Goal: Task Accomplishment & Management: Manage account settings

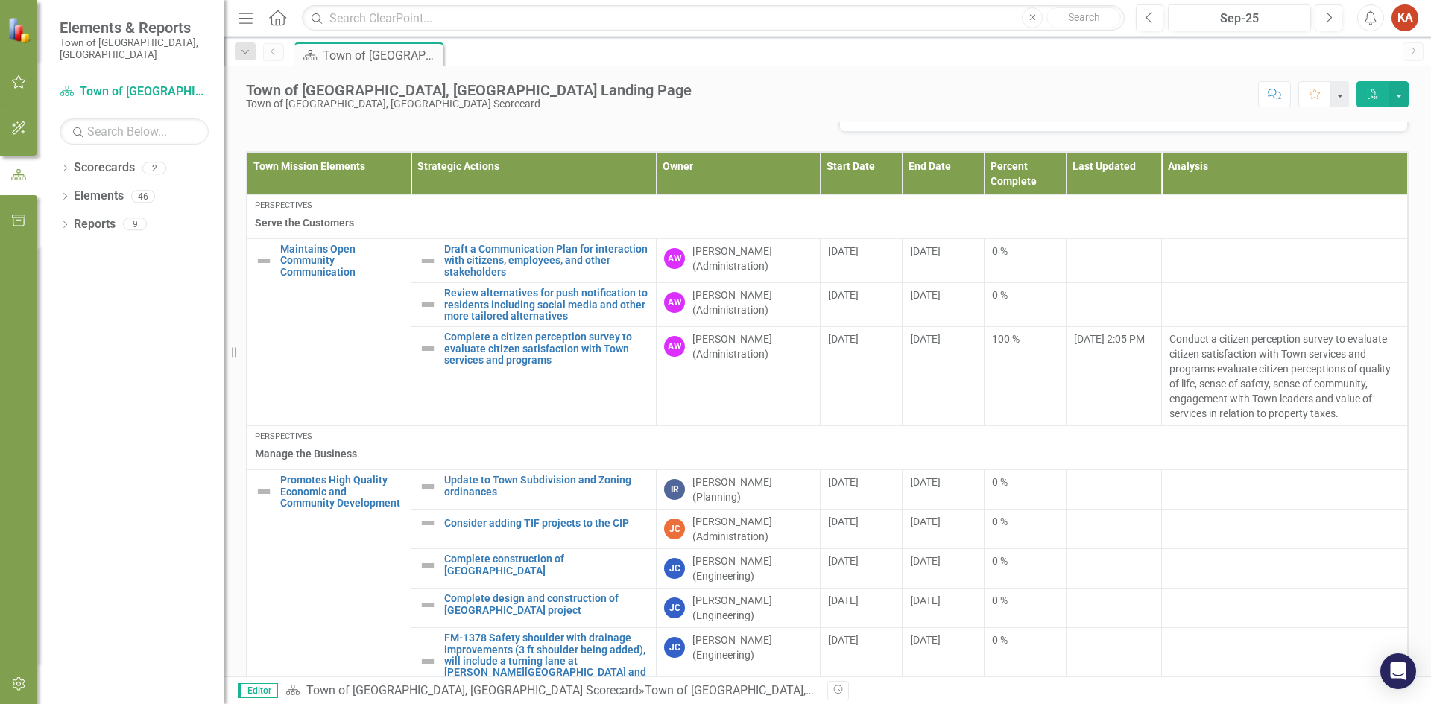
scroll to position [596, 0]
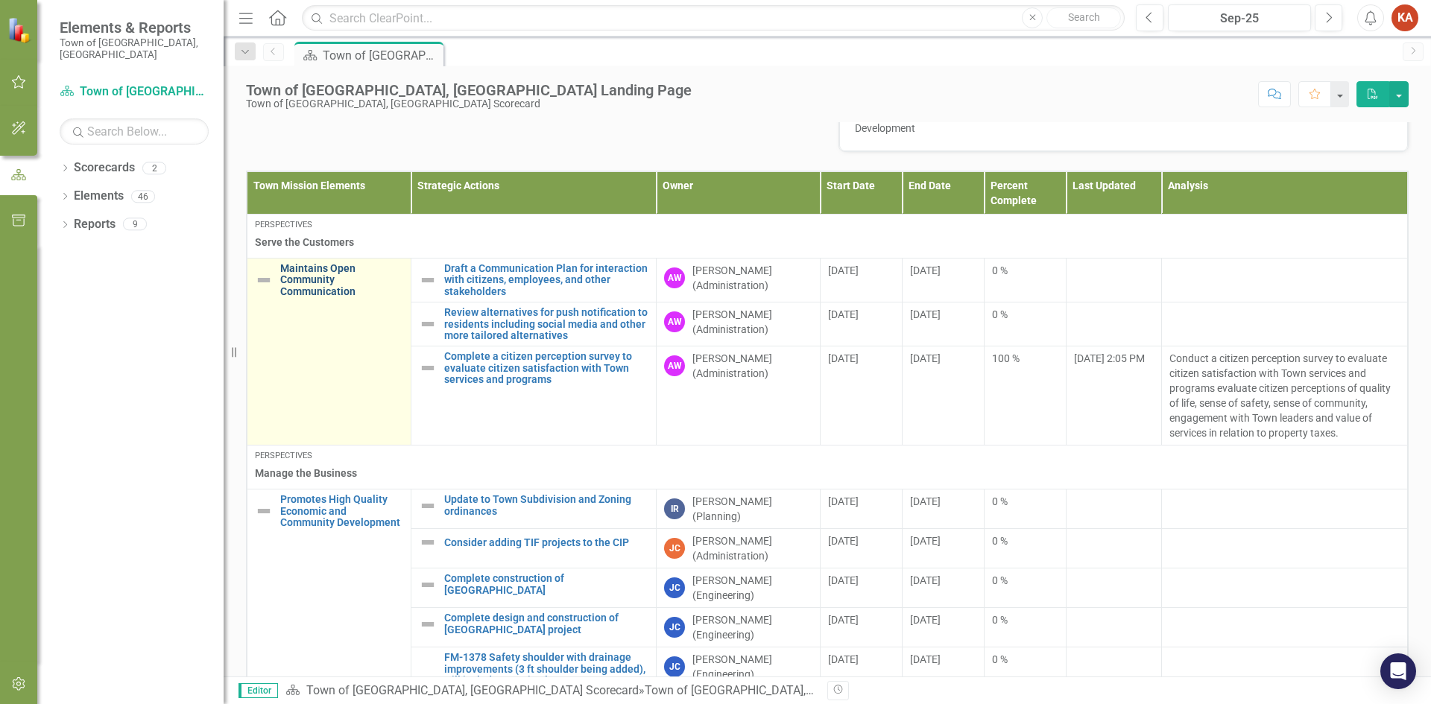
click at [316, 275] on link "Maintains Open Community Communication" at bounding box center [341, 280] width 123 height 34
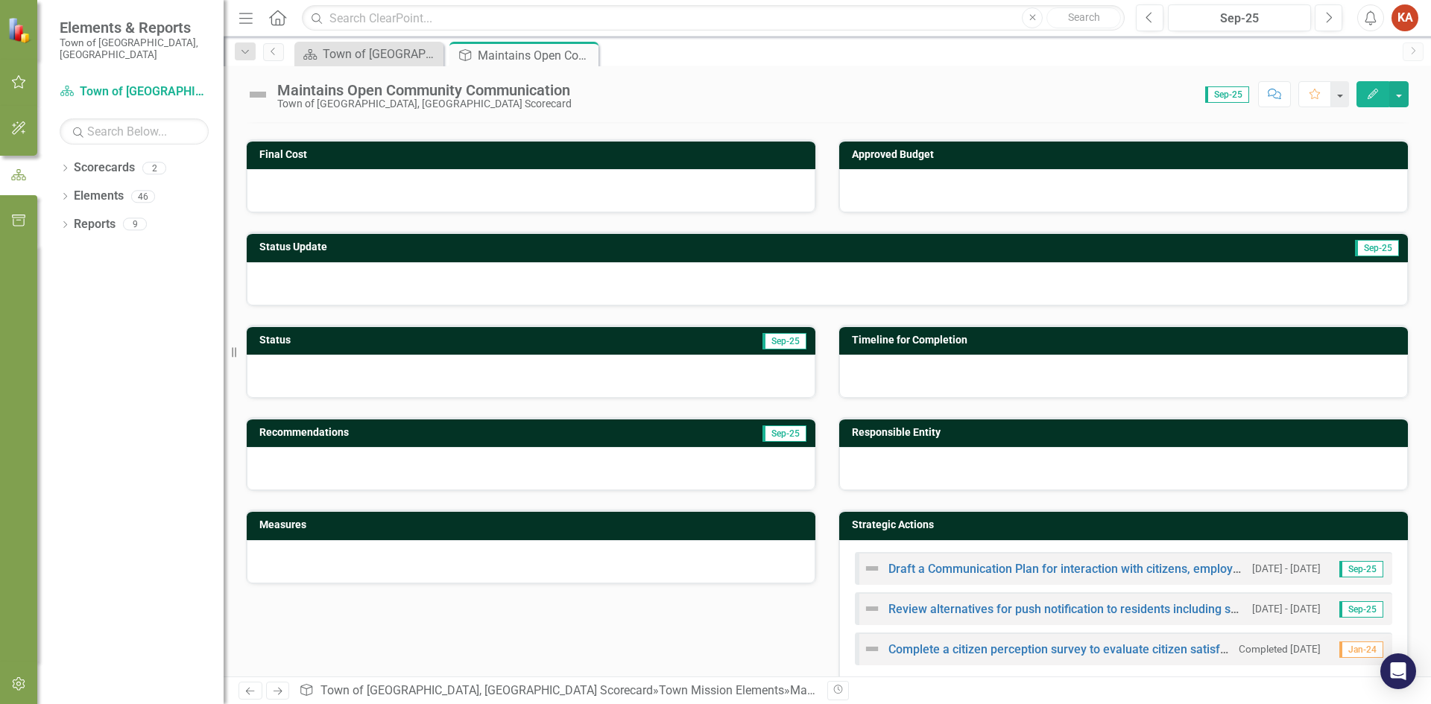
scroll to position [198, 0]
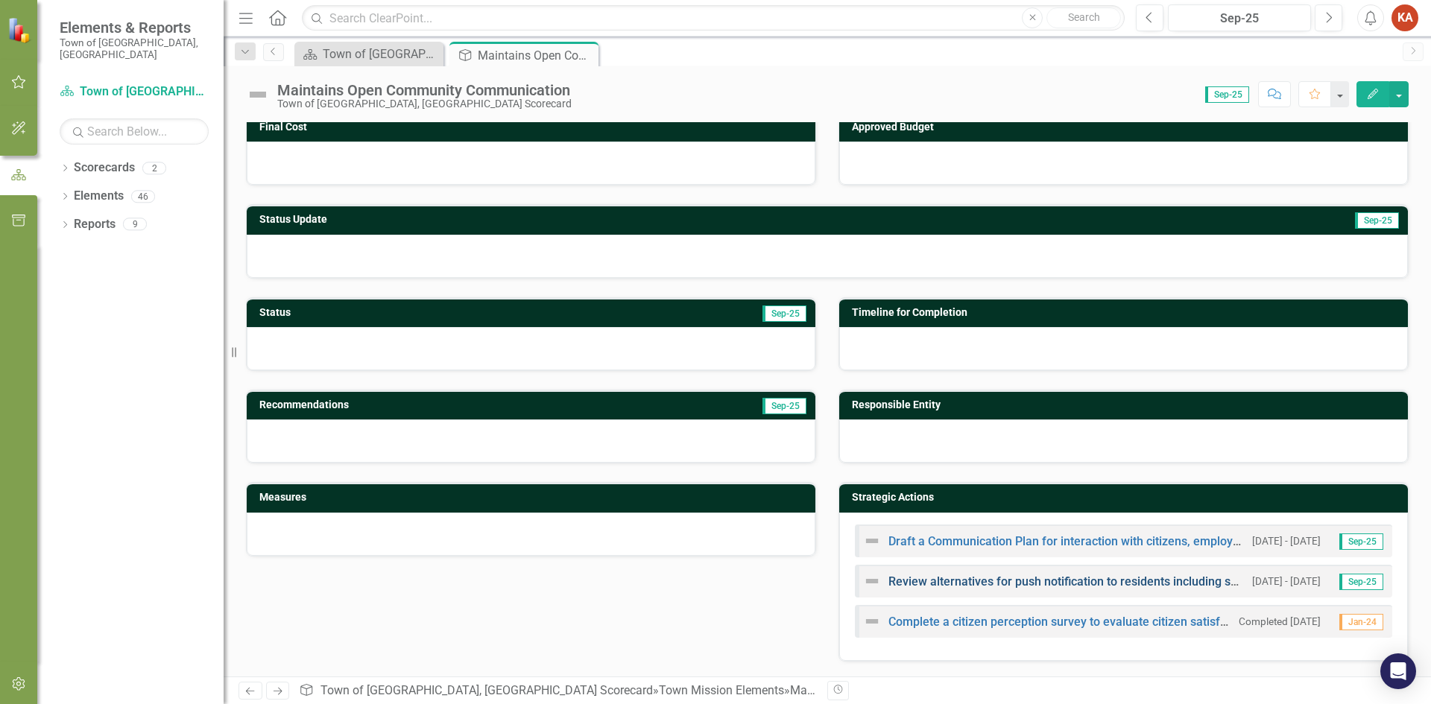
click at [979, 583] on link "Review alternatives for push notification to residents including social media a…" at bounding box center [1189, 582] width 600 height 14
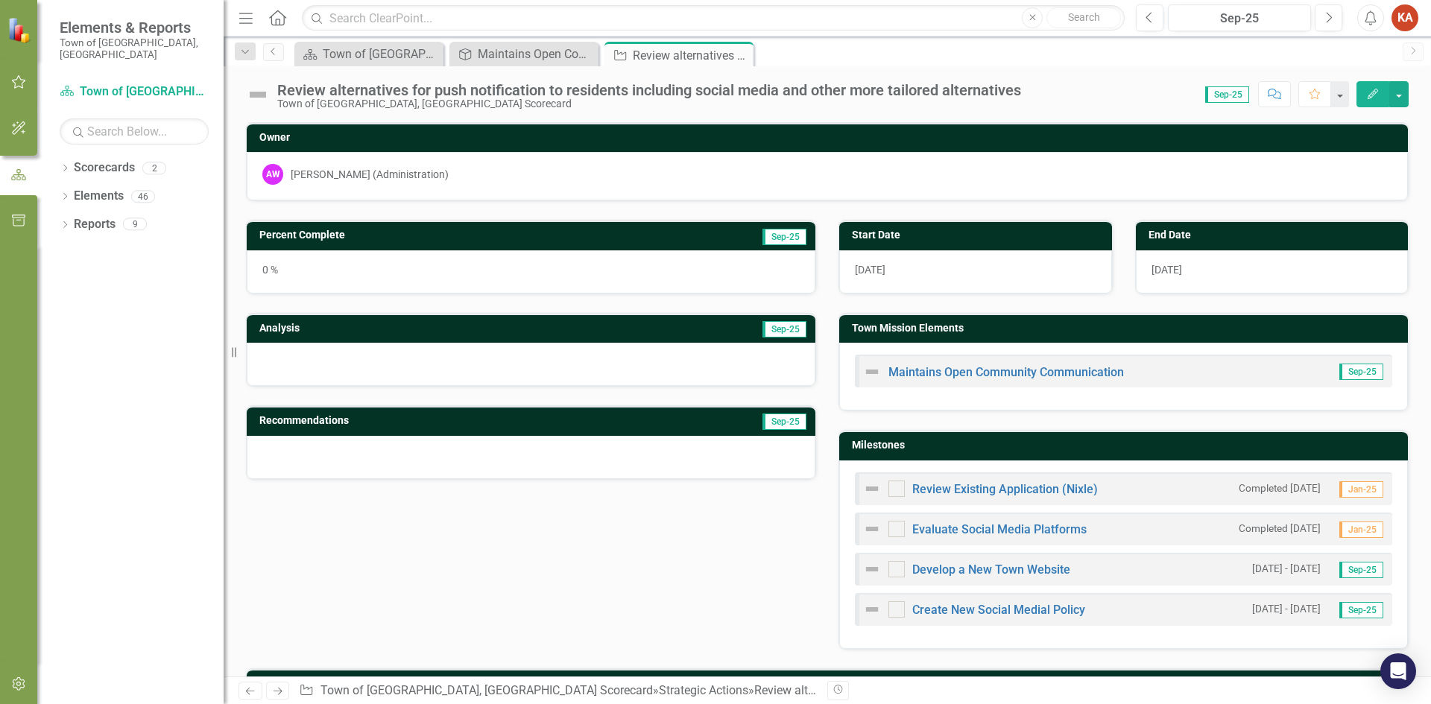
checkbox input "true"
click at [1216, 90] on span "Sep-25" at bounding box center [1227, 94] width 44 height 16
click at [1222, 95] on span "Sep-25" at bounding box center [1227, 94] width 44 height 16
click at [1337, 96] on button "button" at bounding box center [1339, 94] width 19 height 26
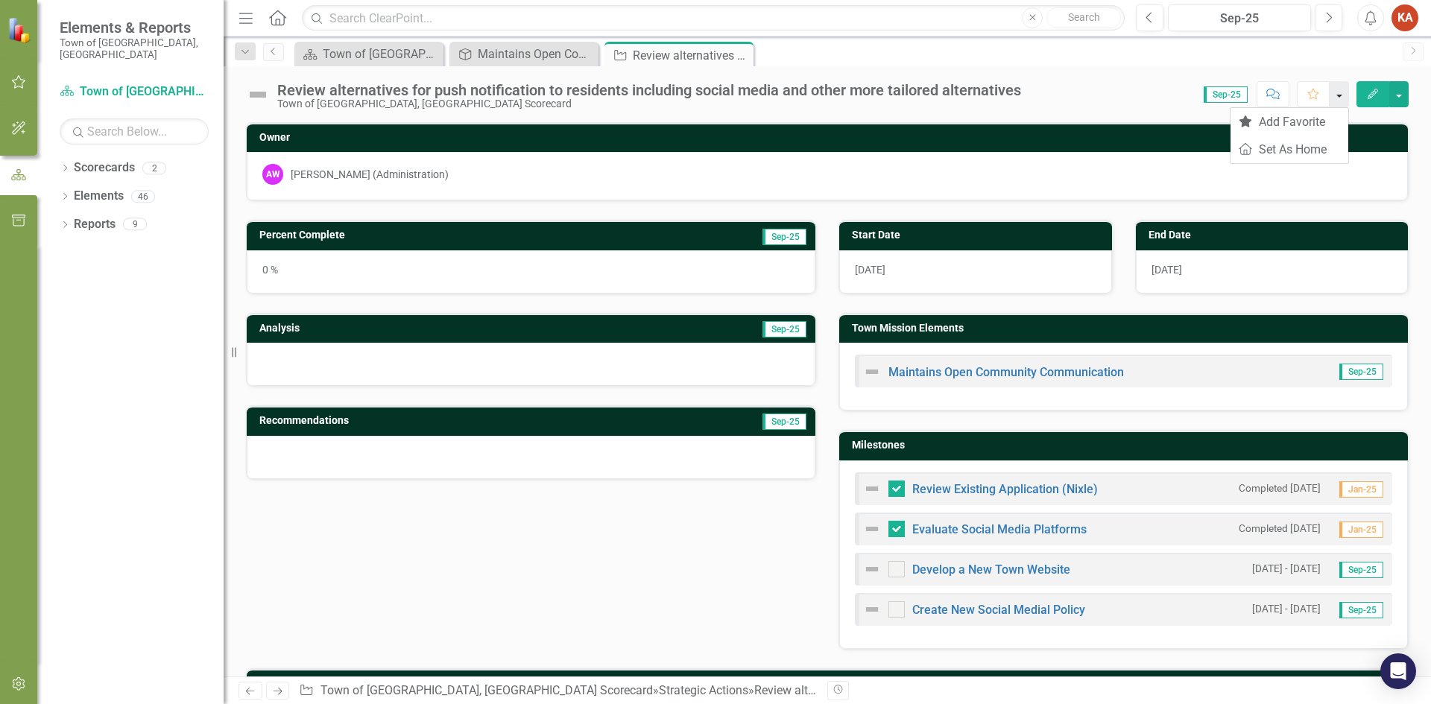
click at [1337, 96] on button "button" at bounding box center [1339, 94] width 19 height 26
click at [1235, 92] on span "Sep-25" at bounding box center [1227, 94] width 44 height 16
click at [1149, 16] on icon "Previous" at bounding box center [1150, 17] width 8 height 13
click at [394, 277] on div "0 %" at bounding box center [531, 271] width 569 height 43
click at [274, 267] on div "0 %" at bounding box center [531, 271] width 569 height 43
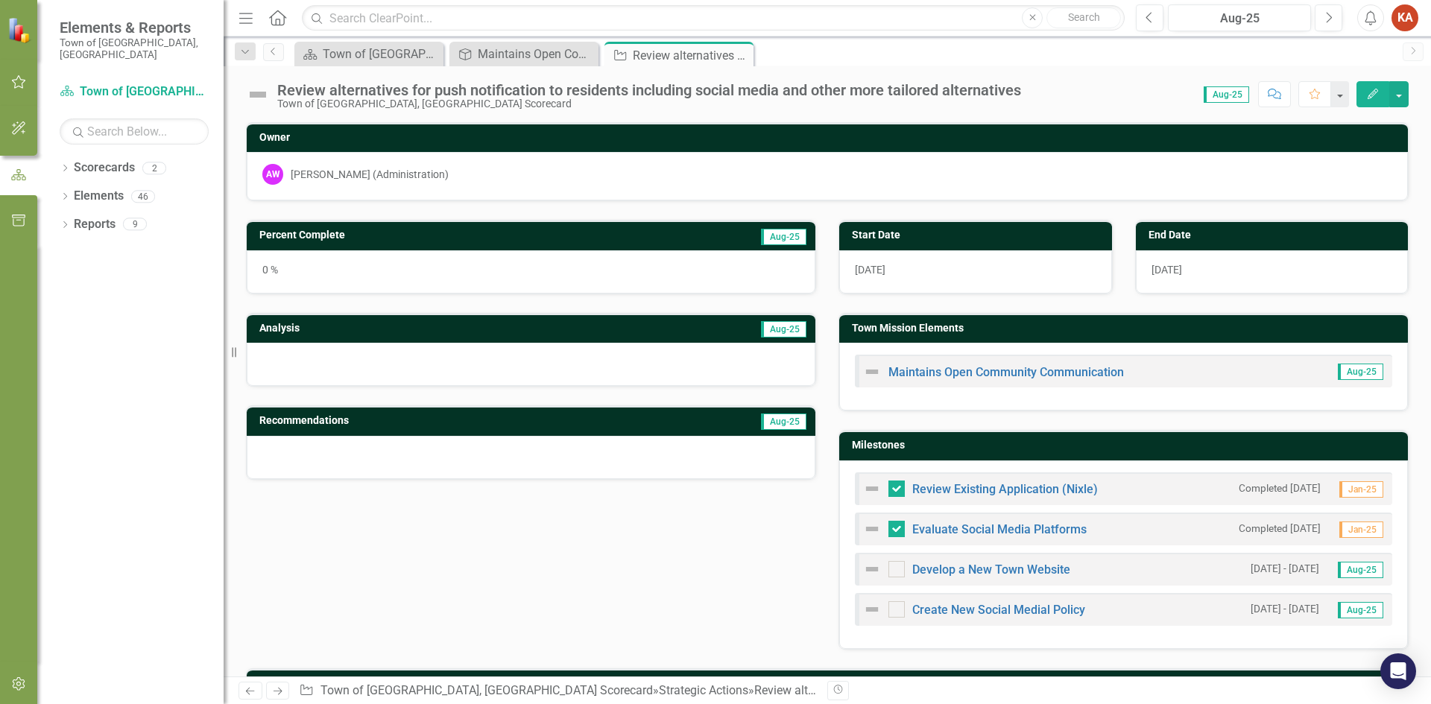
click at [1369, 93] on icon "Edit" at bounding box center [1372, 94] width 13 height 10
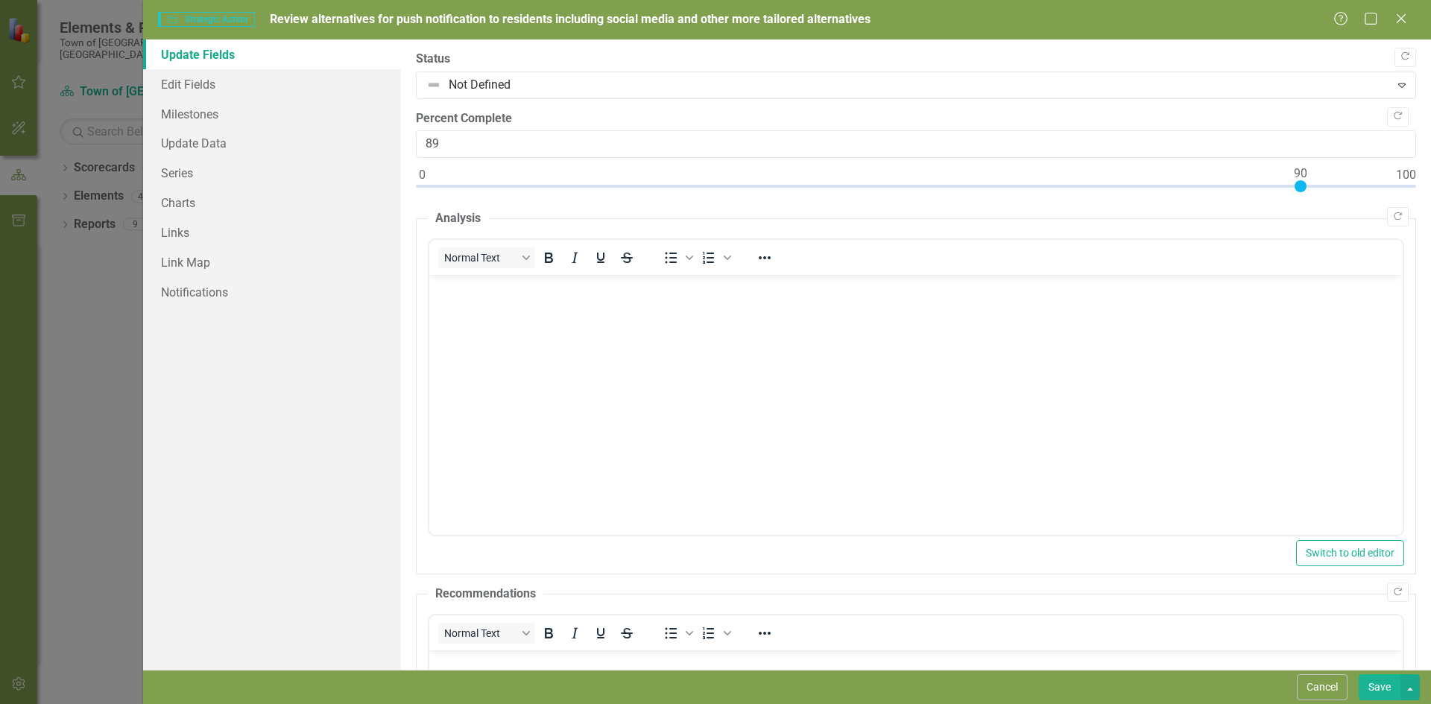
type input "90"
drag, startPoint x: 417, startPoint y: 186, endPoint x: 1293, endPoint y: 214, distance: 876.3
click at [1293, 214] on div "Copy Forward Status Not Defined Expand Copy Forward Percent Complete 90 Copy Fo…" at bounding box center [916, 501] width 1000 height 900
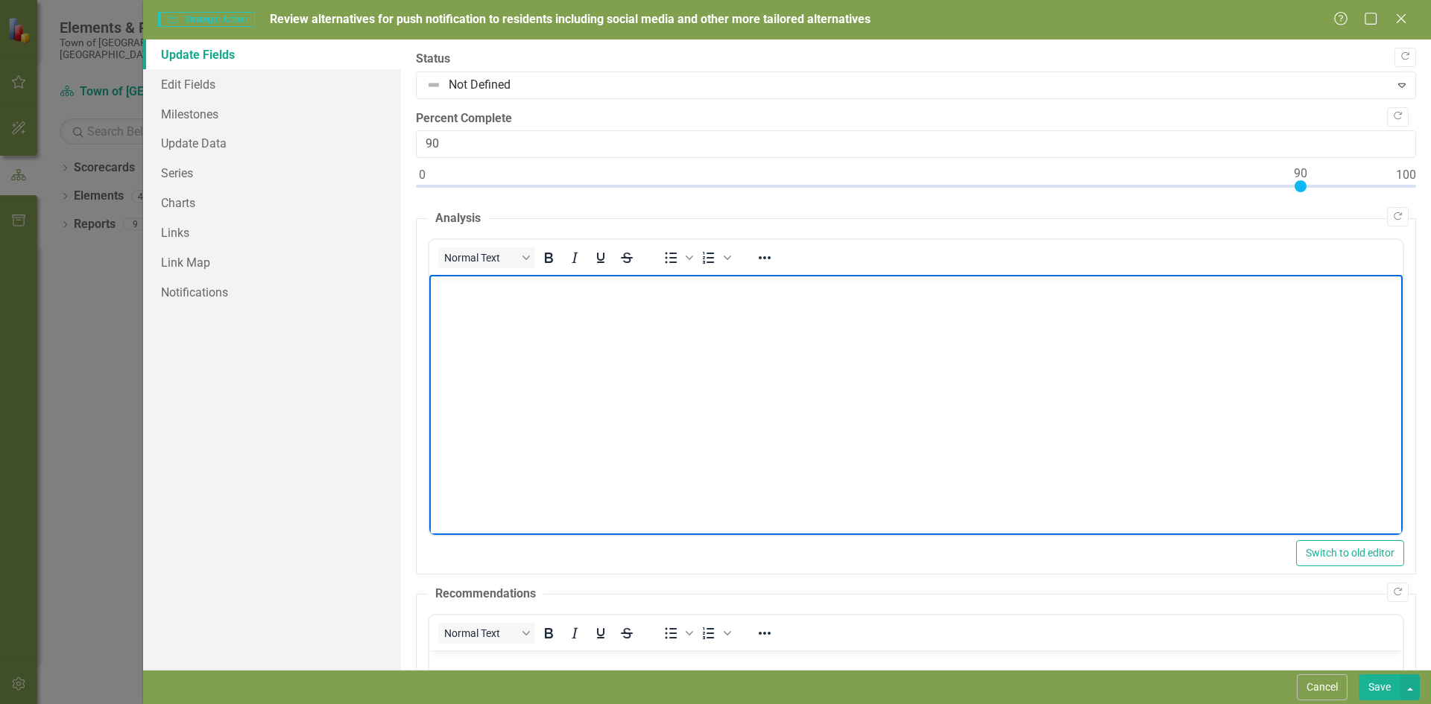
click at [551, 344] on body "Rich Text Area. Press ALT-0 for help." at bounding box center [915, 387] width 973 height 224
click at [1374, 684] on button "Save" at bounding box center [1380, 688] width 42 height 26
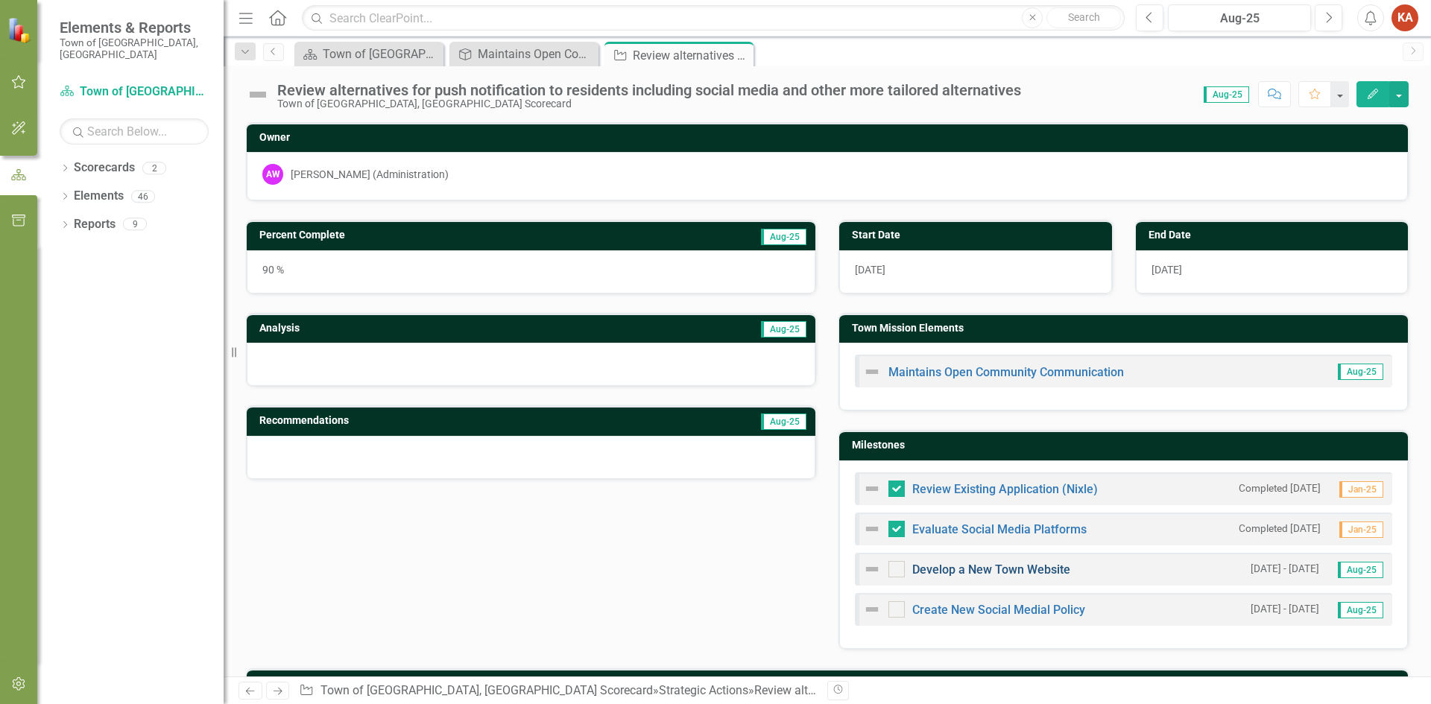
click at [951, 565] on link "Develop a New Town Website" at bounding box center [991, 570] width 158 height 14
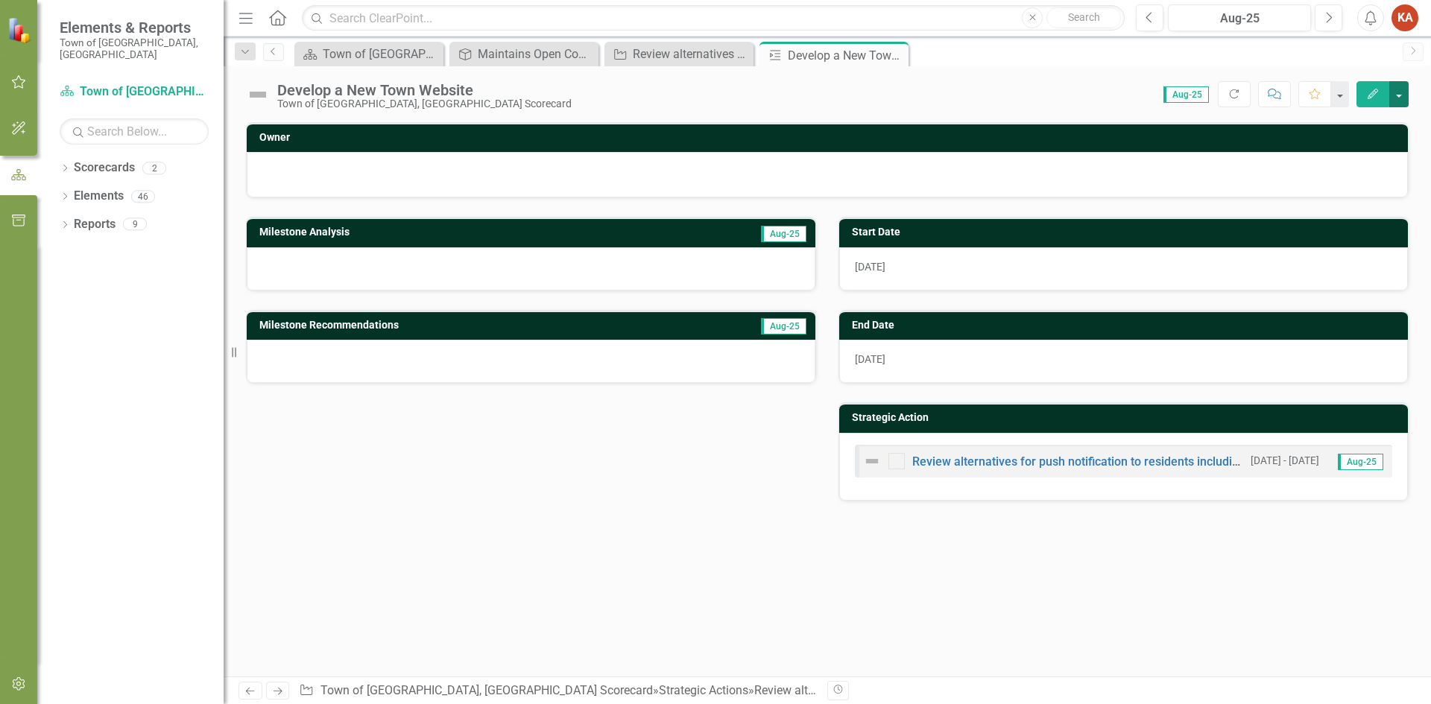
click at [1396, 97] on button "button" at bounding box center [1398, 94] width 19 height 26
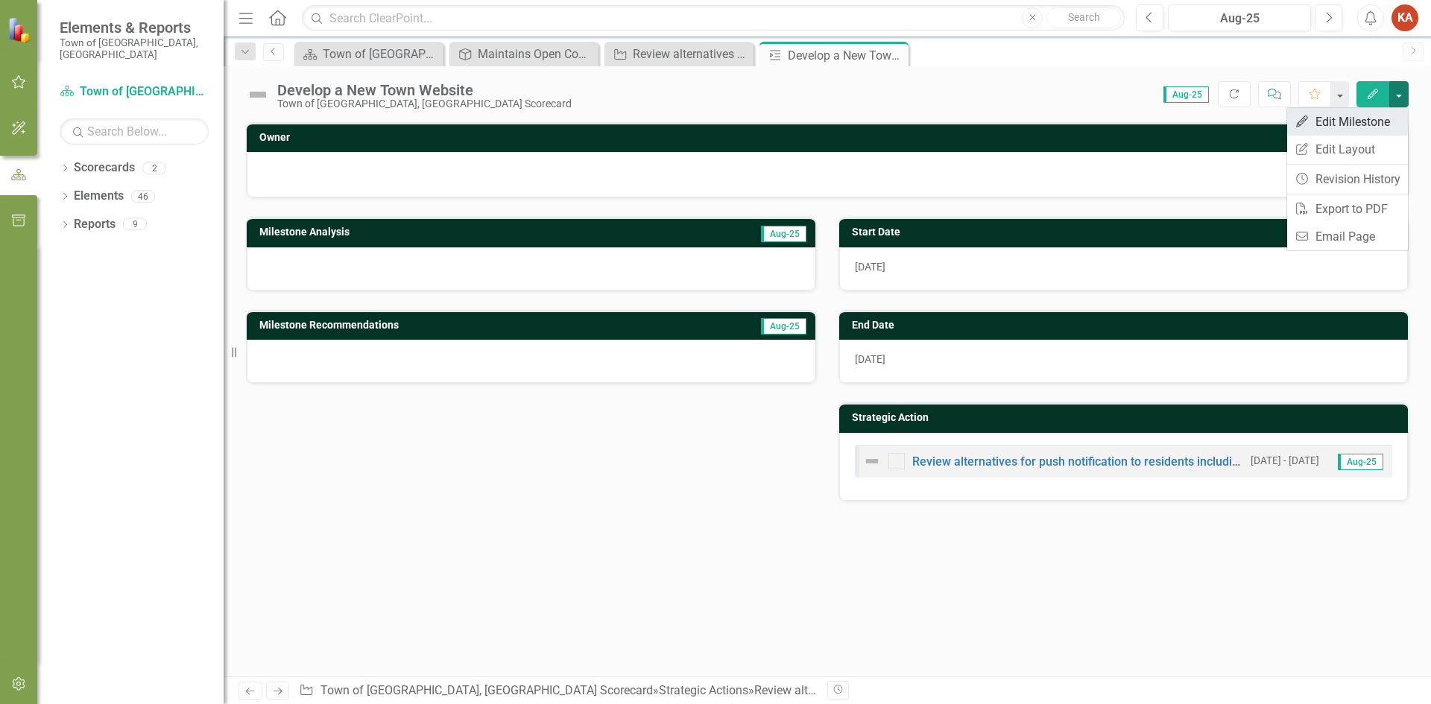
click at [1364, 124] on link "Edit Edit Milestone" at bounding box center [1347, 122] width 121 height 28
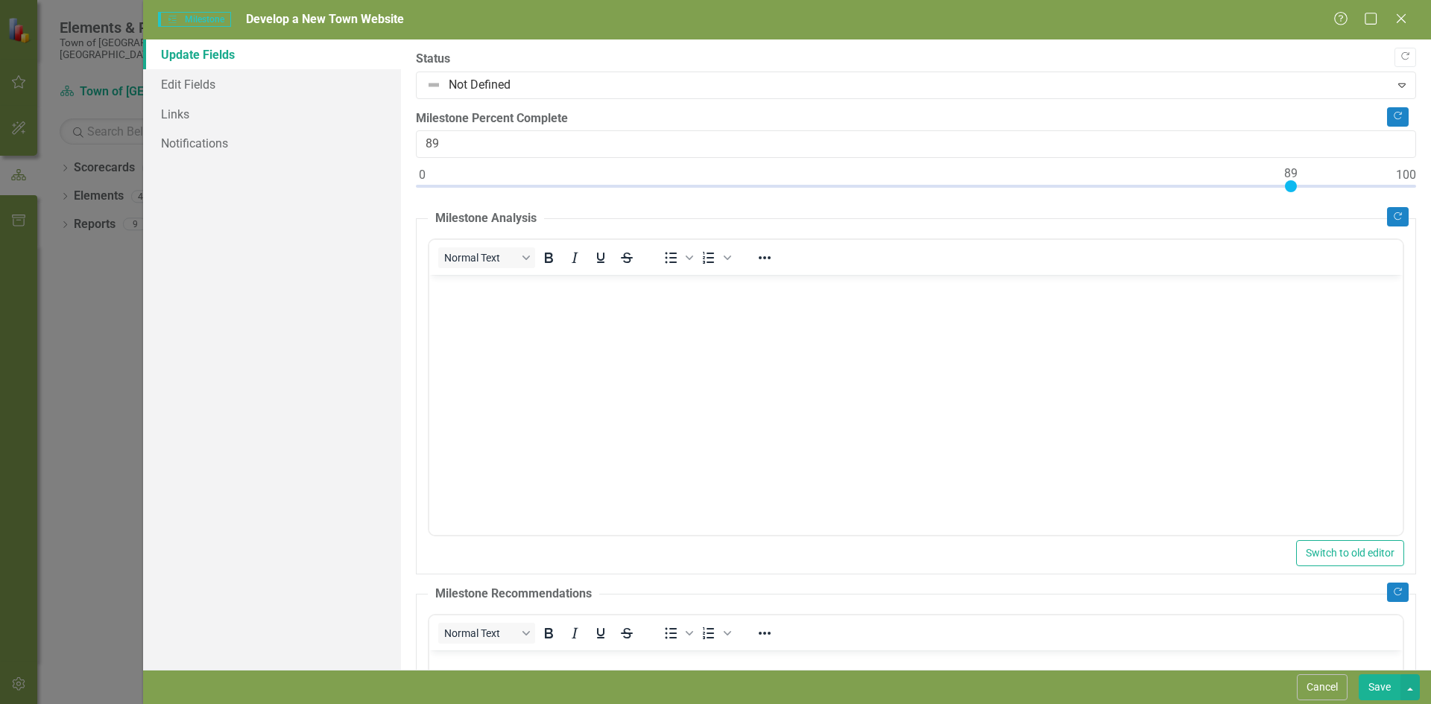
type input "90"
drag, startPoint x: 425, startPoint y: 190, endPoint x: 1300, endPoint y: 206, distance: 875.2
click at [1300, 206] on div "Copy Forward Status Not Defined Expand Copy Forward Milestone Percent Complete …" at bounding box center [916, 501] width 1000 height 900
click at [1386, 687] on button "Save" at bounding box center [1380, 688] width 42 height 26
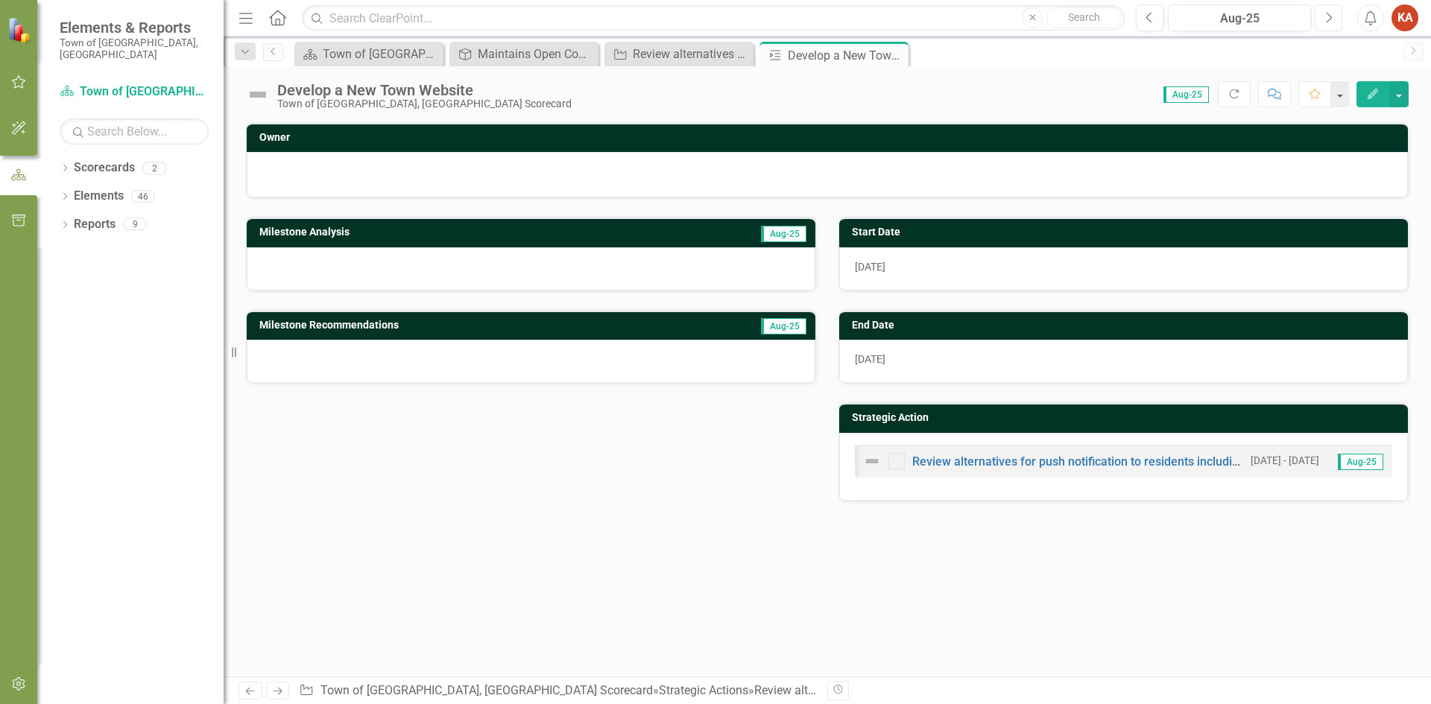
click at [1330, 11] on icon "Next" at bounding box center [1329, 17] width 8 height 13
click at [1366, 92] on button "Edit" at bounding box center [1373, 94] width 33 height 26
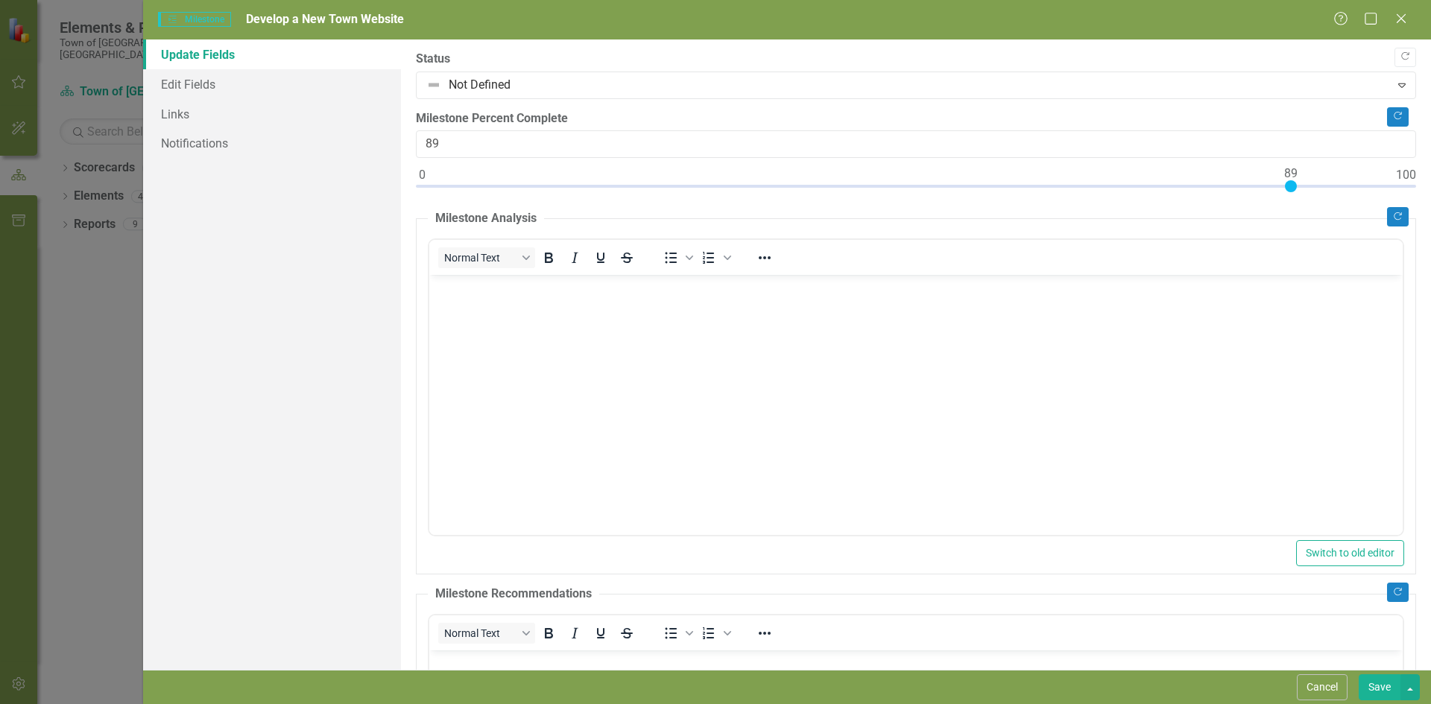
type input "90"
drag, startPoint x: 419, startPoint y: 185, endPoint x: 1294, endPoint y: 206, distance: 875.3
click at [1294, 206] on div "Copy Forward Status Not Defined Expand Copy Forward Milestone Percent Complete …" at bounding box center [916, 501] width 1000 height 900
click at [1377, 685] on button "Save" at bounding box center [1380, 688] width 42 height 26
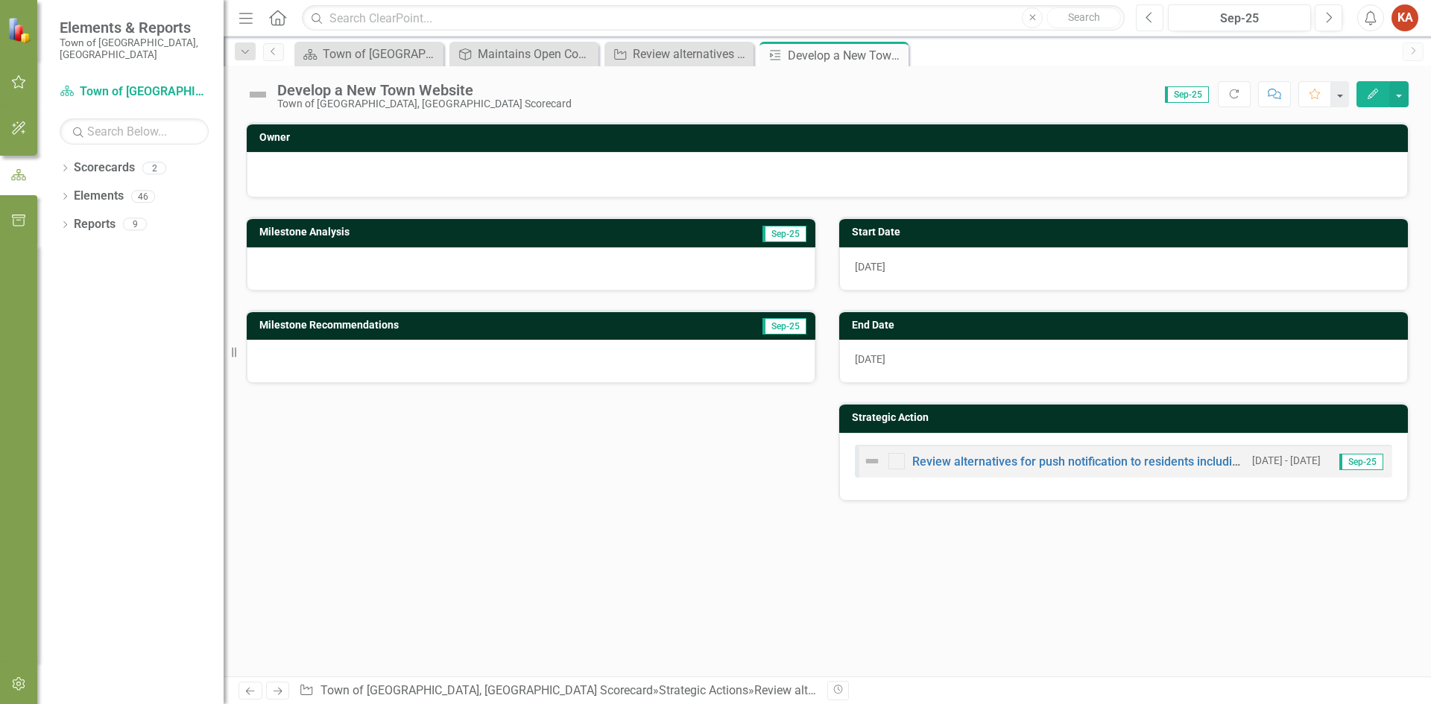
click at [1149, 13] on icon "Previous" at bounding box center [1150, 17] width 8 height 13
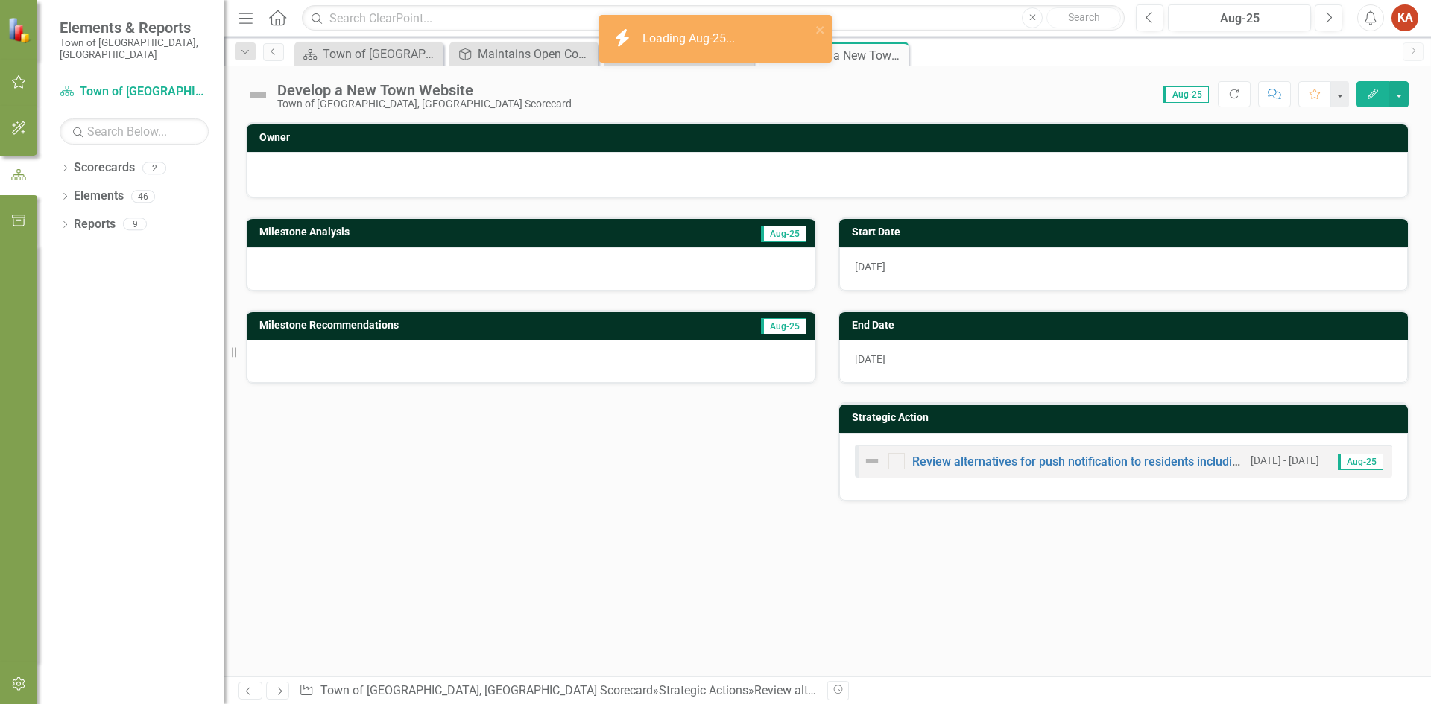
click at [496, 233] on h3 "Milestone Analysis" at bounding box center [439, 232] width 361 height 11
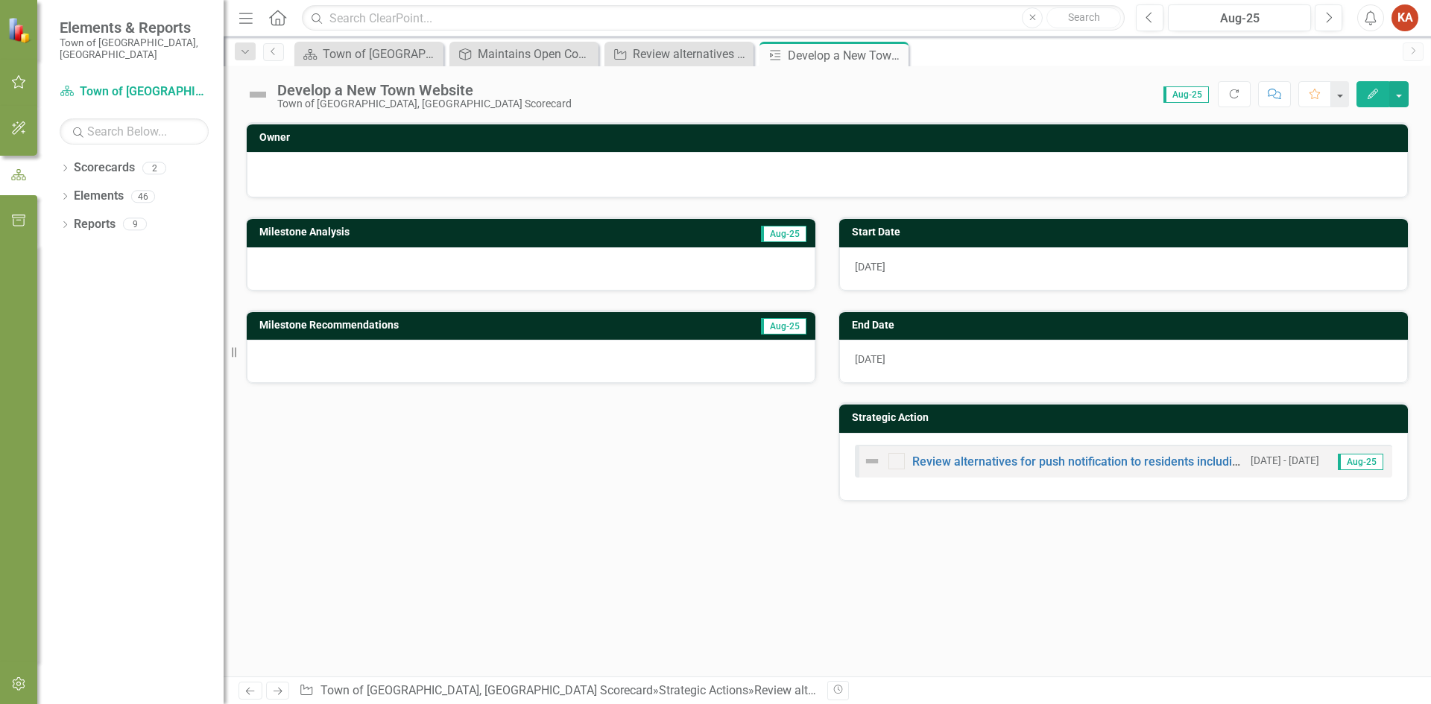
click at [1370, 93] on icon "Edit" at bounding box center [1372, 94] width 13 height 10
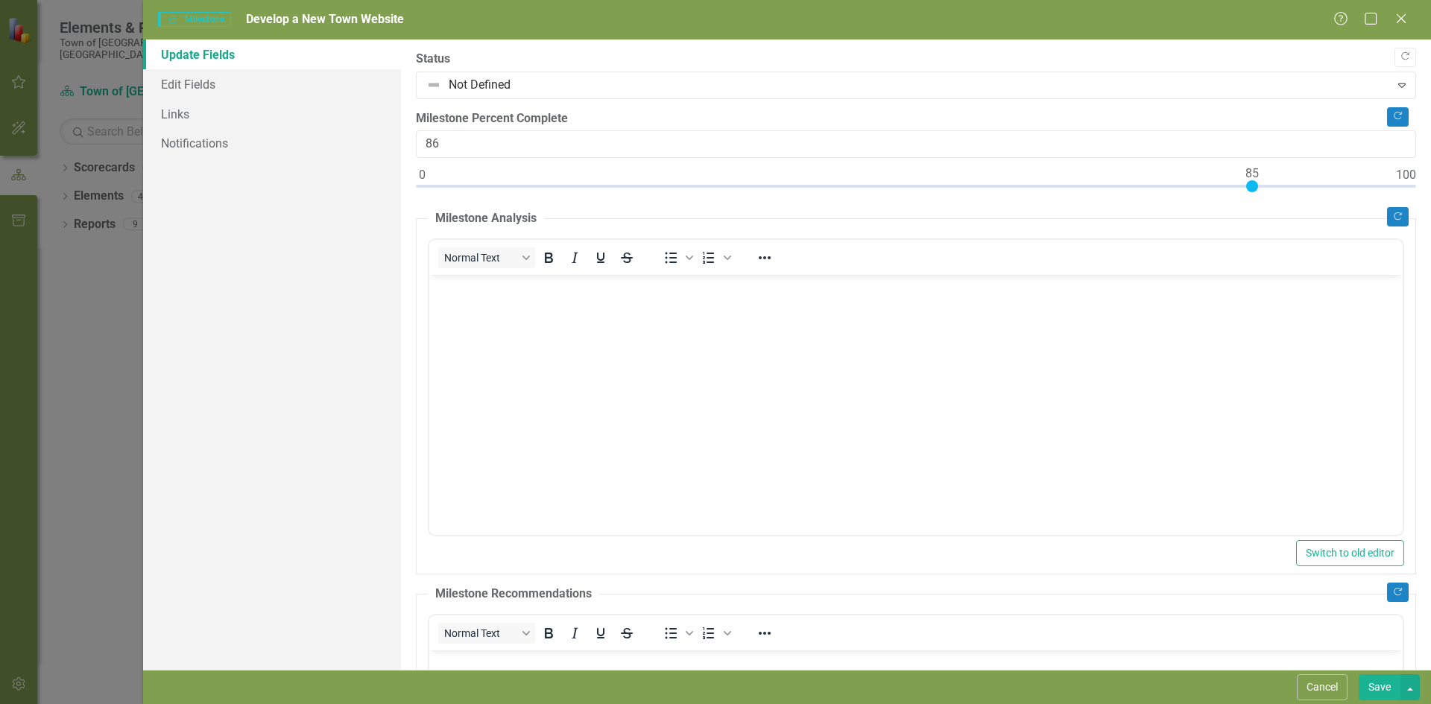
type input "85"
drag, startPoint x: 1304, startPoint y: 186, endPoint x: 1257, endPoint y: 189, distance: 46.3
click at [1257, 189] on div at bounding box center [916, 189] width 1000 height 19
click at [1369, 689] on button "Save" at bounding box center [1380, 688] width 42 height 26
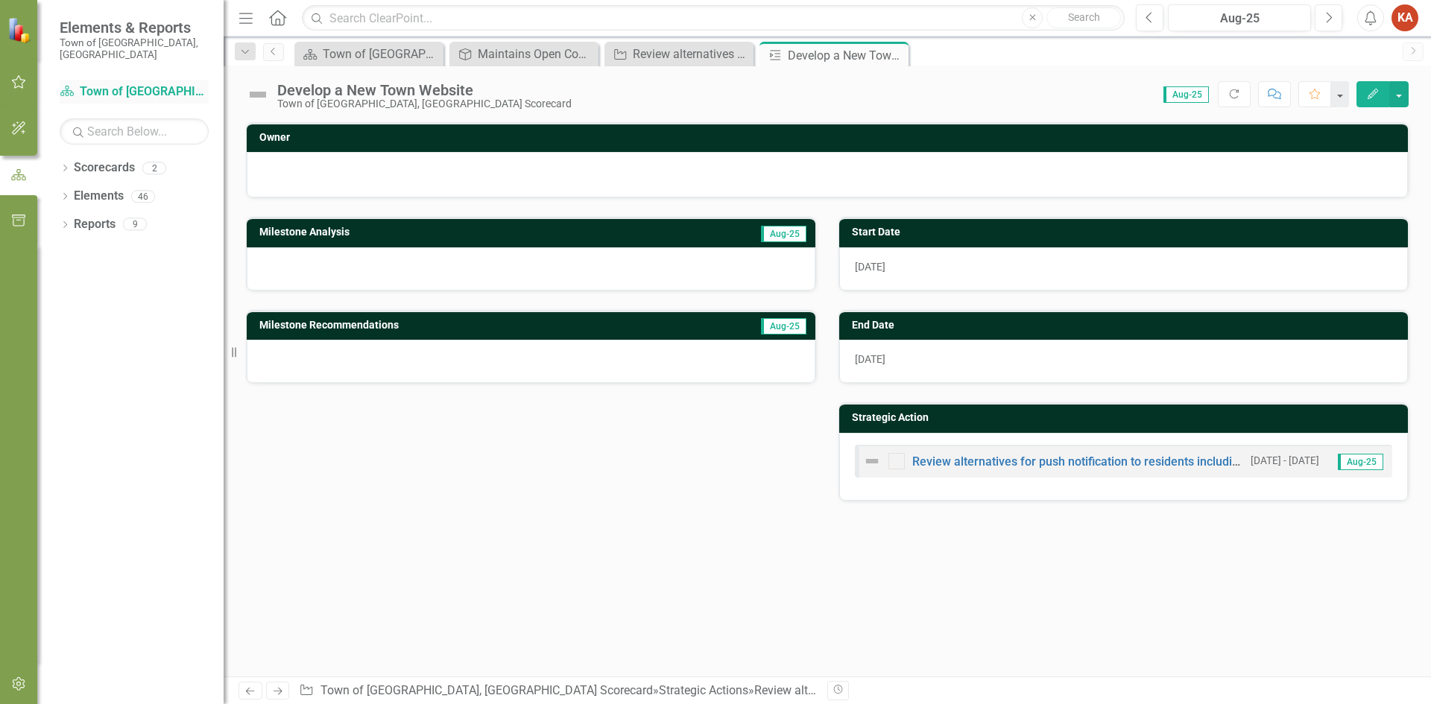
click at [148, 83] on link "Scorecard Town of [GEOGRAPHIC_DATA], [GEOGRAPHIC_DATA] Scorecard" at bounding box center [134, 91] width 149 height 17
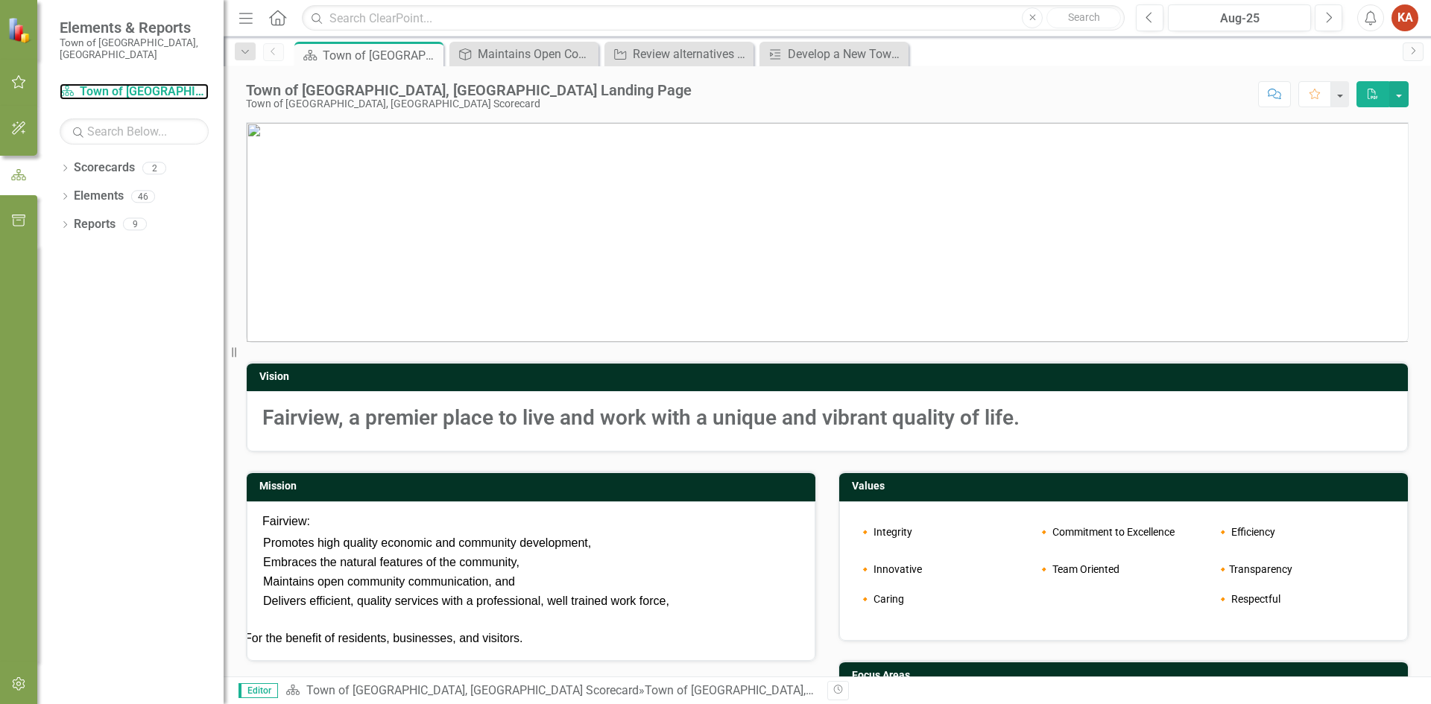
scroll to position [75, 0]
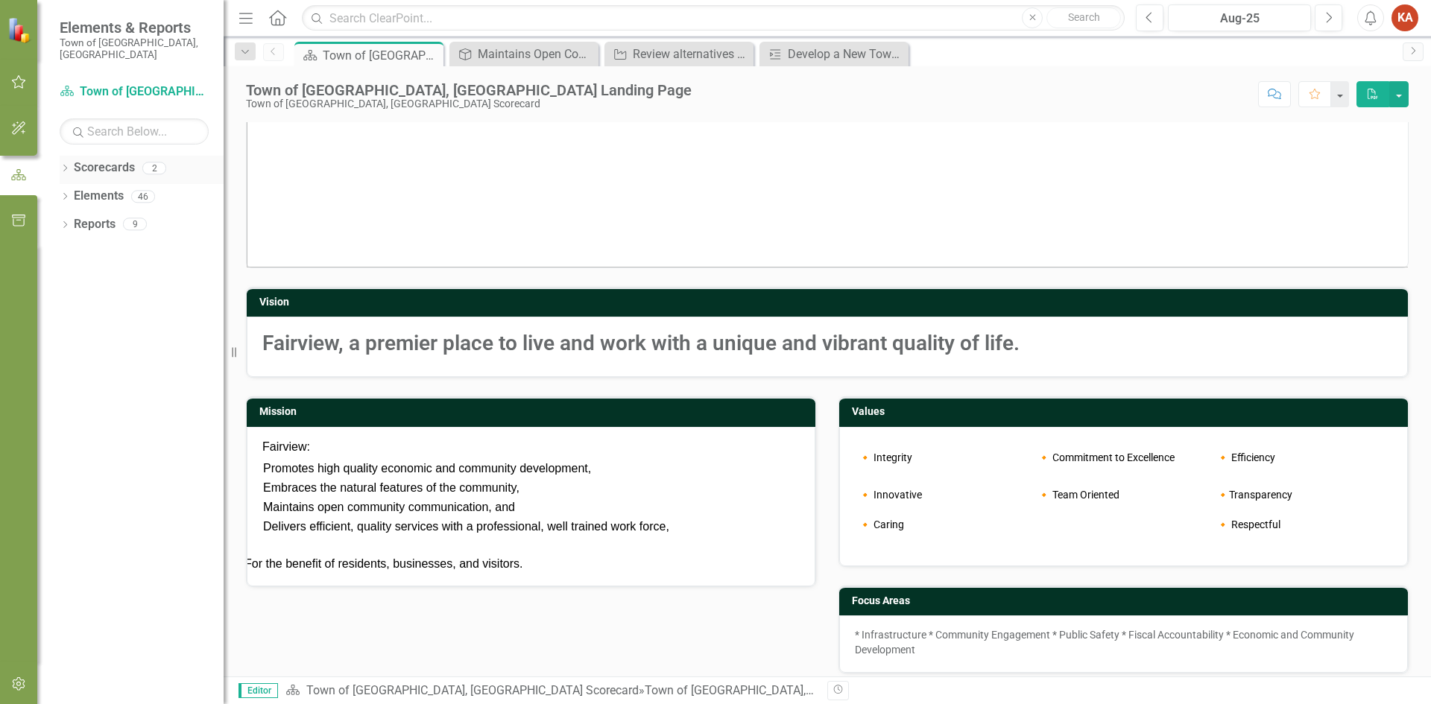
click at [98, 164] on link "Scorecards" at bounding box center [104, 168] width 61 height 17
click at [95, 188] on link "Elements" at bounding box center [99, 196] width 50 height 17
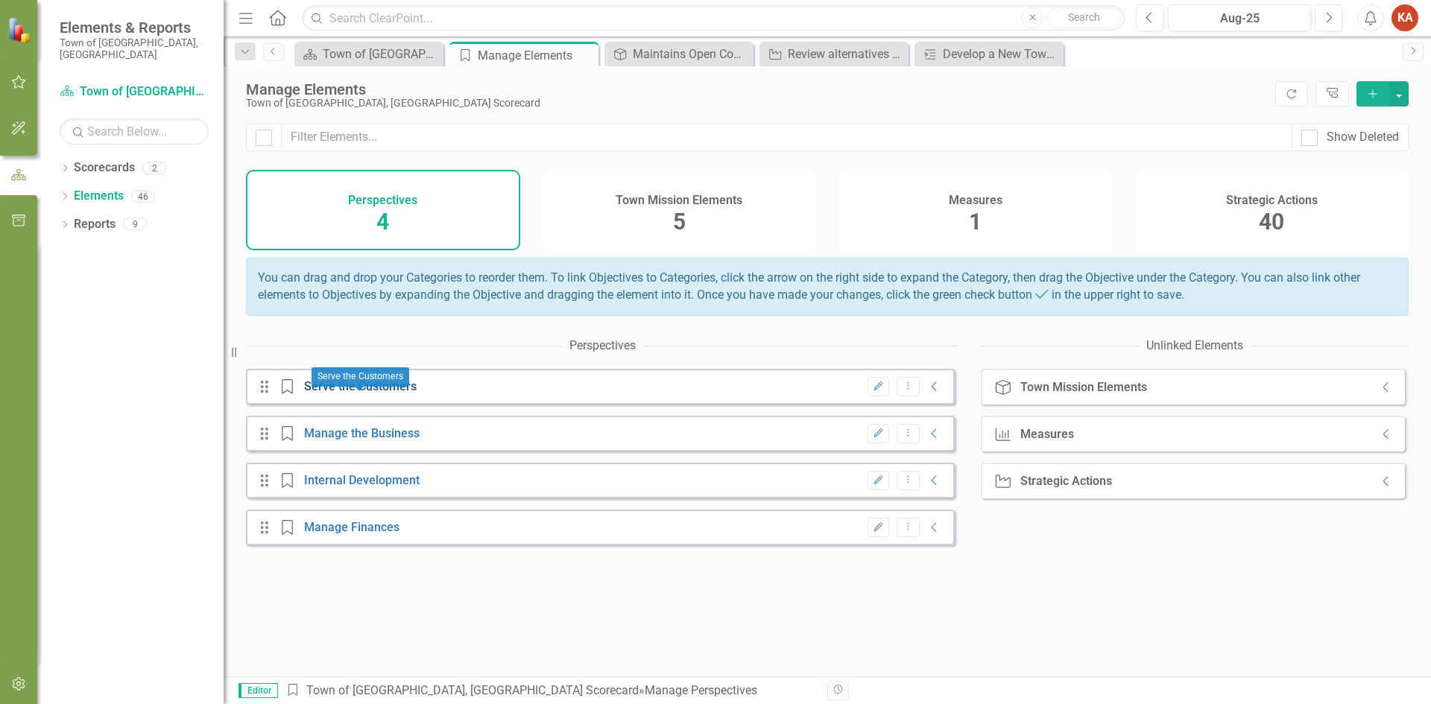
click at [400, 394] on link "Serve the Customers" at bounding box center [360, 386] width 113 height 14
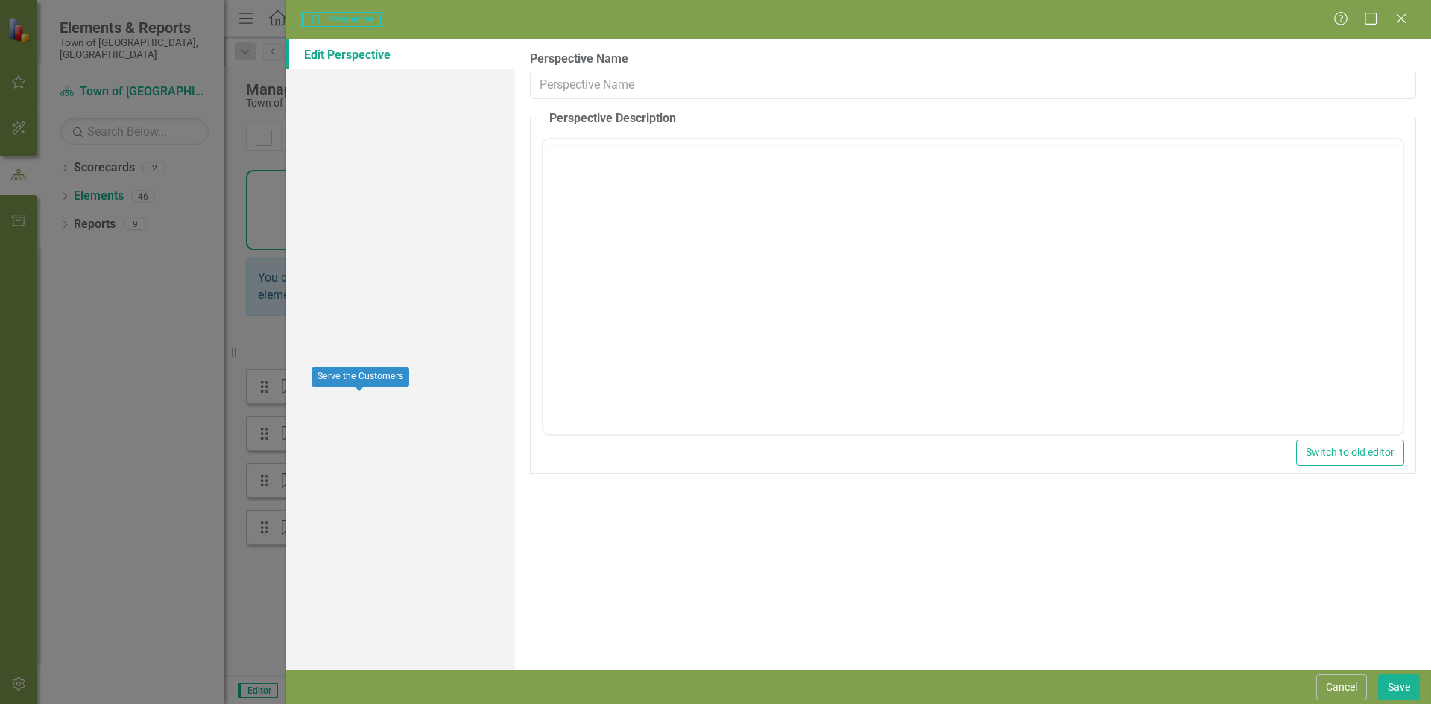
type input "Serve the Customers"
click at [1401, 16] on icon "Close" at bounding box center [1401, 18] width 19 height 14
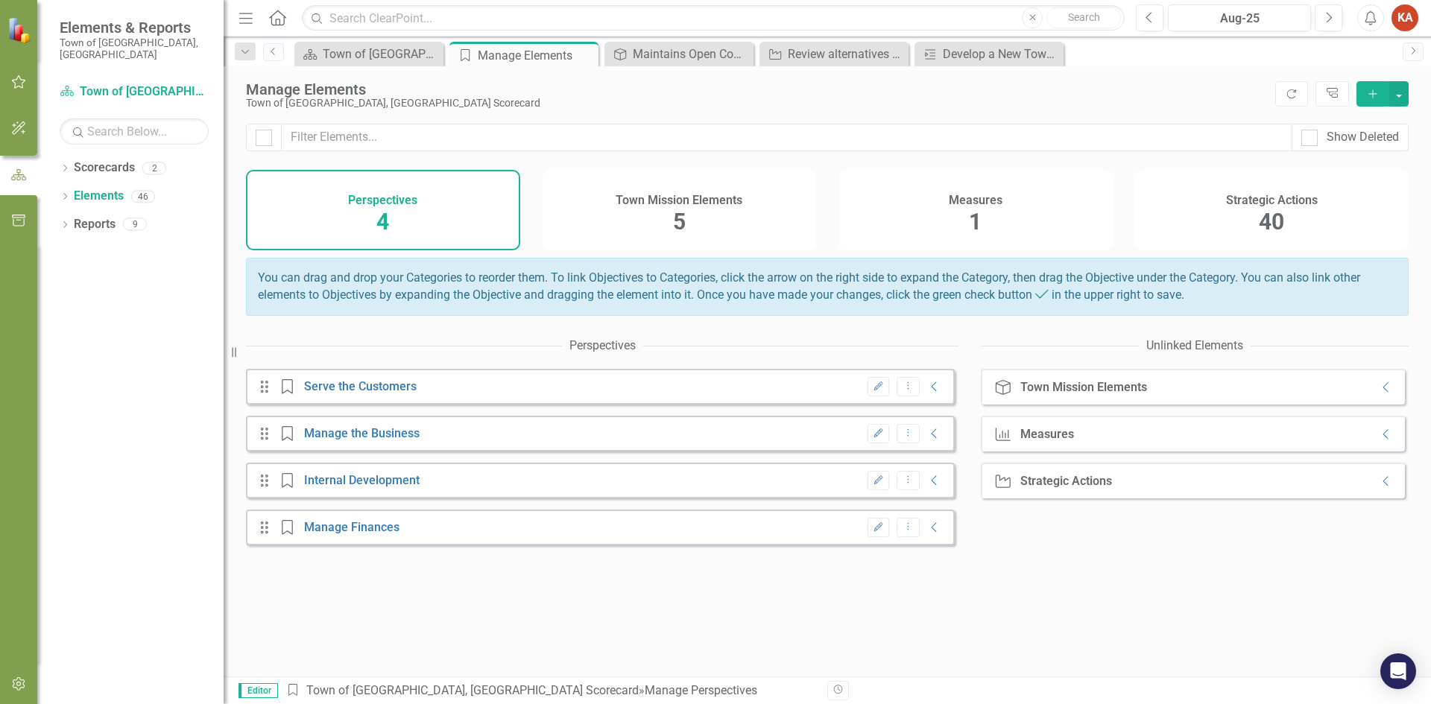
click at [1261, 215] on span "40" at bounding box center [1271, 222] width 25 height 26
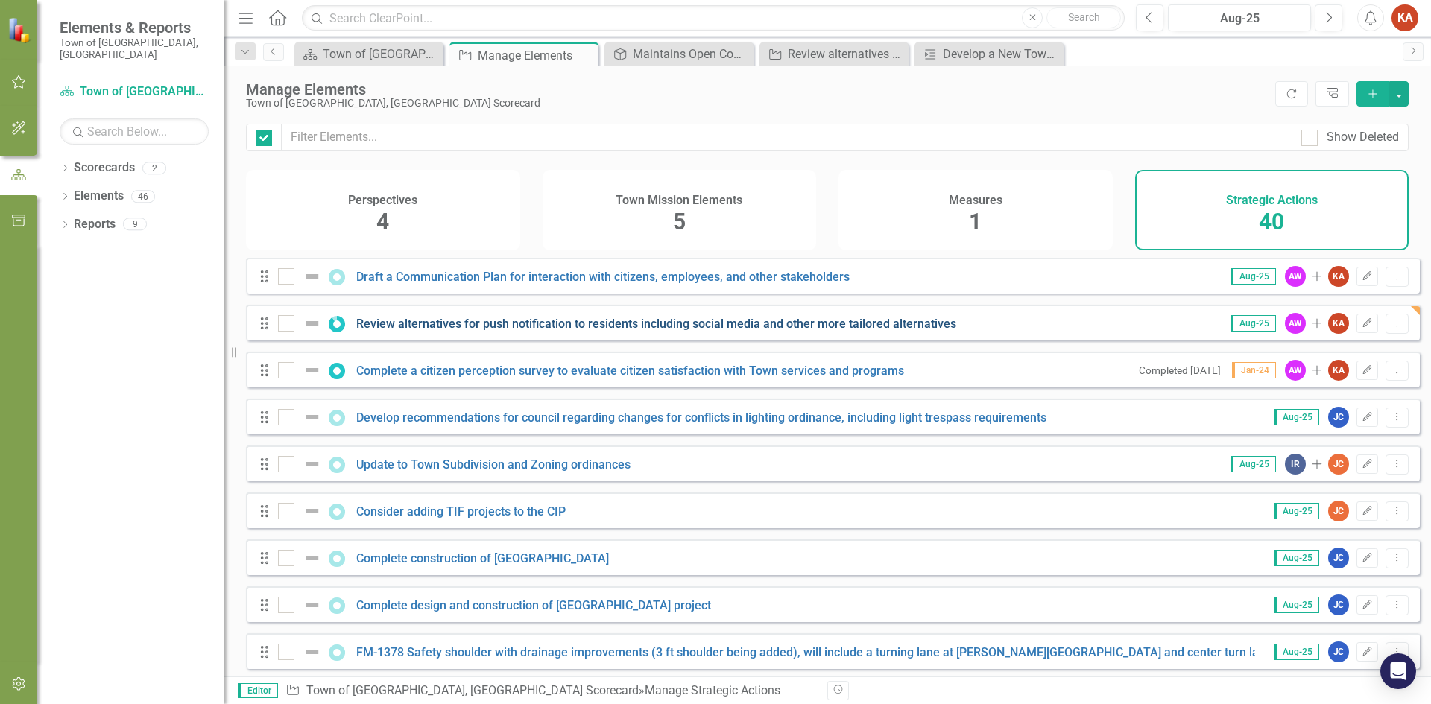
checkbox input "false"
click at [877, 376] on link "Complete a citizen perception survey to evaluate citizen satisfaction with Town…" at bounding box center [630, 371] width 548 height 14
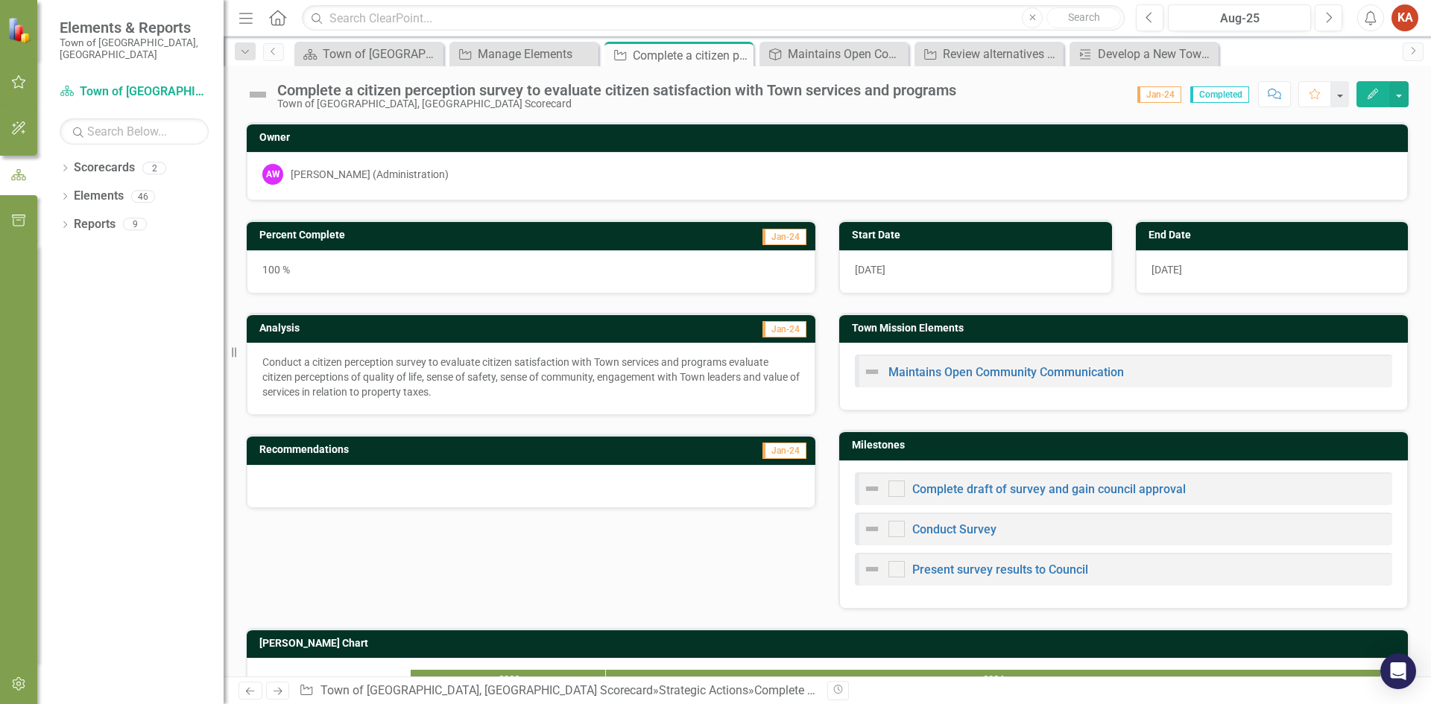
checkbox input "true"
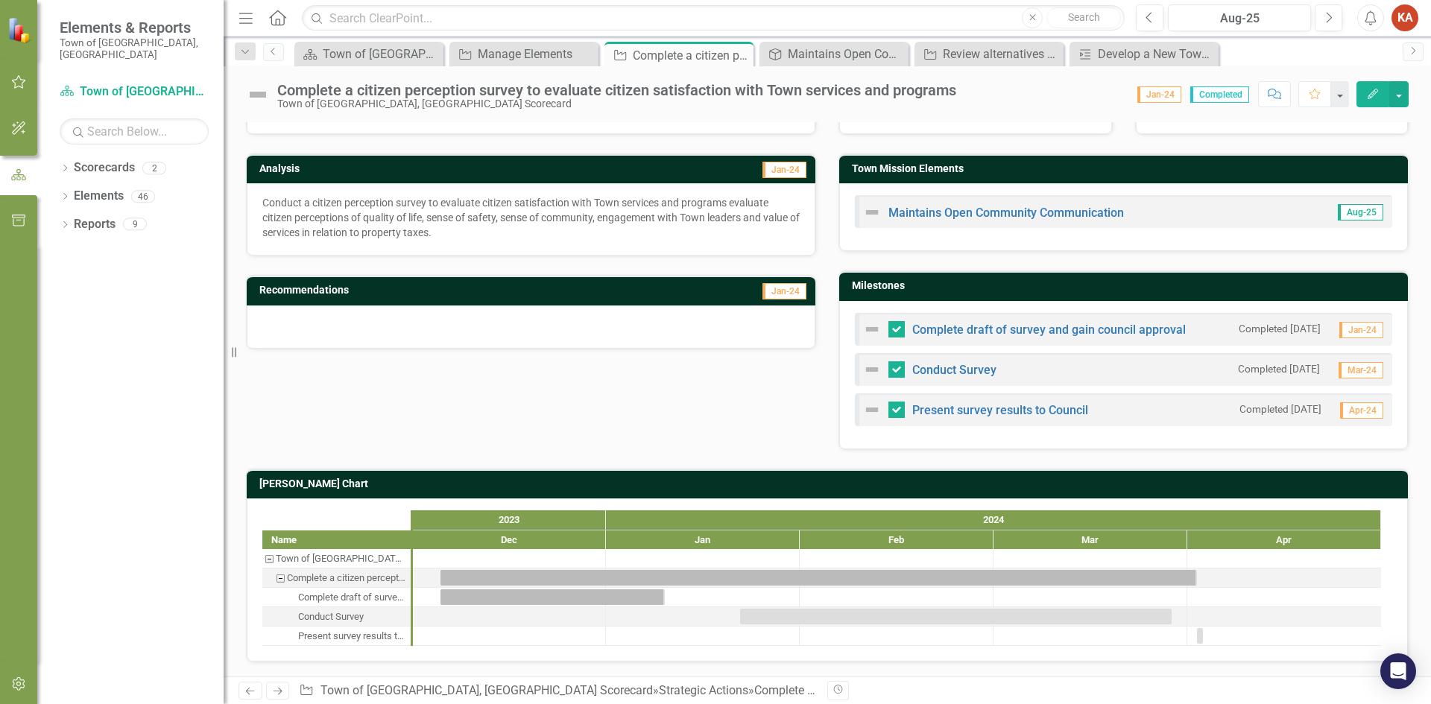
scroll to position [160, 0]
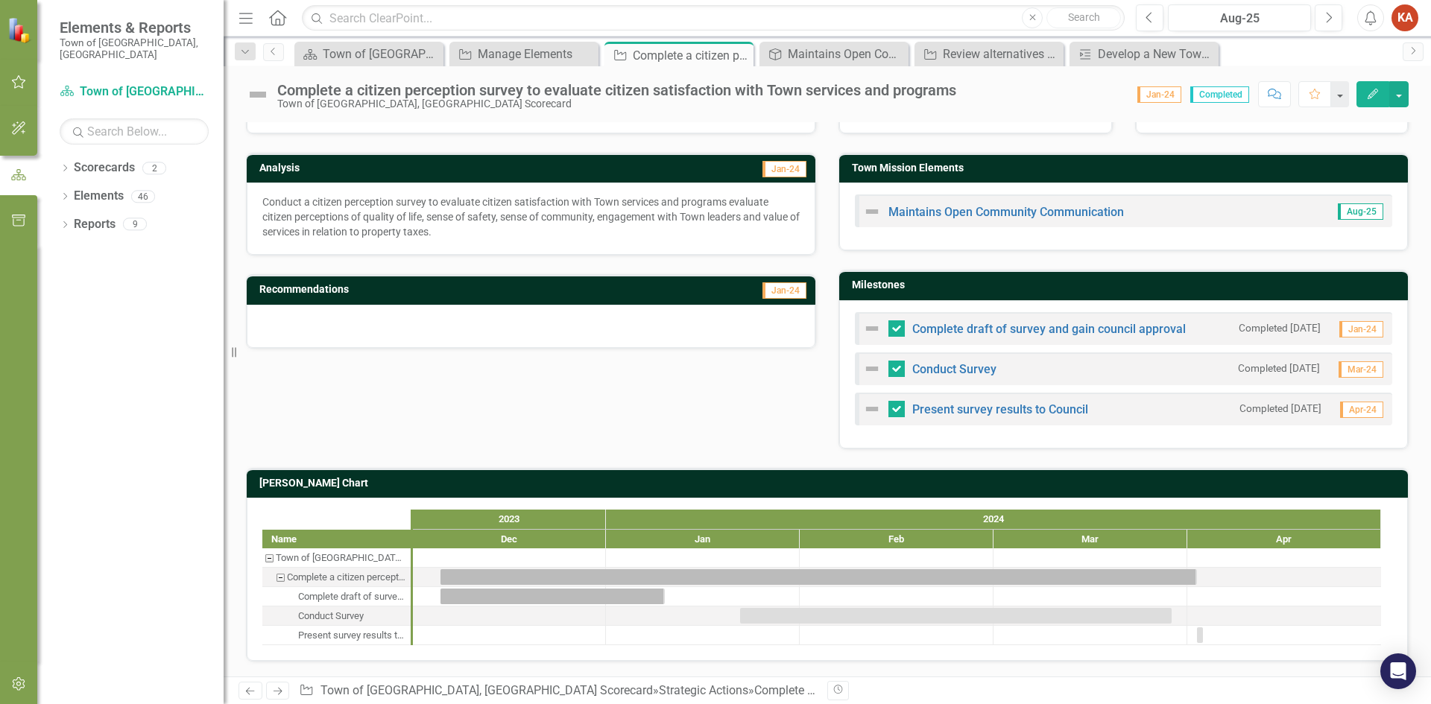
click at [550, 227] on p "Conduct a citizen perception survey to evaluate citizen satisfaction with Town …" at bounding box center [530, 217] width 537 height 45
click at [947, 325] on link "Complete draft of survey and gain council approval" at bounding box center [1049, 329] width 274 height 14
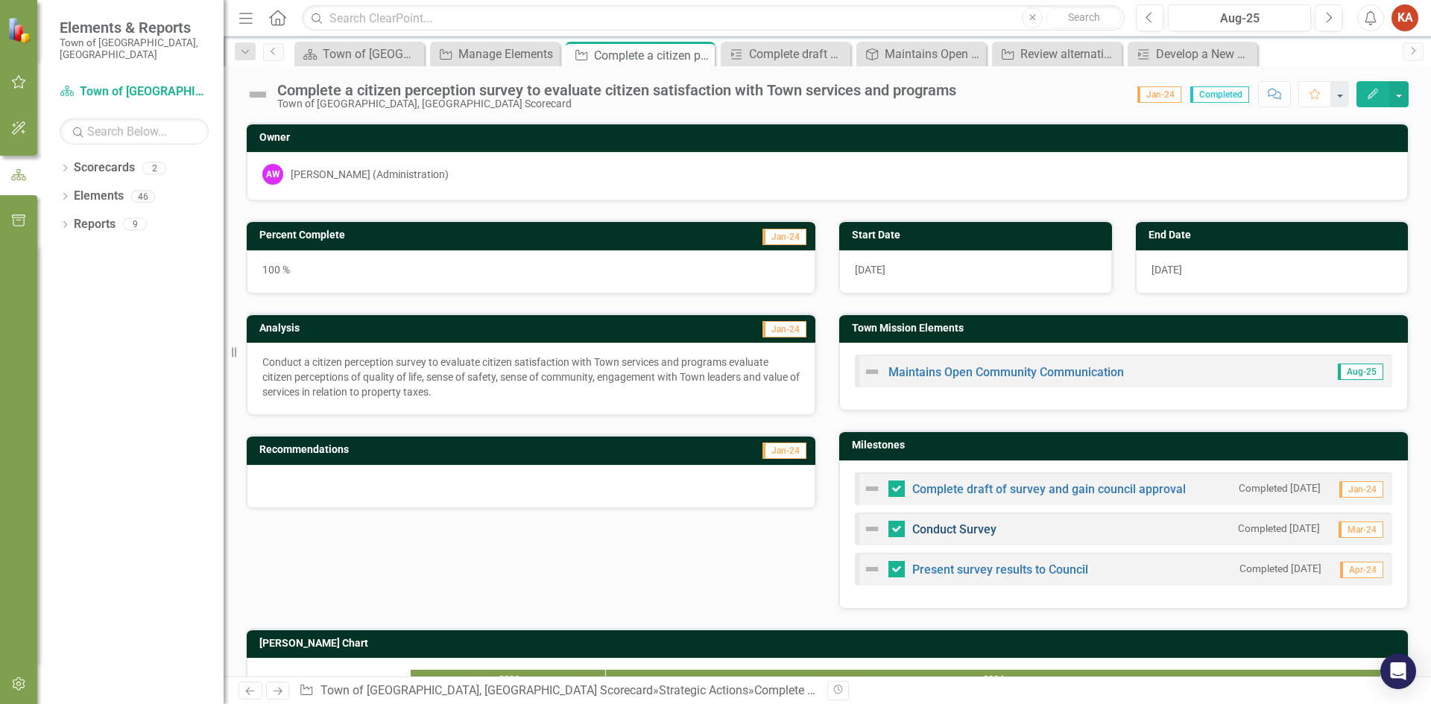
click at [945, 531] on link "Conduct Survey" at bounding box center [954, 530] width 84 height 14
click at [1011, 570] on link "Present survey results to Council" at bounding box center [1000, 570] width 176 height 14
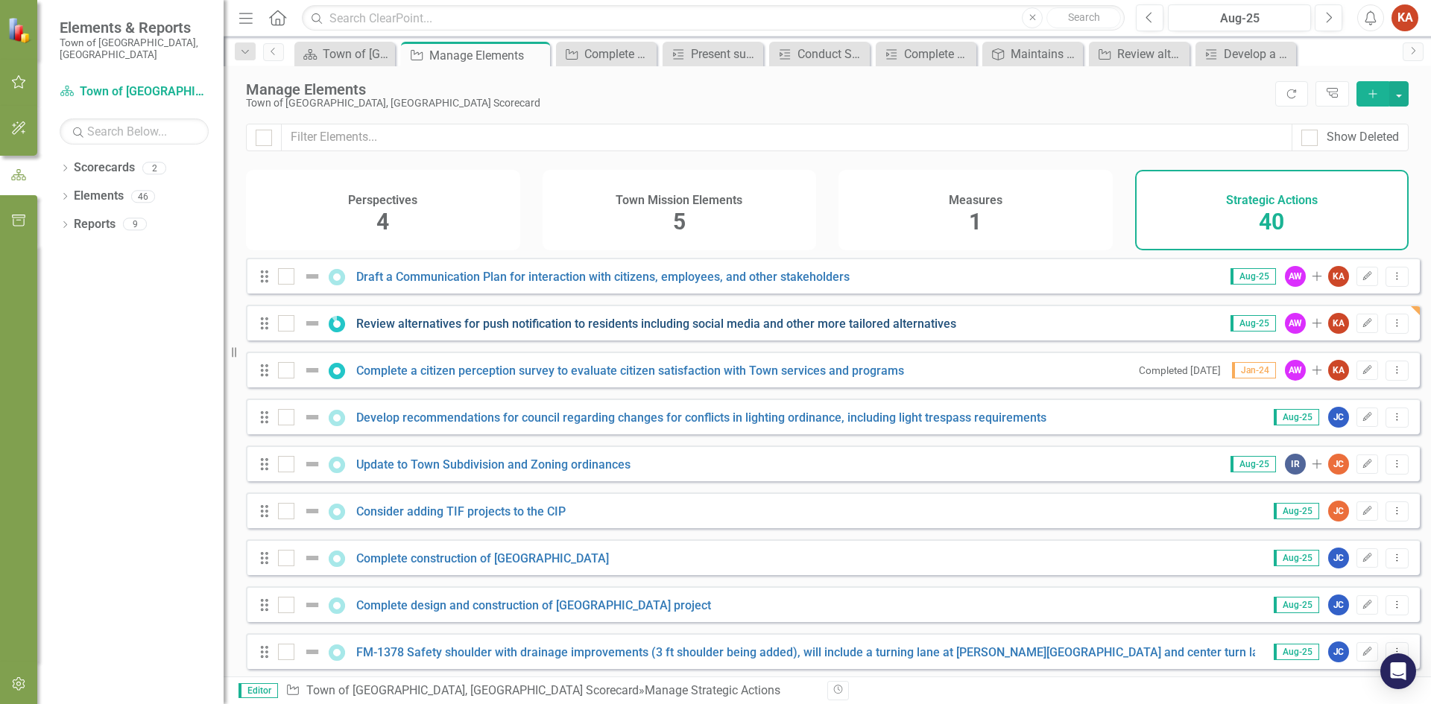
click at [597, 331] on link "Review alternatives for push notification to residents including social media a…" at bounding box center [656, 324] width 600 height 14
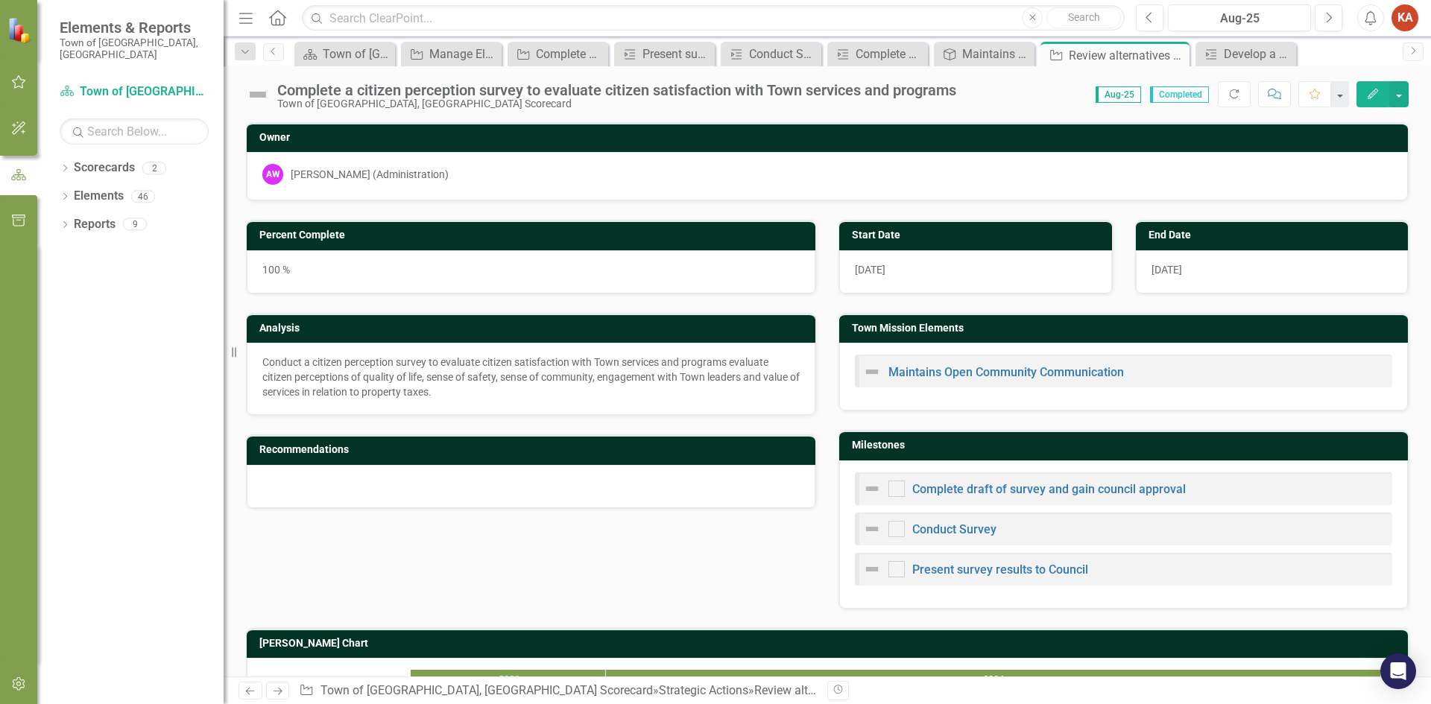
checkbox input "true"
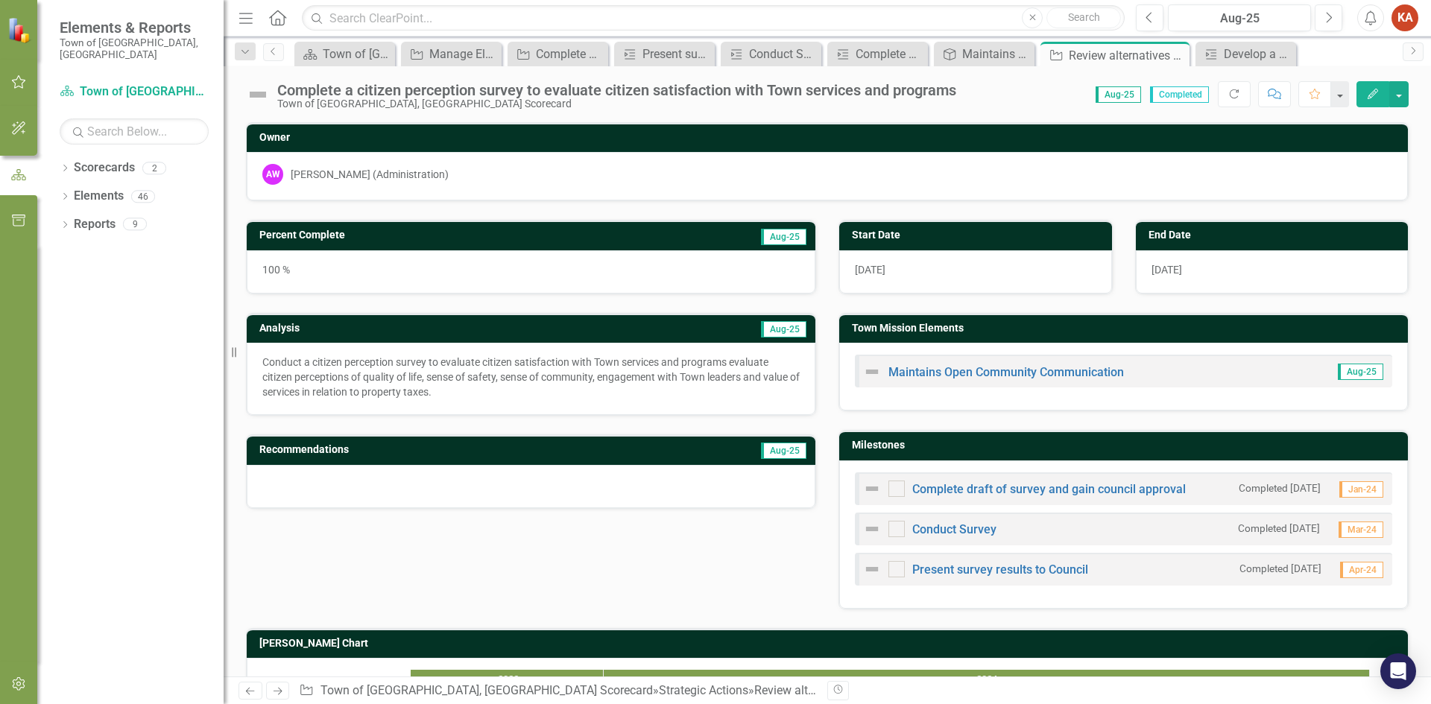
checkbox input "false"
checkbox input "true"
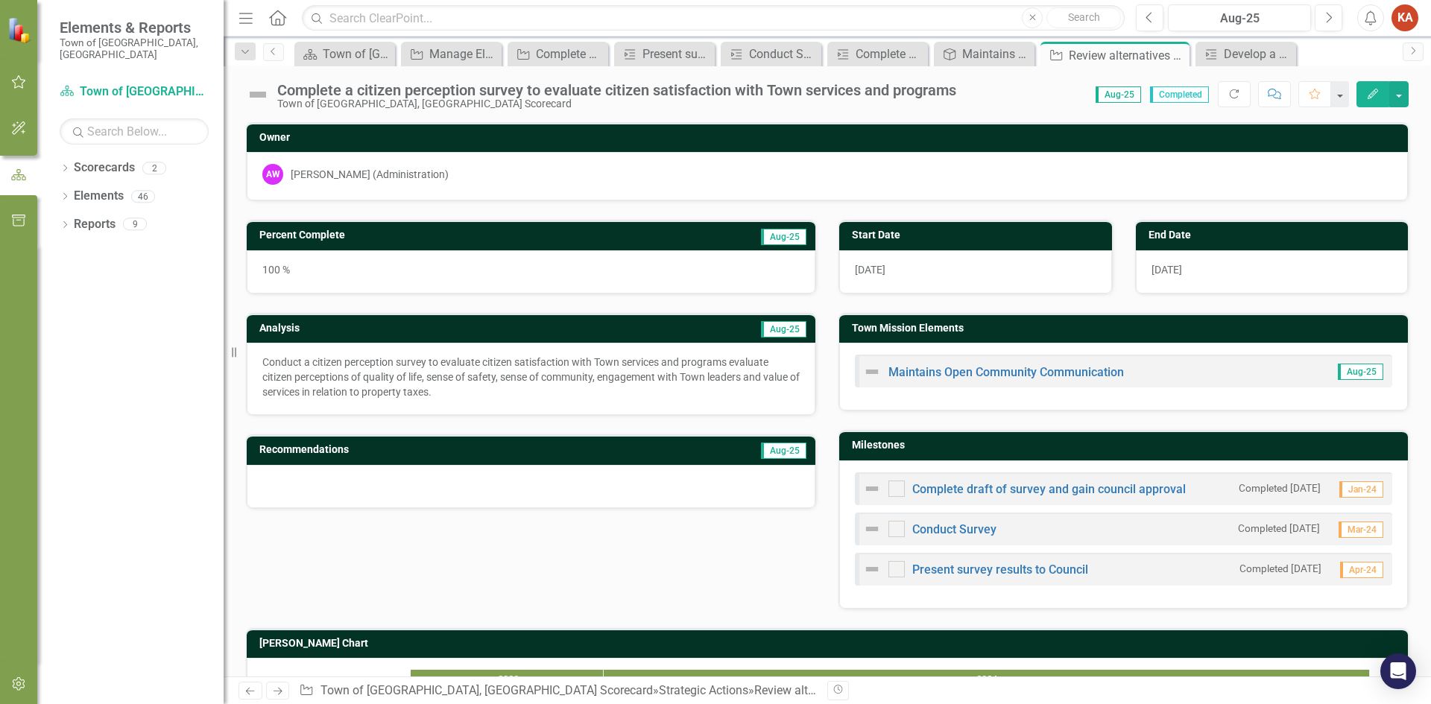
checkbox input "true"
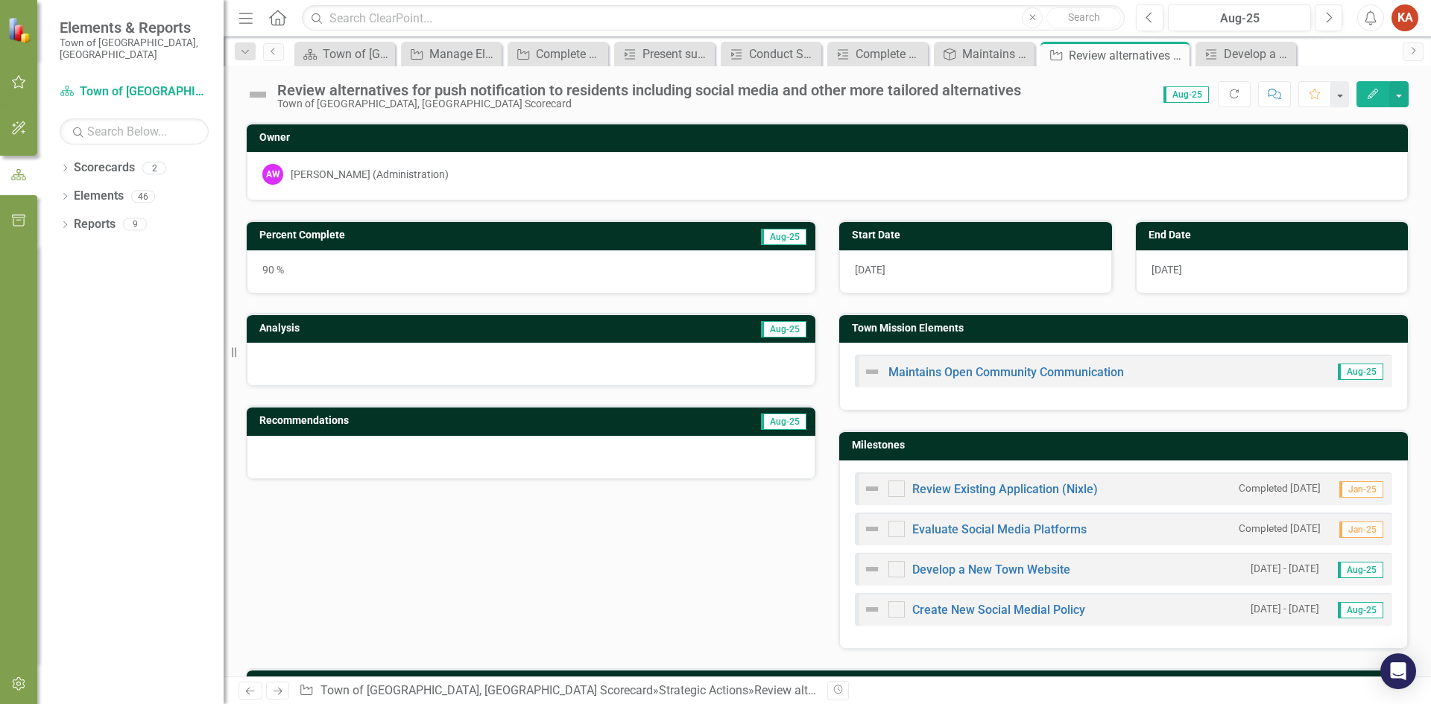
checkbox input "true"
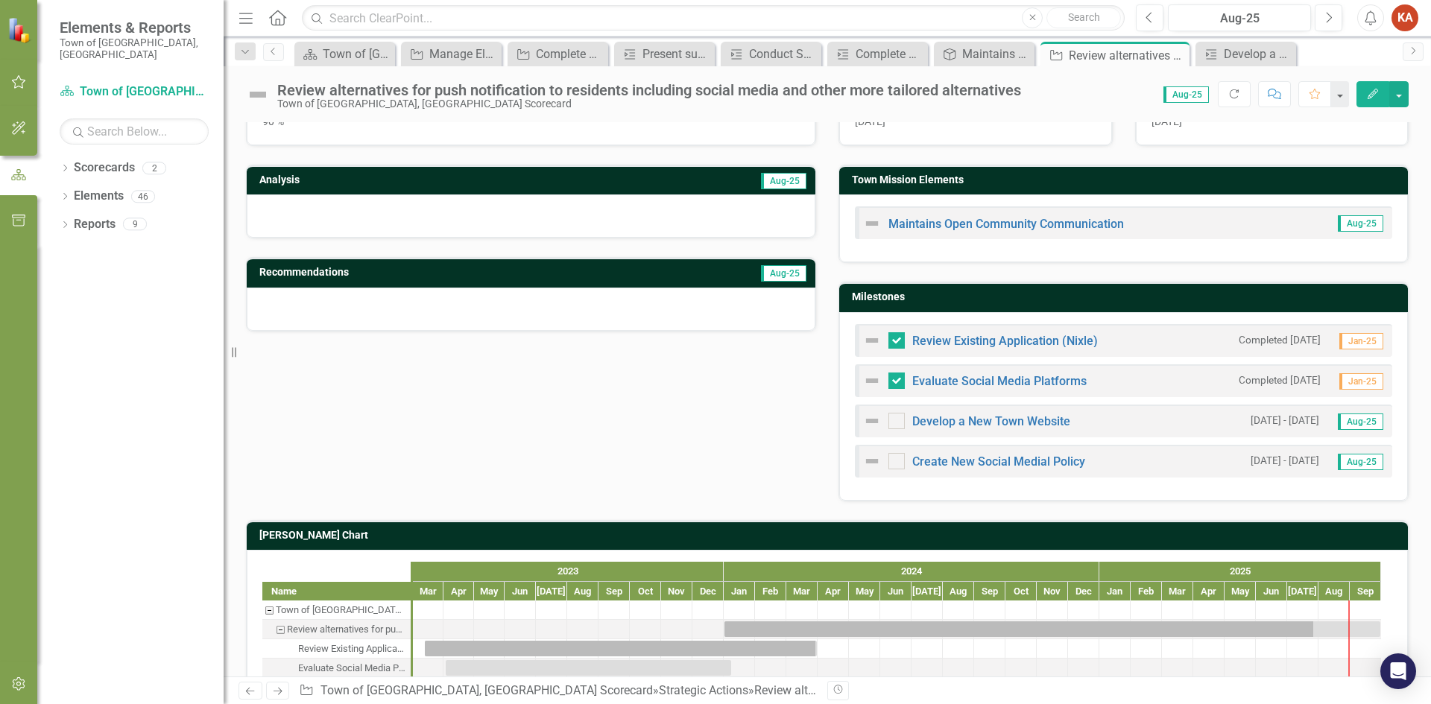
scroll to position [149, 0]
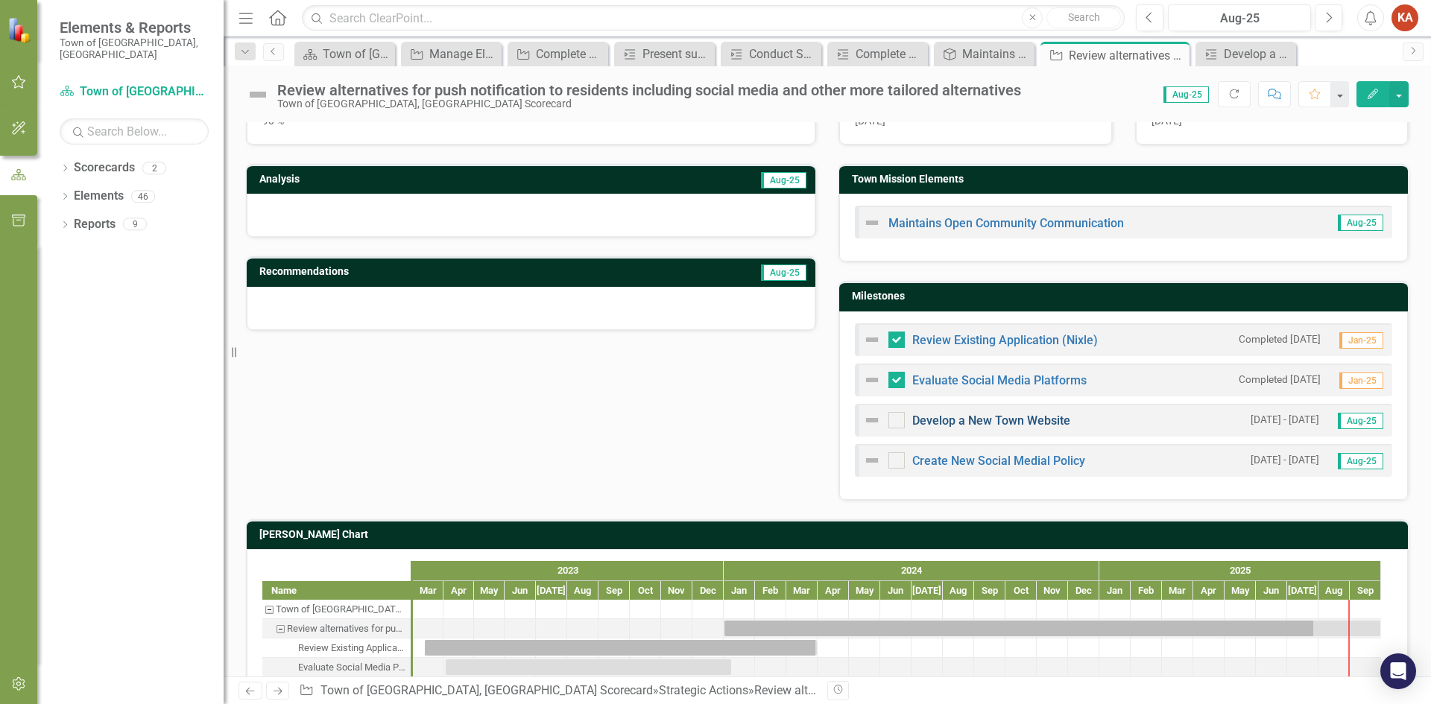
click at [987, 418] on link "Develop a New Town Website" at bounding box center [991, 421] width 158 height 14
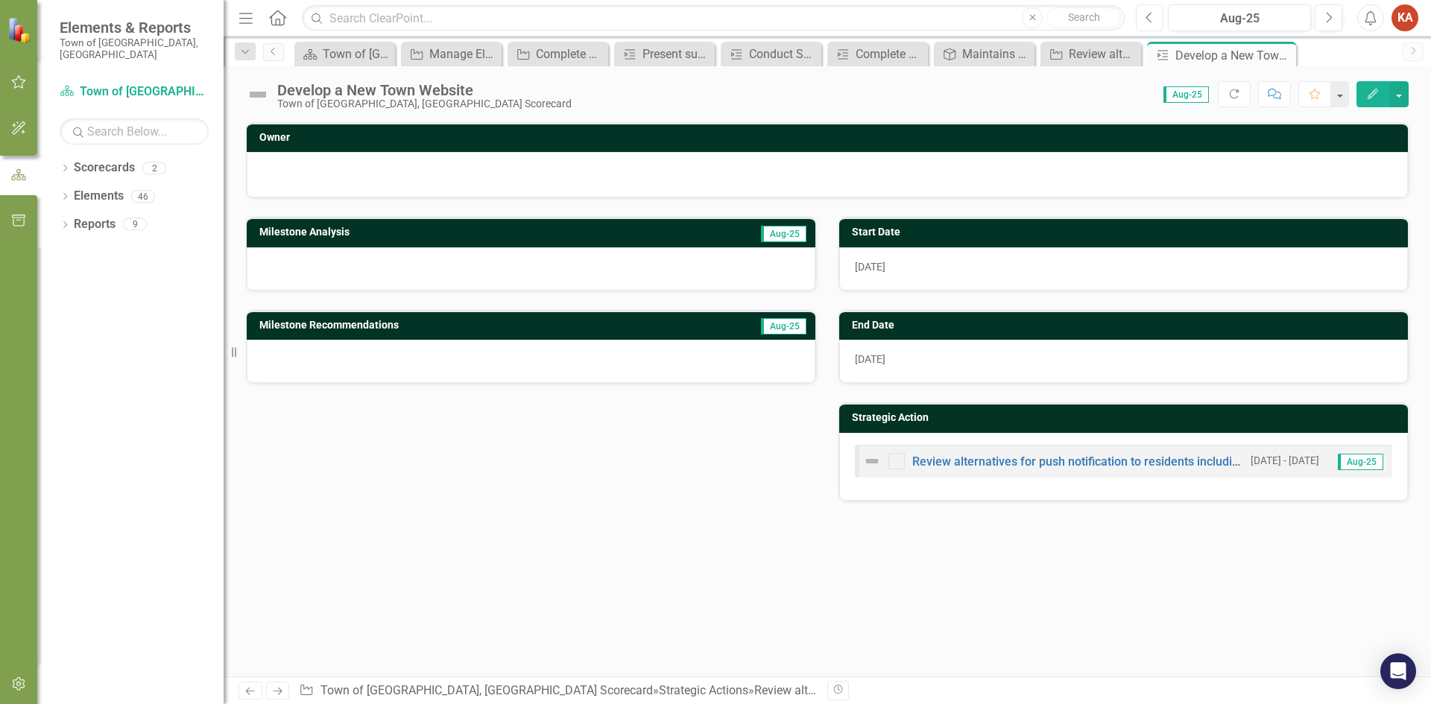
click at [1150, 19] on icon "Previous" at bounding box center [1150, 17] width 8 height 13
click at [1398, 91] on button "button" at bounding box center [1398, 94] width 19 height 26
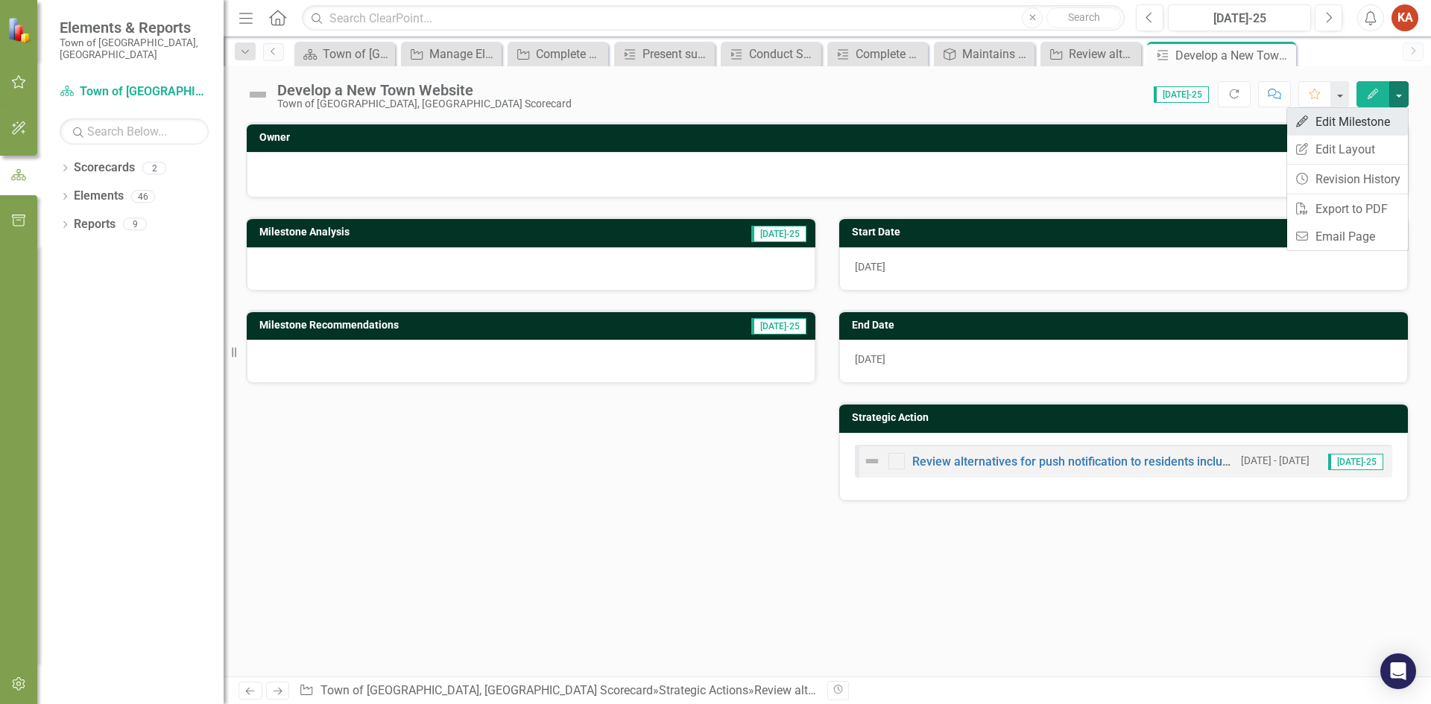
click at [1350, 121] on link "Edit Edit Milestone" at bounding box center [1347, 122] width 121 height 28
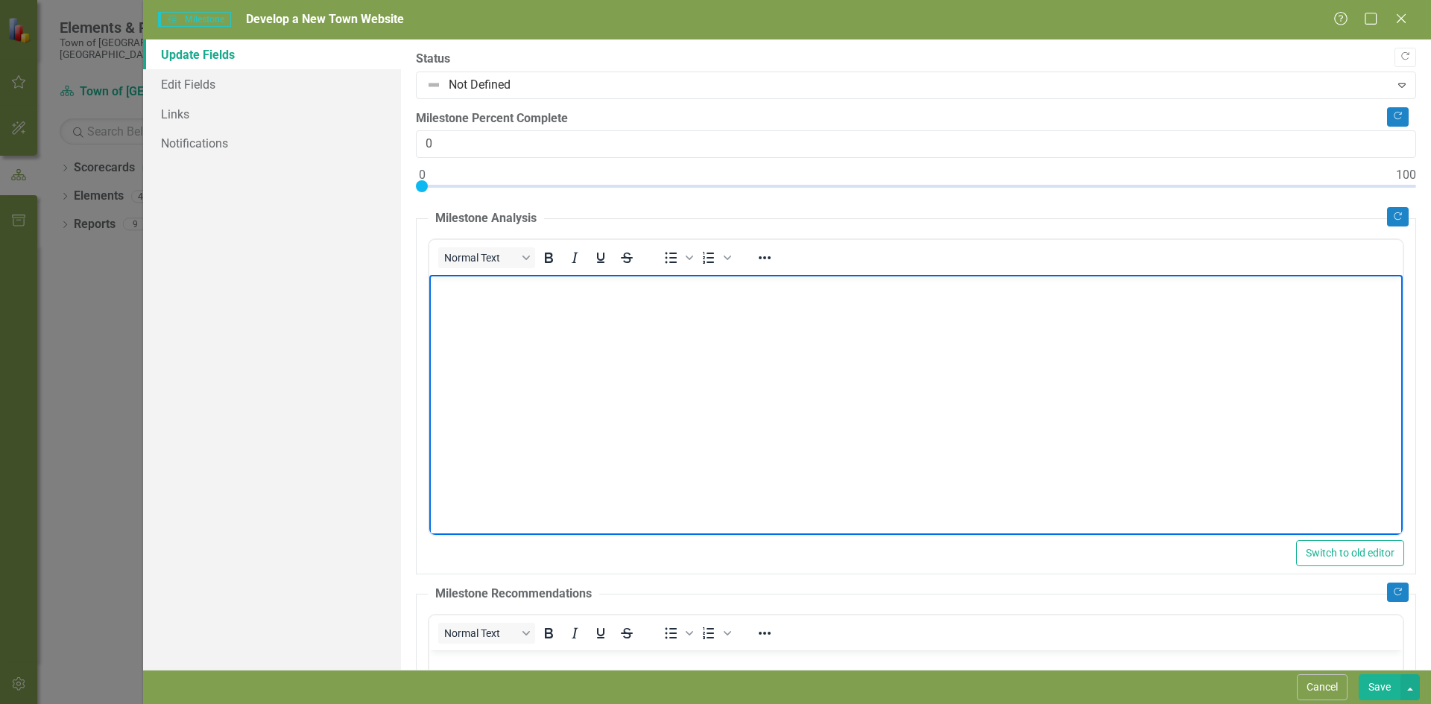
click at [517, 309] on body "Rich Text Area. Press ALT-0 for help." at bounding box center [915, 387] width 973 height 224
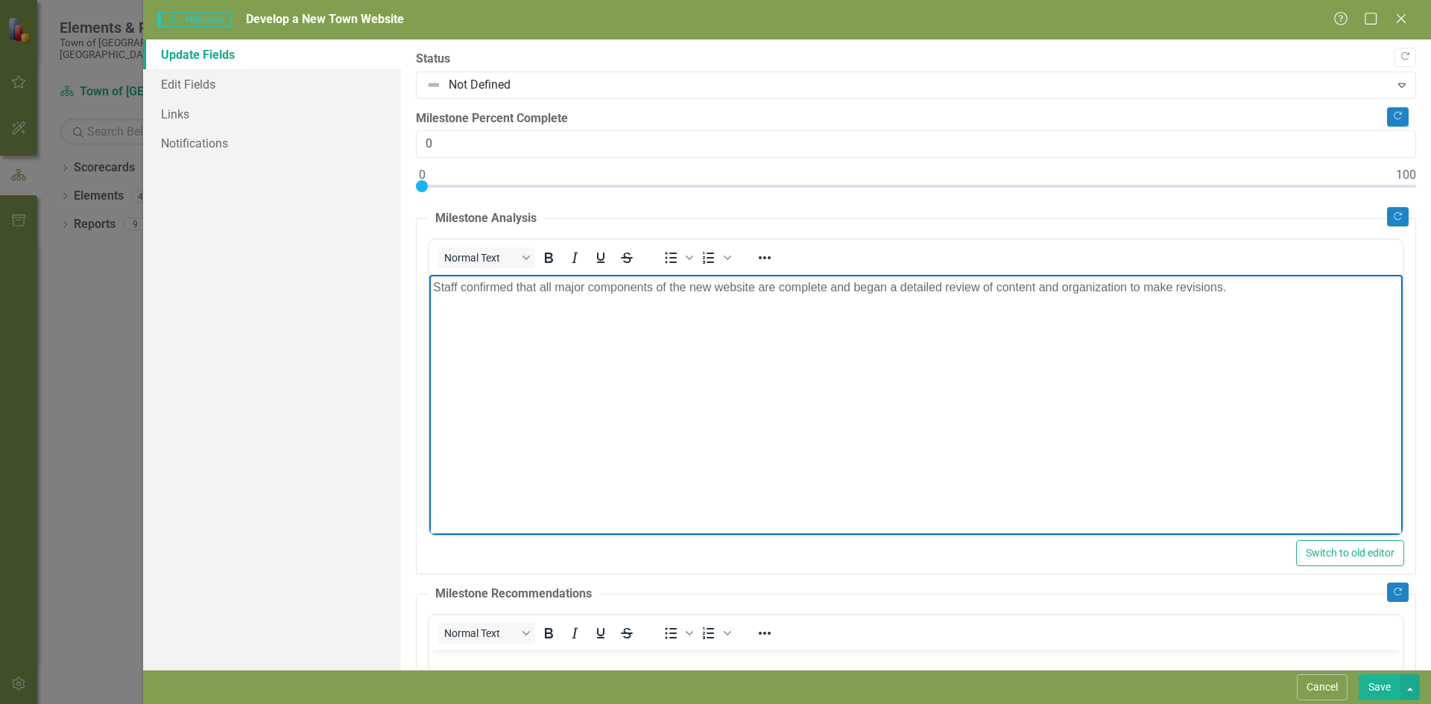
click at [1386, 693] on button "Save" at bounding box center [1380, 688] width 42 height 26
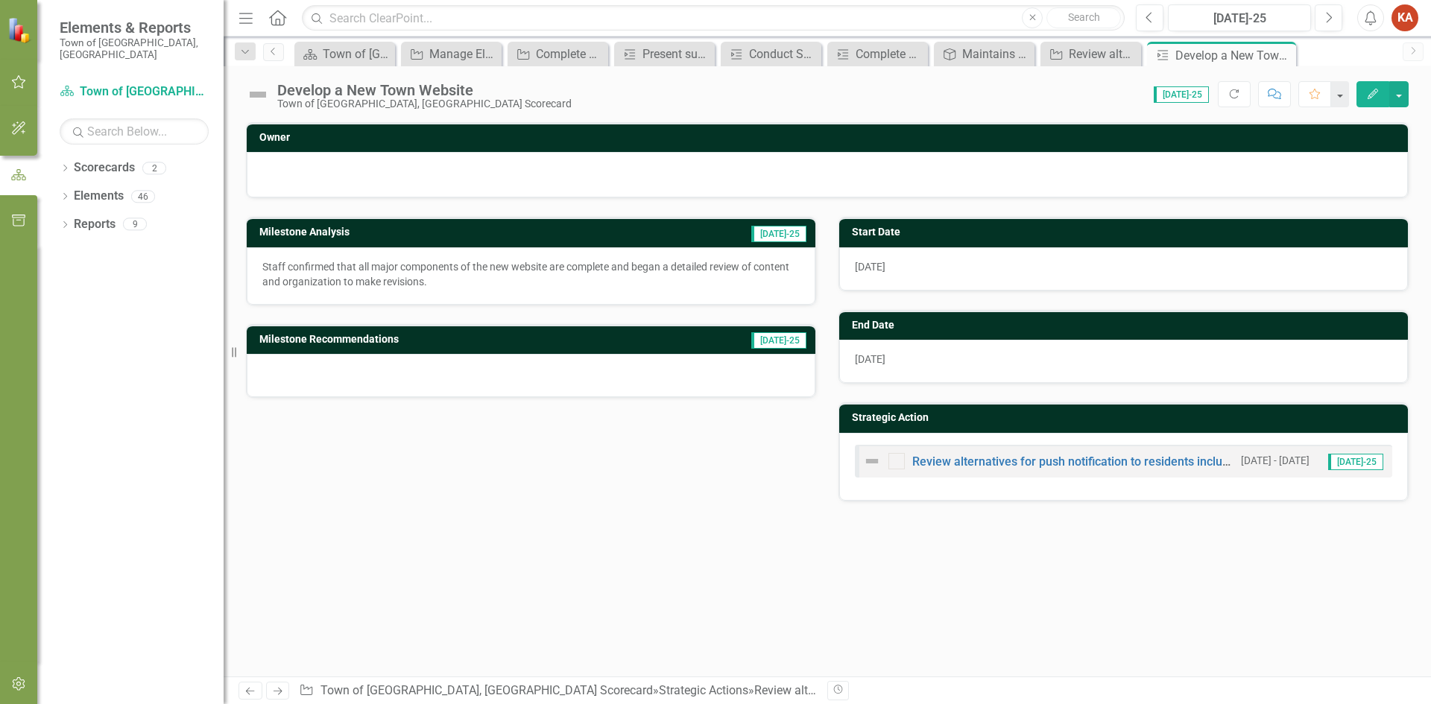
click at [1375, 96] on icon "Edit" at bounding box center [1372, 94] width 13 height 10
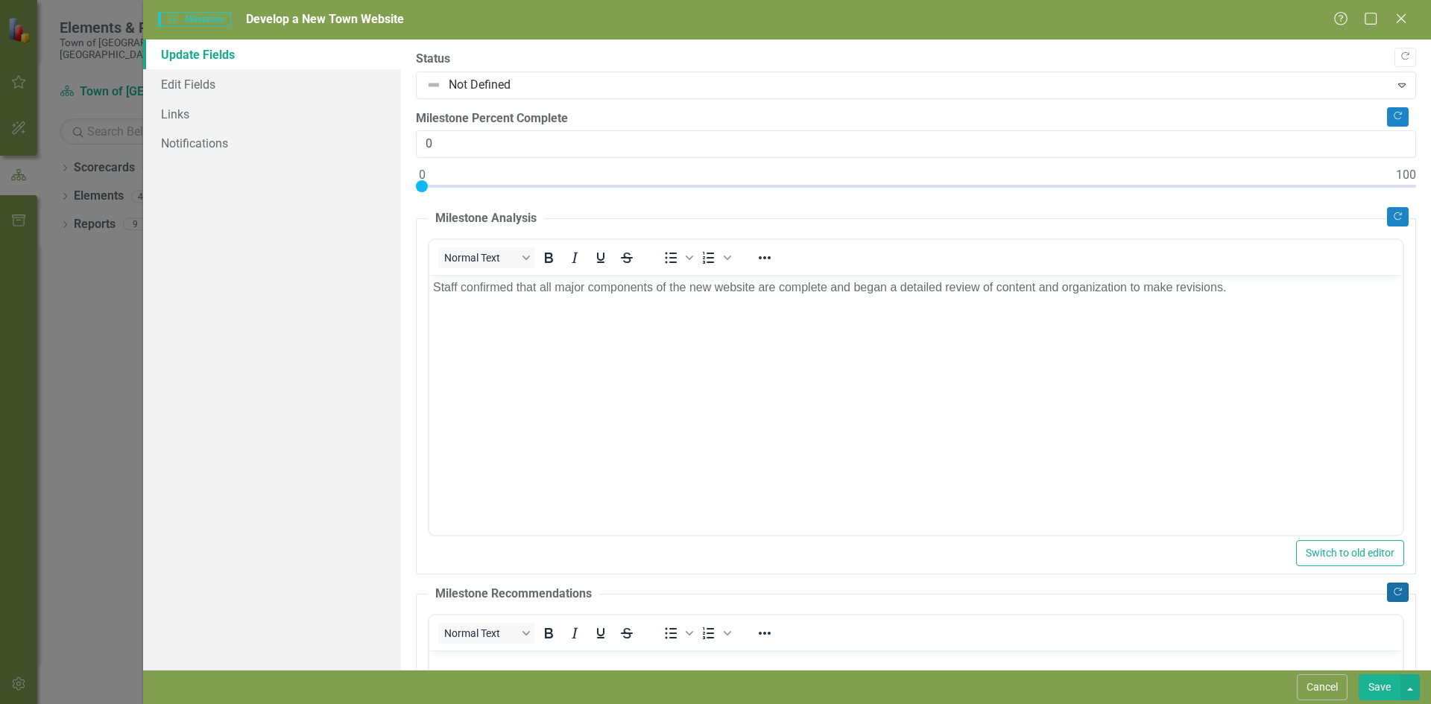
click at [1394, 595] on icon "button" at bounding box center [1398, 592] width 8 height 8
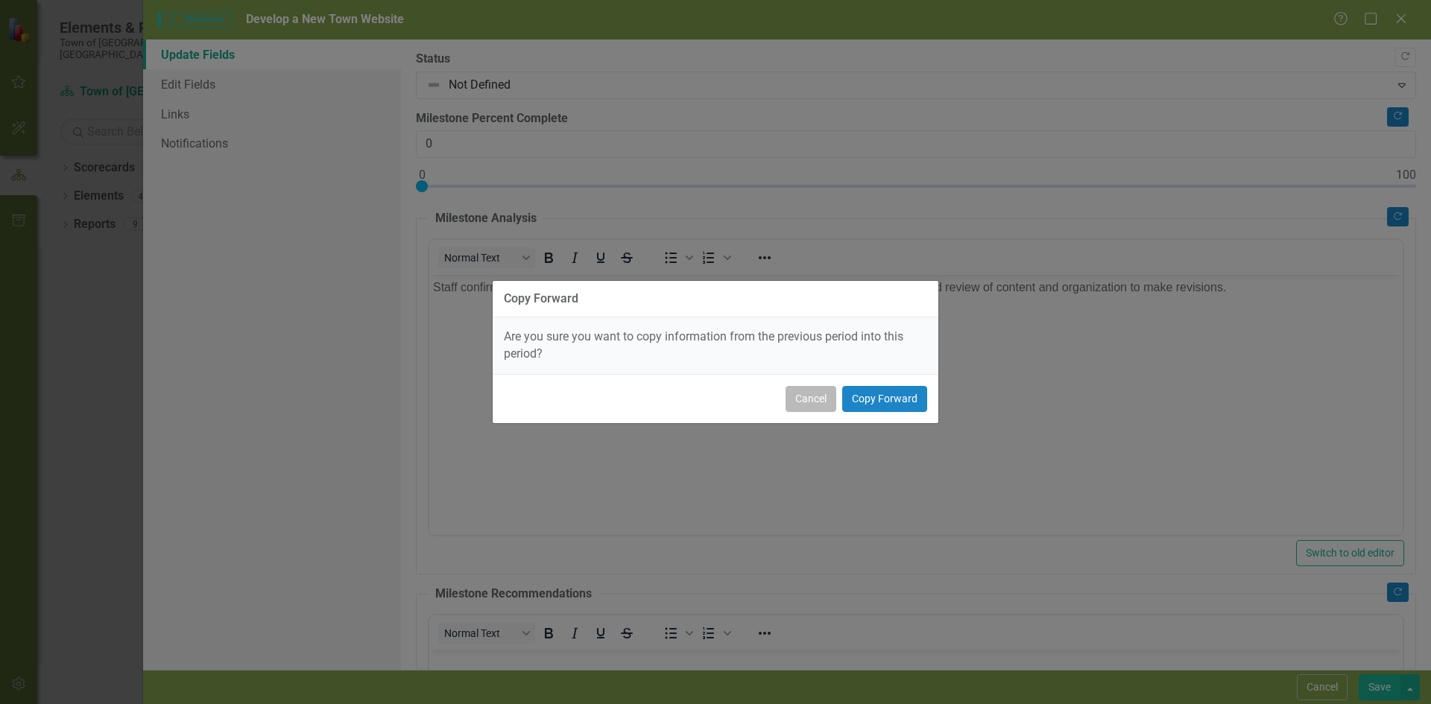
click at [825, 397] on button "Cancel" at bounding box center [811, 399] width 51 height 26
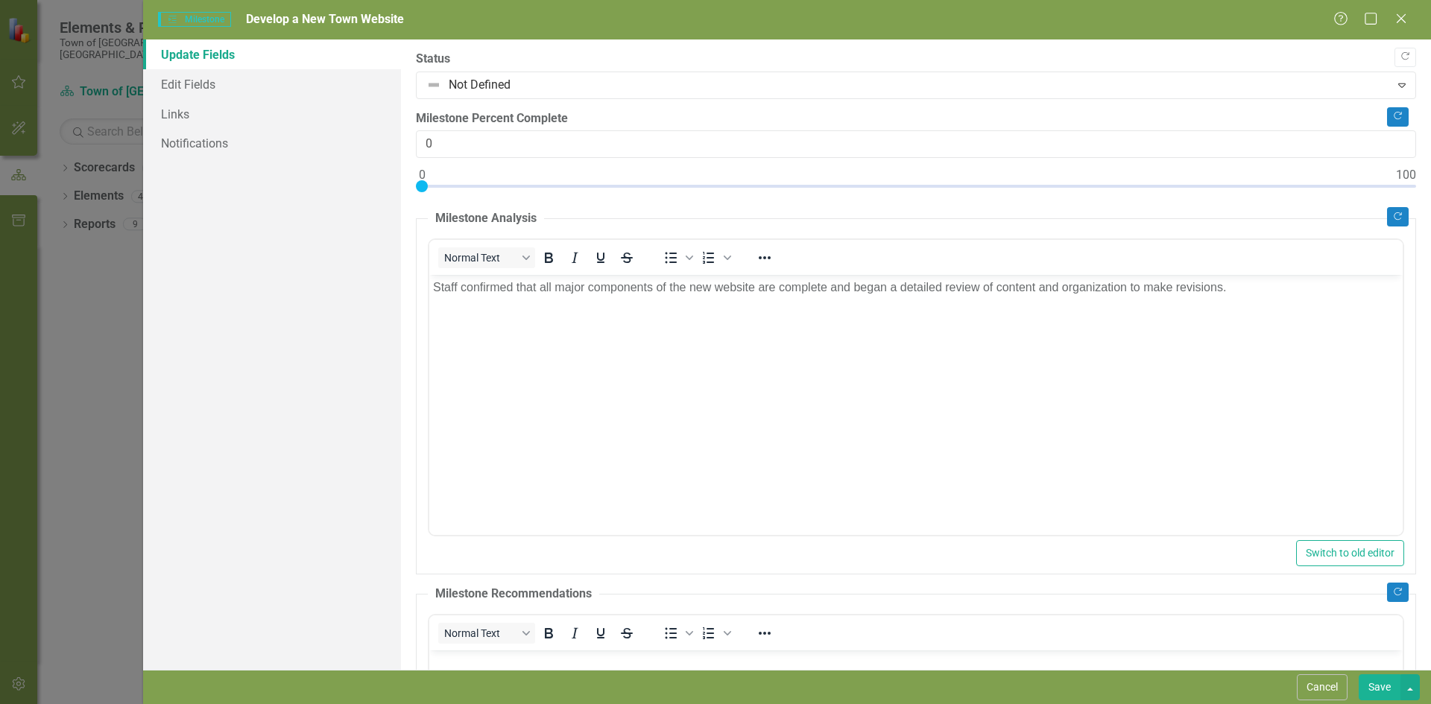
click at [1388, 691] on button "Save" at bounding box center [1380, 688] width 42 height 26
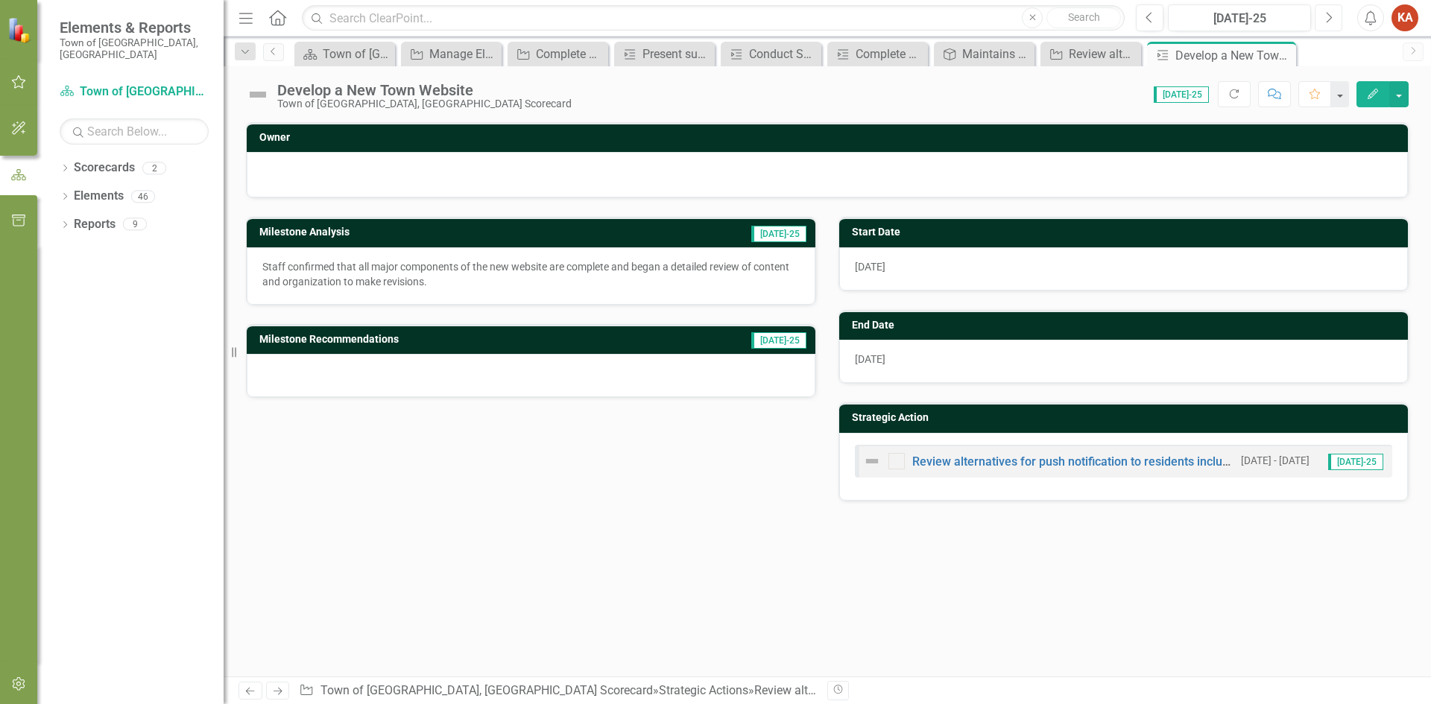
click at [1324, 17] on button "Next" at bounding box center [1329, 17] width 28 height 27
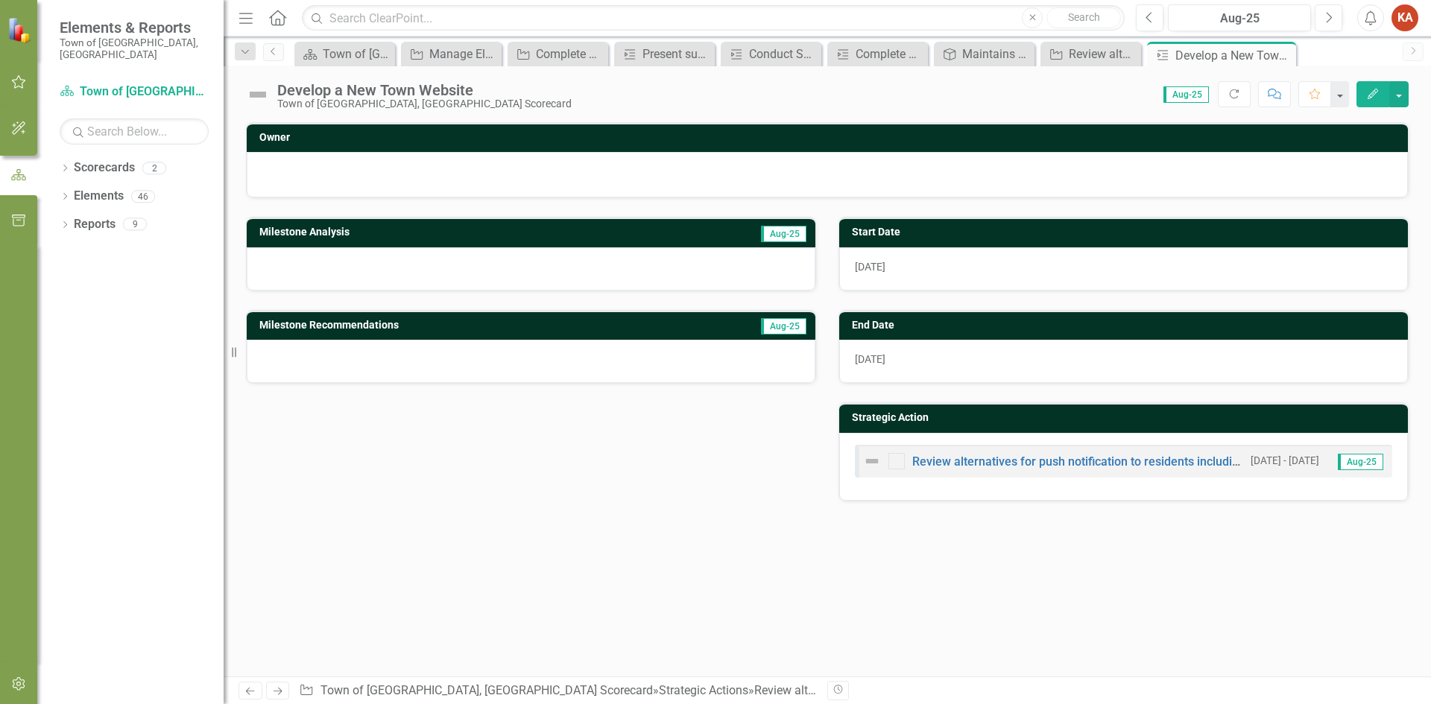
click at [1369, 95] on icon "Edit" at bounding box center [1372, 94] width 13 height 10
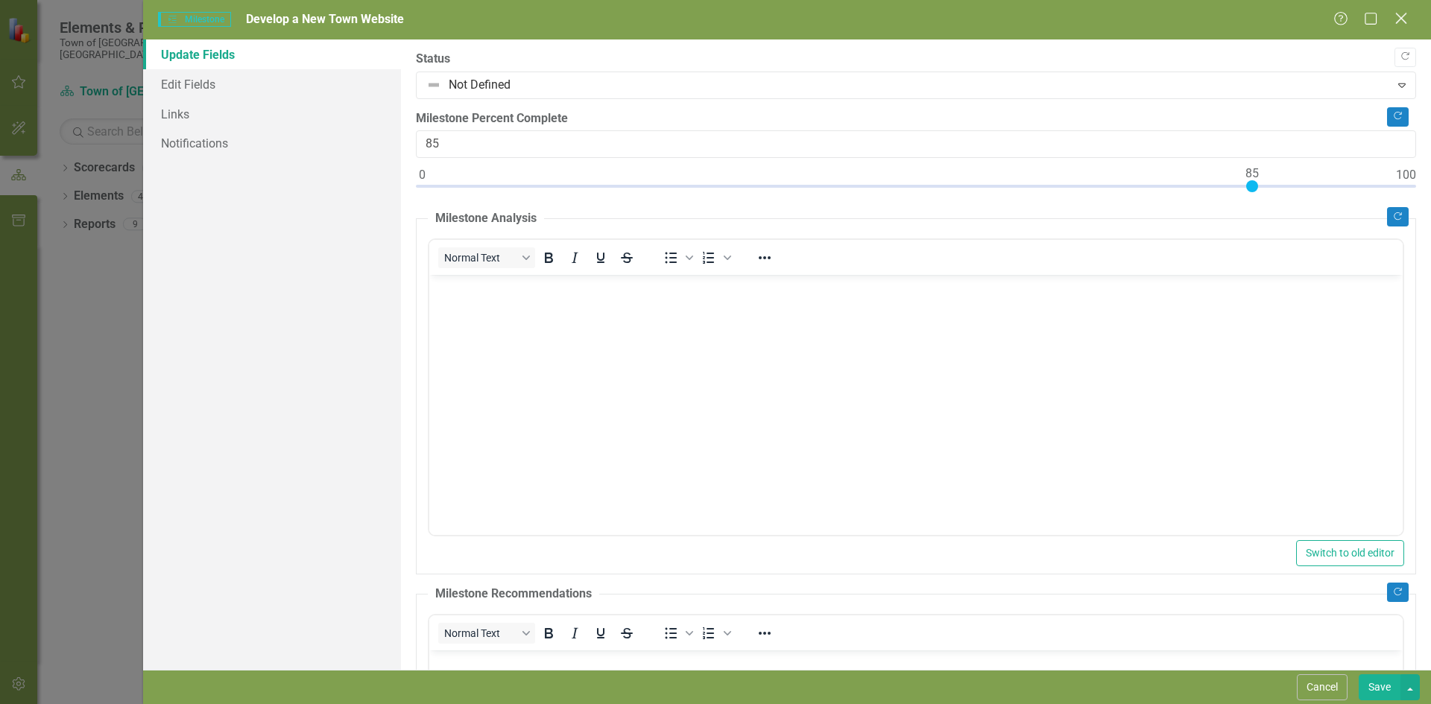
click at [1395, 17] on icon "Close" at bounding box center [1401, 18] width 19 height 14
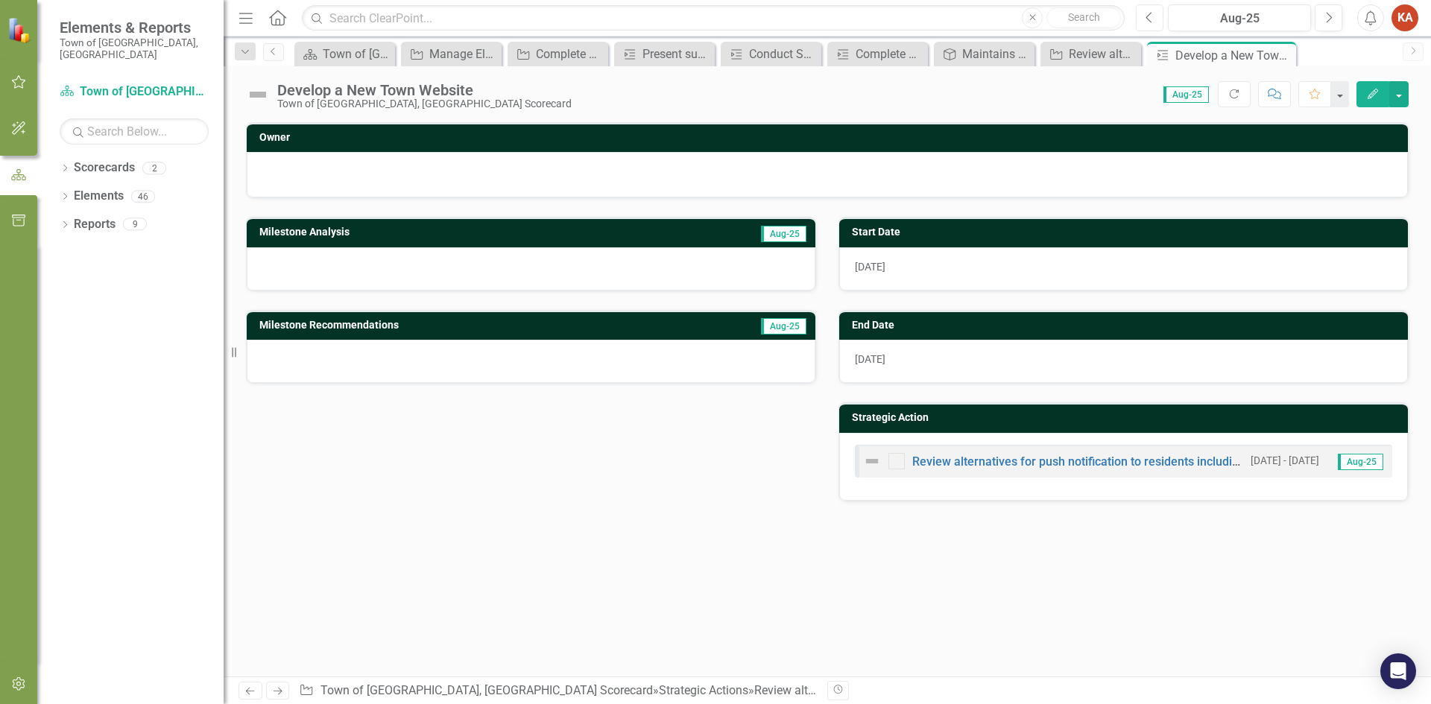
click at [1149, 14] on icon "button" at bounding box center [1149, 17] width 6 height 10
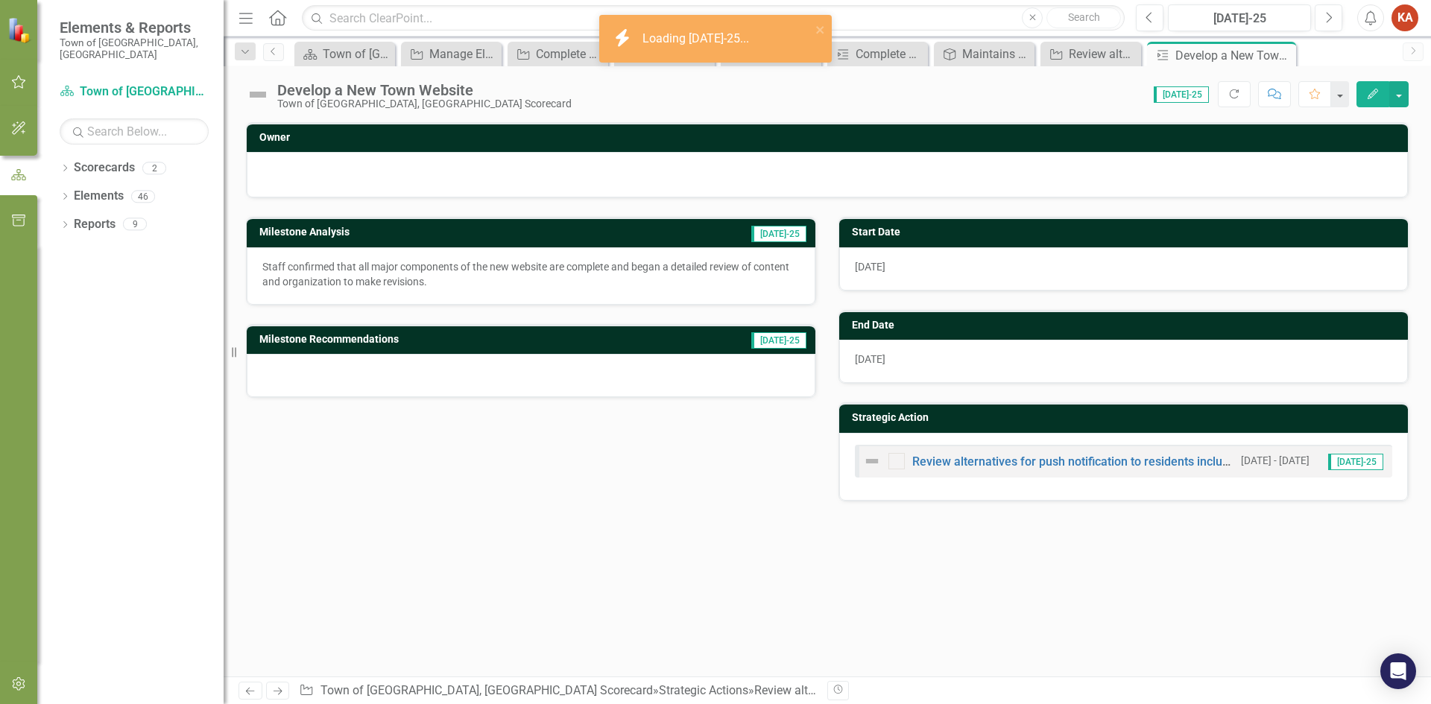
click at [1370, 92] on icon "Edit" at bounding box center [1372, 94] width 13 height 10
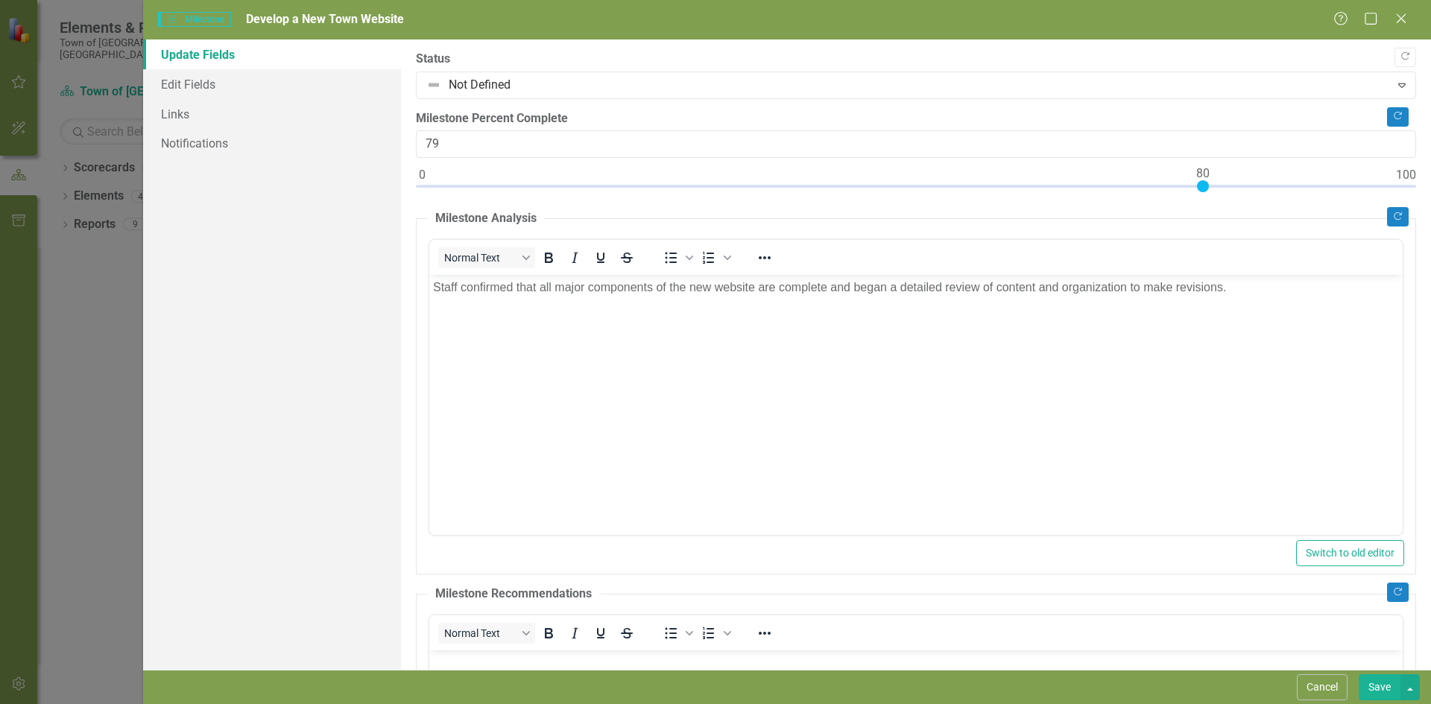
type input "80"
drag, startPoint x: 423, startPoint y: 186, endPoint x: 1205, endPoint y: 186, distance: 782.7
click at [1205, 186] on div at bounding box center [1203, 186] width 12 height 12
click at [1376, 687] on button "Save" at bounding box center [1380, 688] width 42 height 26
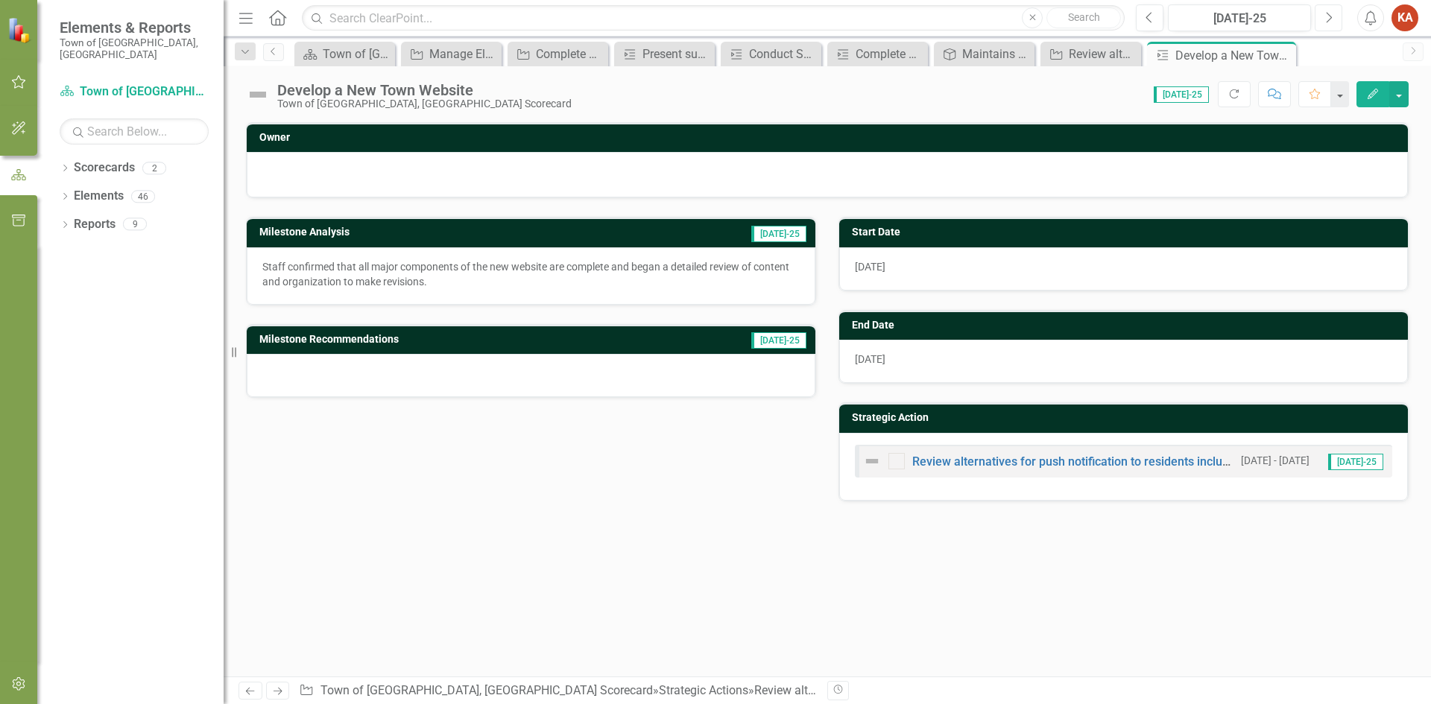
click at [1324, 18] on button "Next" at bounding box center [1329, 17] width 28 height 27
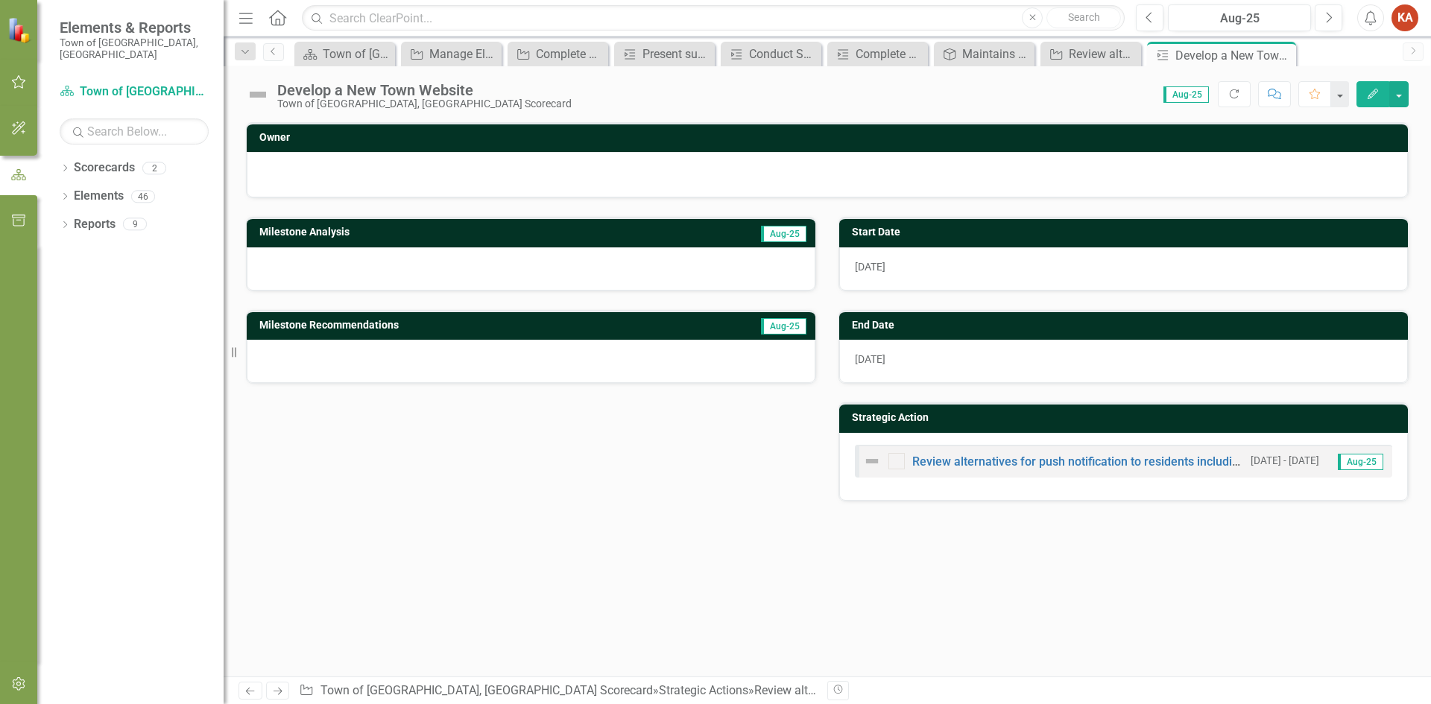
click at [1371, 95] on icon "Edit" at bounding box center [1372, 94] width 13 height 10
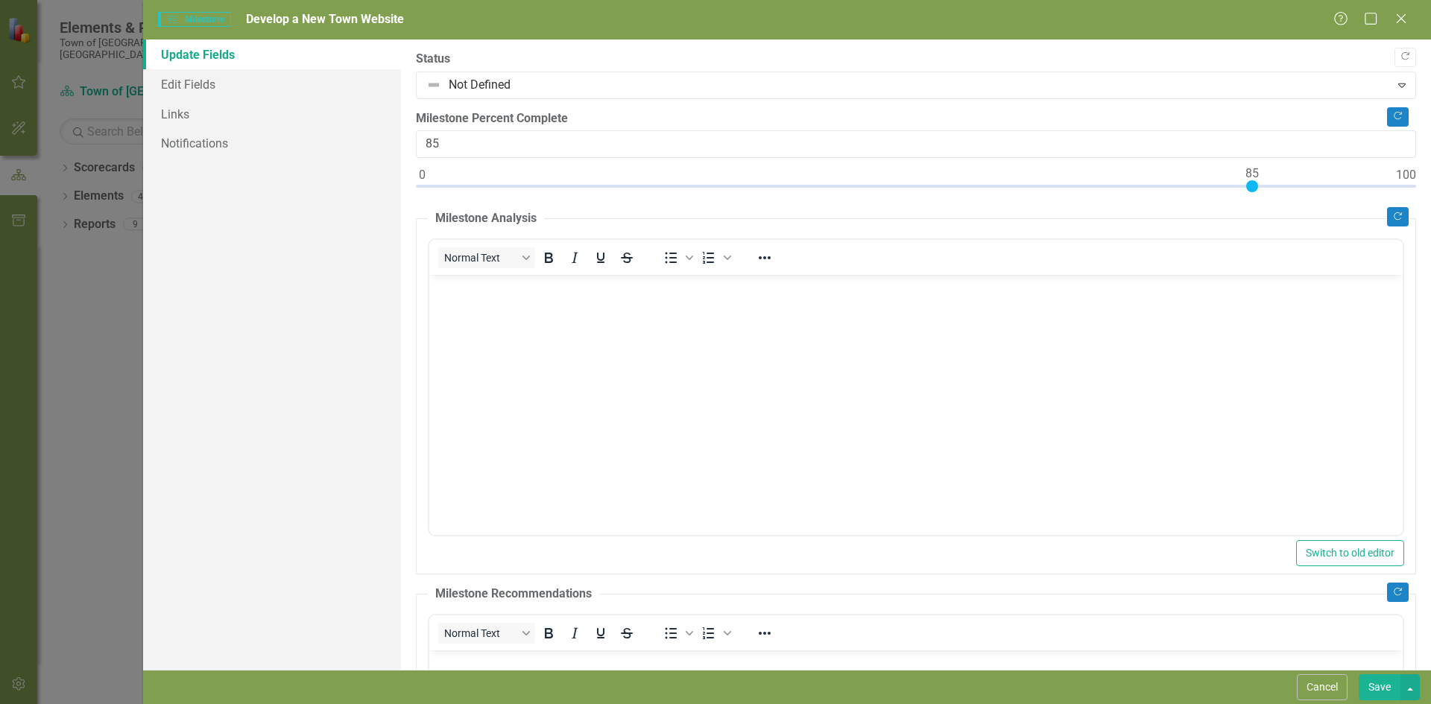
click at [483, 300] on body "Rich Text Area. Press ALT-0 for help." at bounding box center [915, 387] width 973 height 224
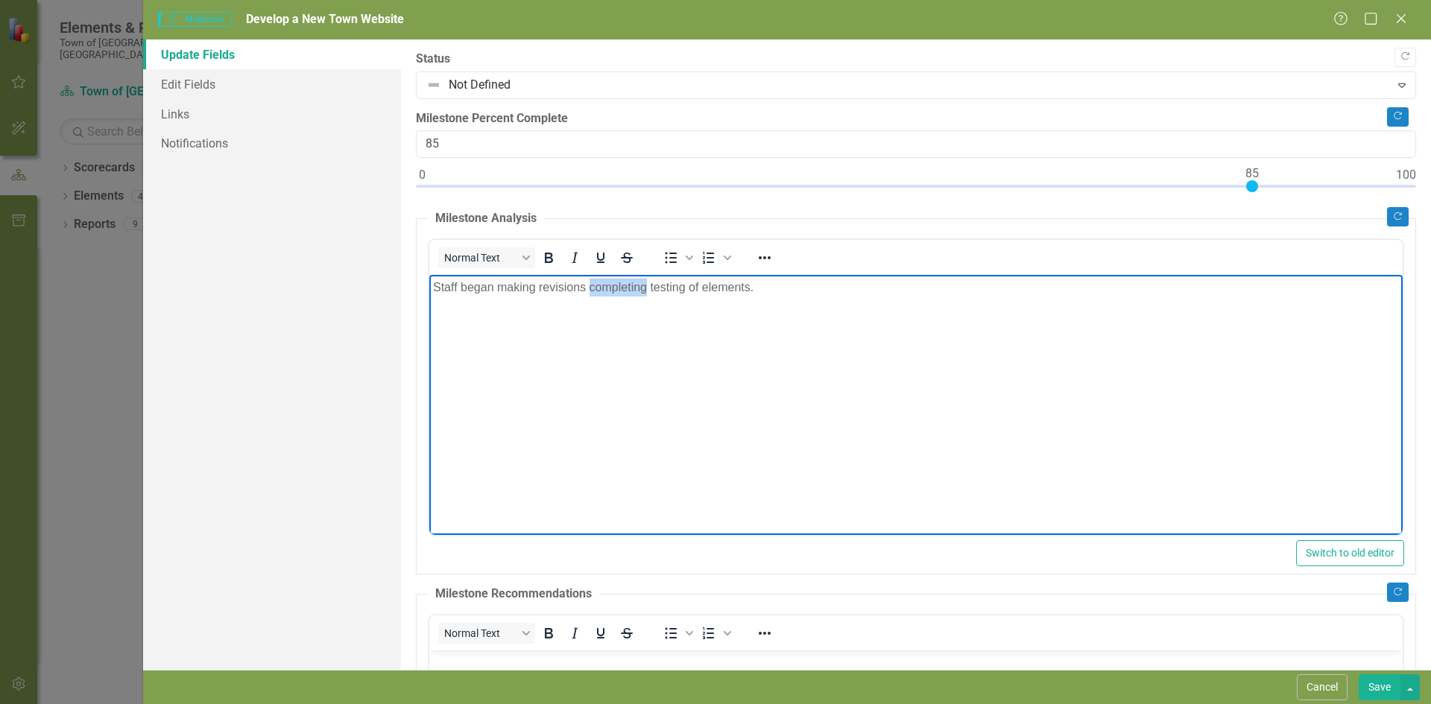
drag, startPoint x: 588, startPoint y: 285, endPoint x: 642, endPoint y: 294, distance: 54.4
click at [644, 286] on p "Staff began making revisions completing testing of elements." at bounding box center [915, 288] width 966 height 18
click at [1386, 692] on button "Save" at bounding box center [1380, 688] width 42 height 26
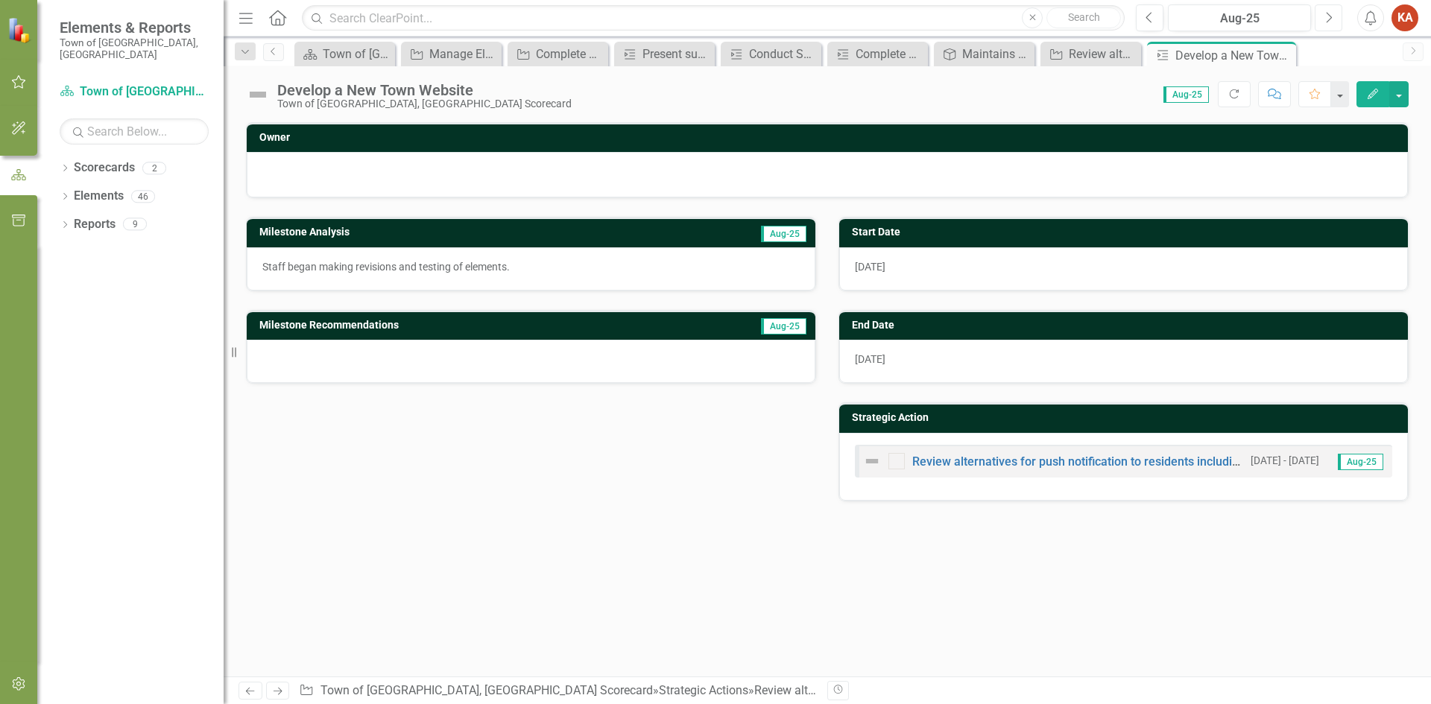
click at [1328, 13] on icon "button" at bounding box center [1330, 17] width 6 height 10
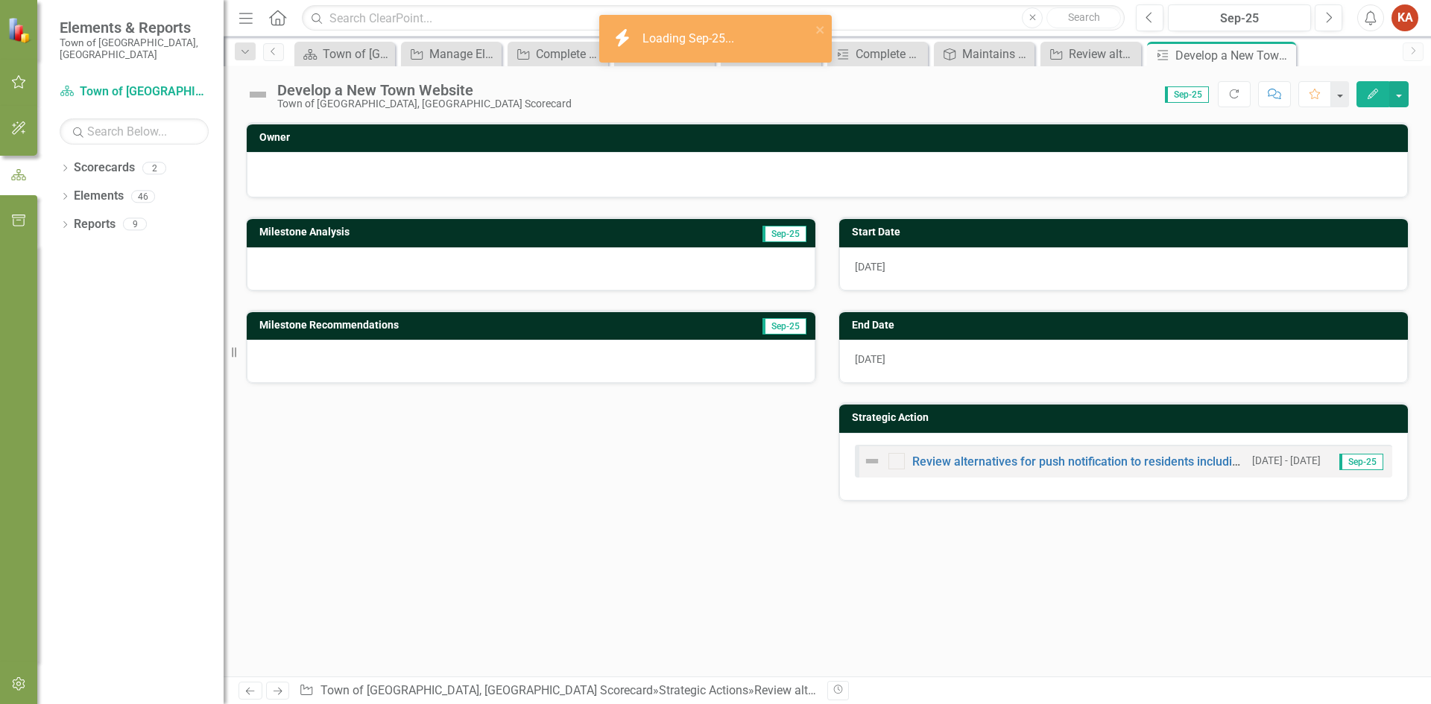
click at [1369, 90] on icon "Edit" at bounding box center [1372, 94] width 13 height 10
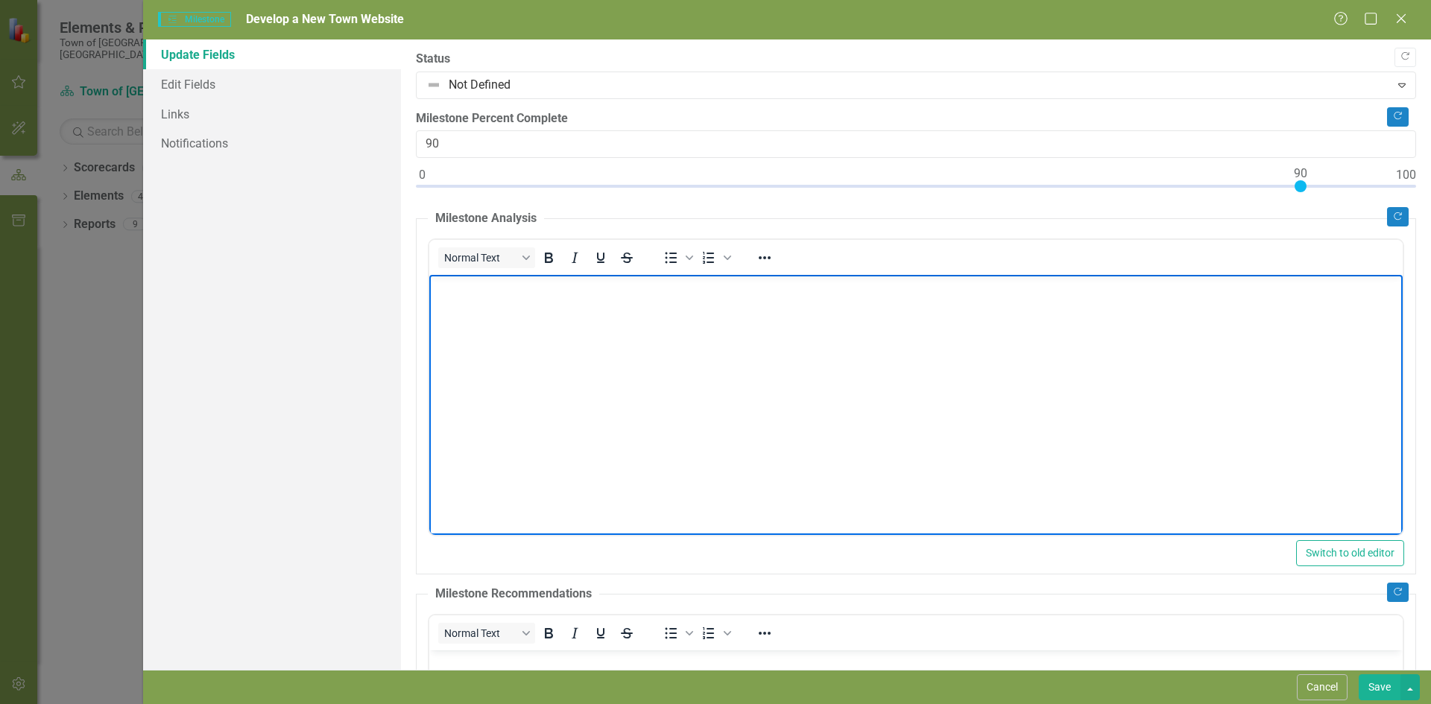
click at [575, 317] on body "Rich Text Area. Press ALT-0 for help." at bounding box center [915, 387] width 973 height 224
click at [1378, 691] on button "Save" at bounding box center [1380, 688] width 42 height 26
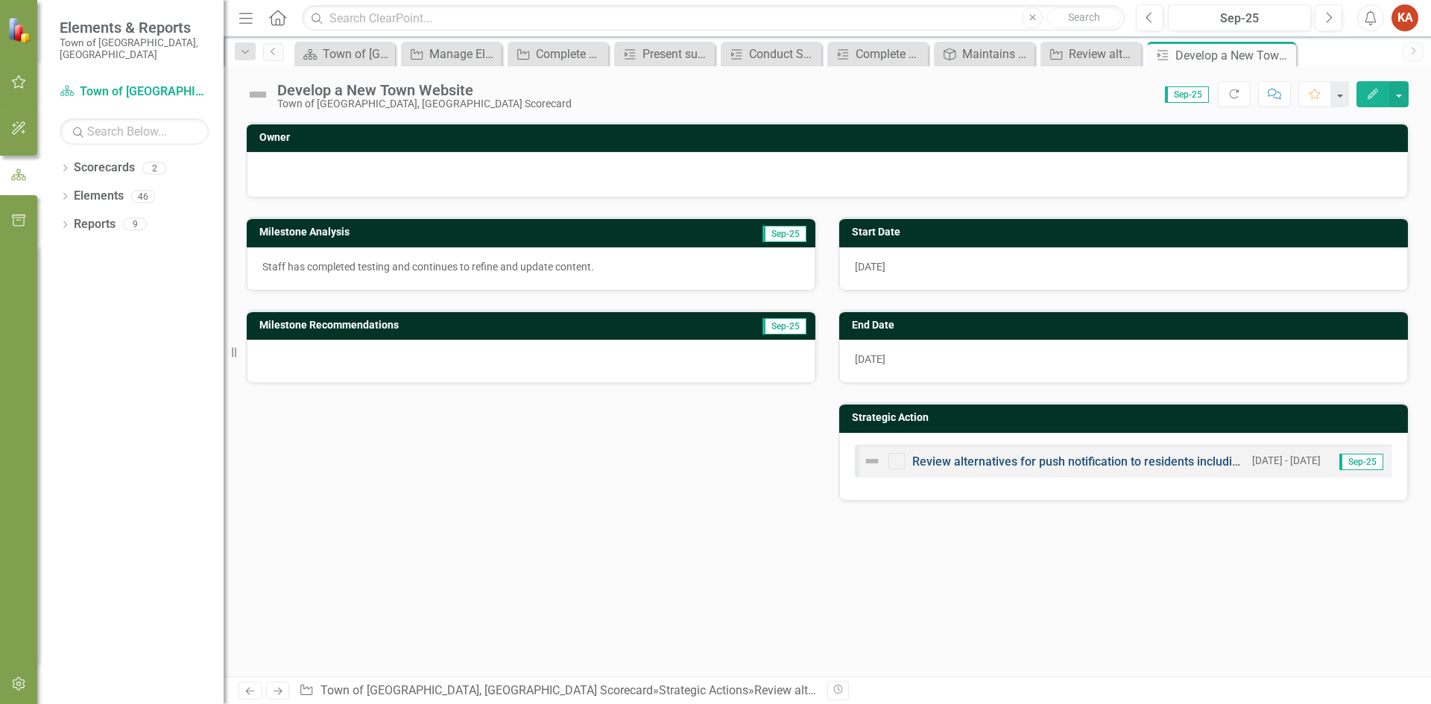
click at [991, 458] on link "Review alternatives for push notification to residents including social media a…" at bounding box center [1212, 462] width 600 height 14
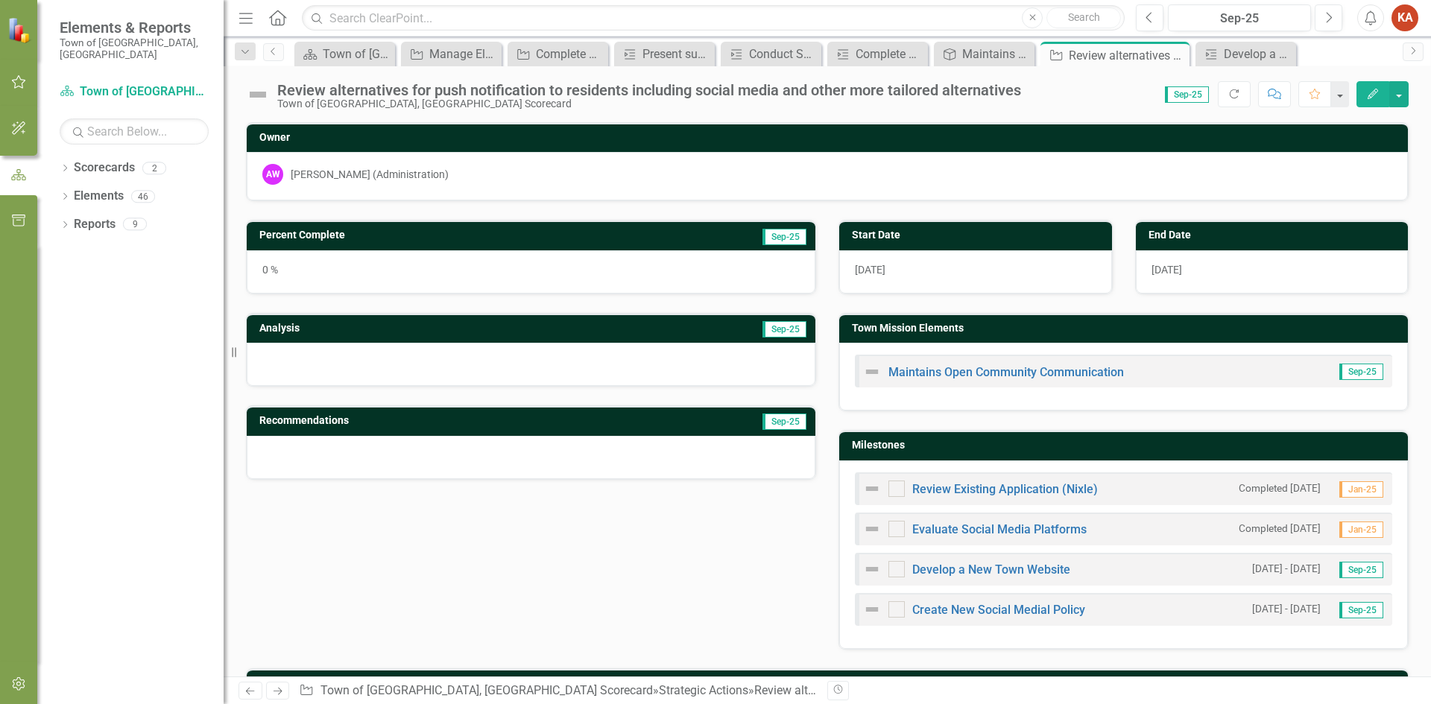
checkbox input "false"
checkbox input "true"
click at [1152, 20] on icon "Previous" at bounding box center [1150, 17] width 8 height 13
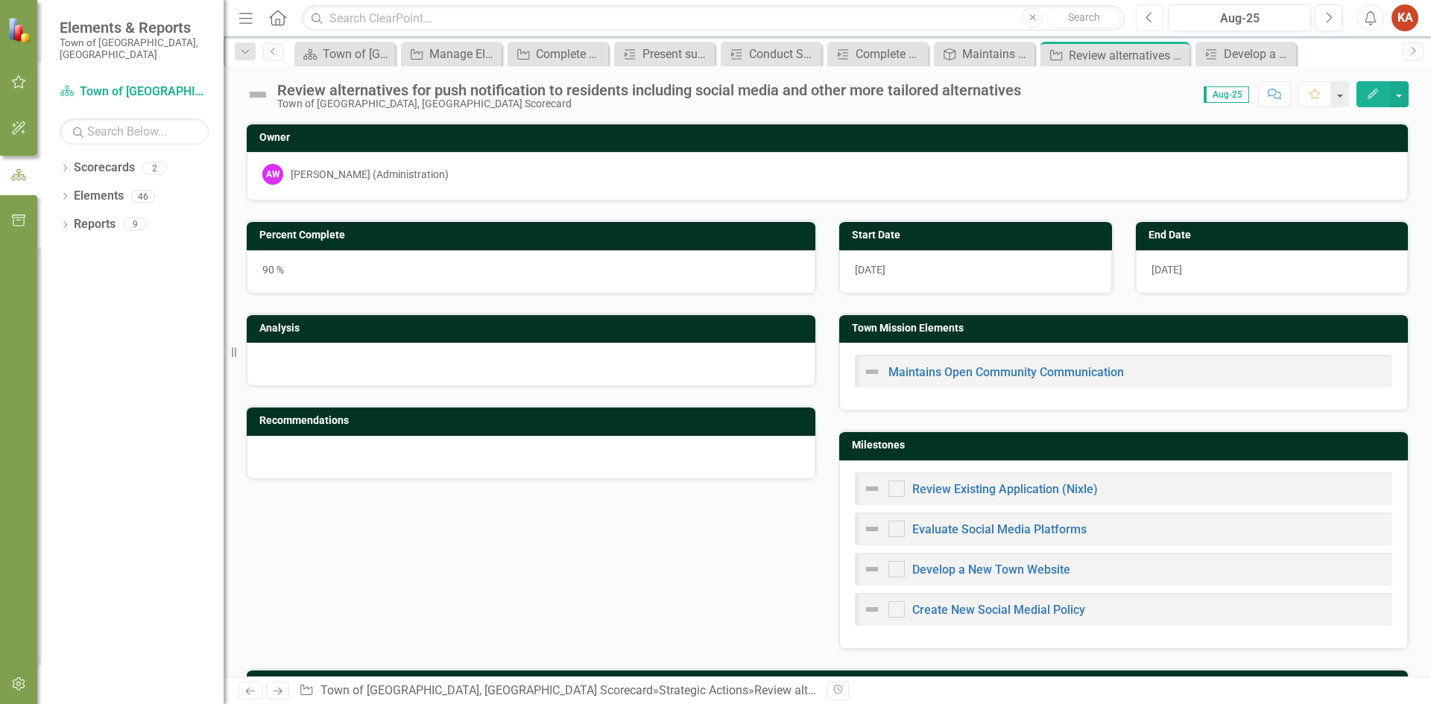
checkbox input "true"
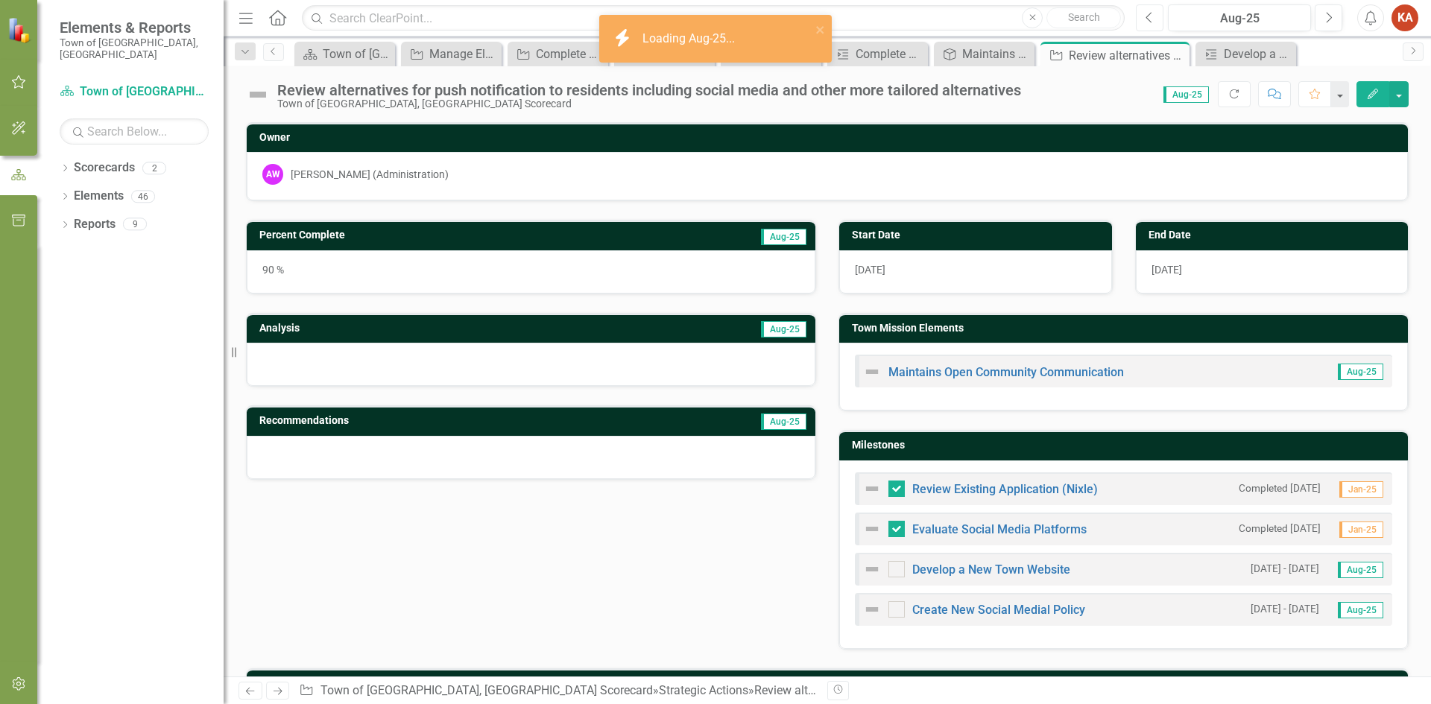
click at [1152, 19] on icon "Previous" at bounding box center [1150, 17] width 8 height 13
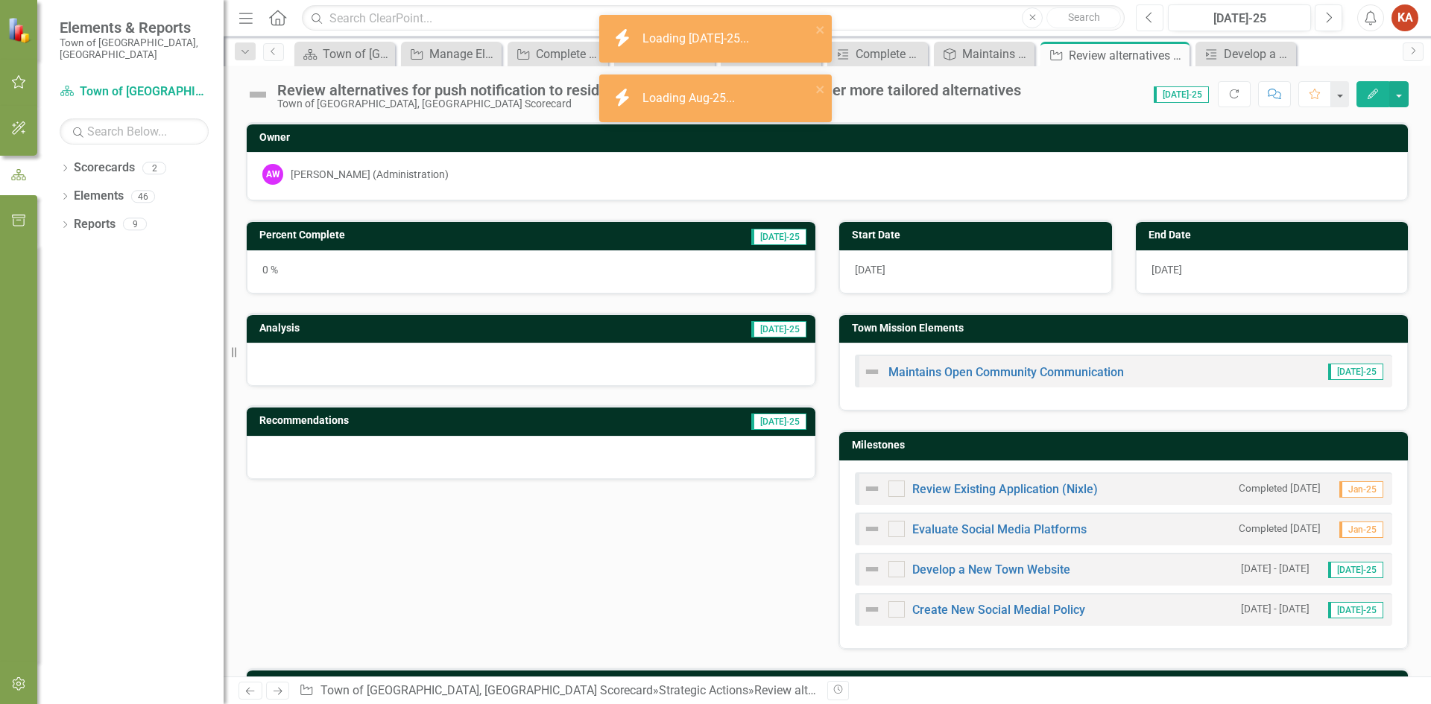
checkbox input "true"
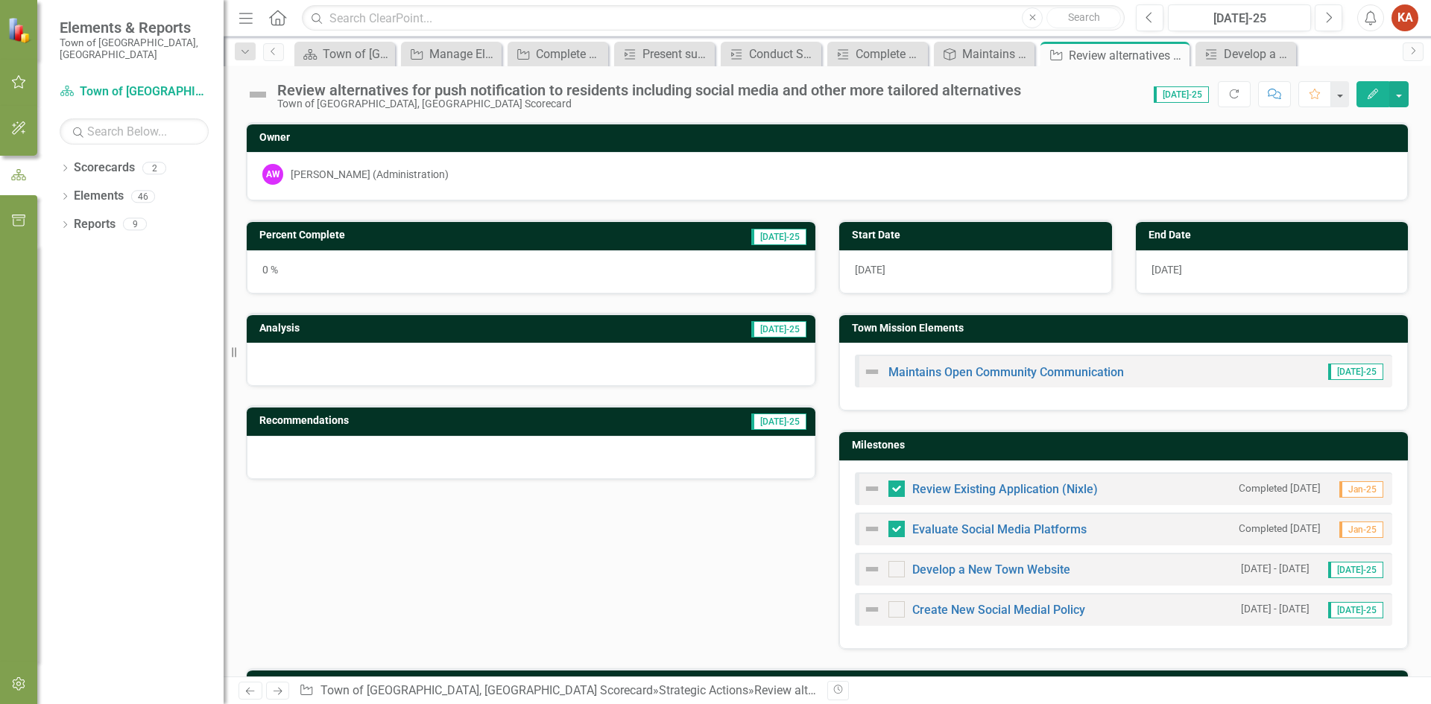
click at [1374, 89] on icon "Edit" at bounding box center [1372, 94] width 13 height 10
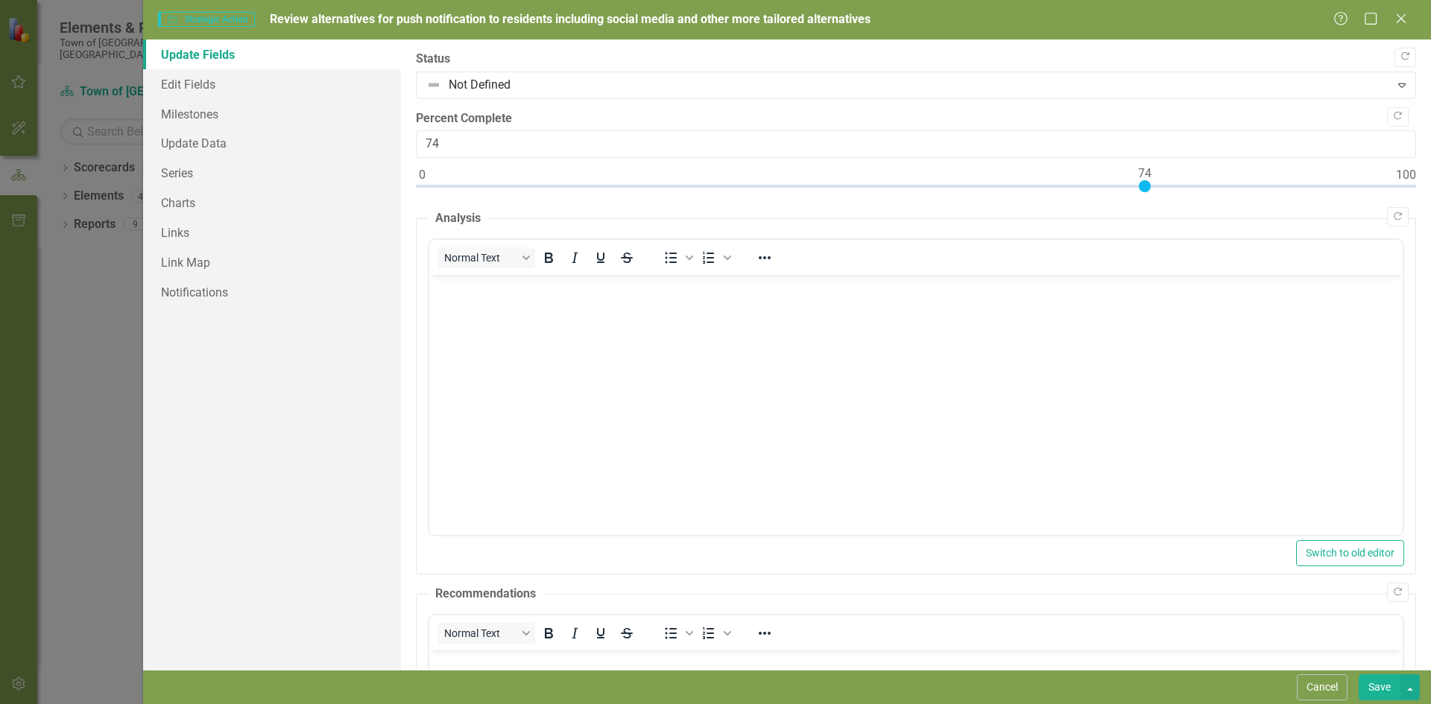
type input "75"
drag, startPoint x: 421, startPoint y: 183, endPoint x: 1154, endPoint y: 179, distance: 732.7
click at [1154, 180] on div at bounding box center [1155, 186] width 12 height 12
click at [519, 306] on body "Rich Text Area. Press ALT-0 for help." at bounding box center [915, 387] width 973 height 224
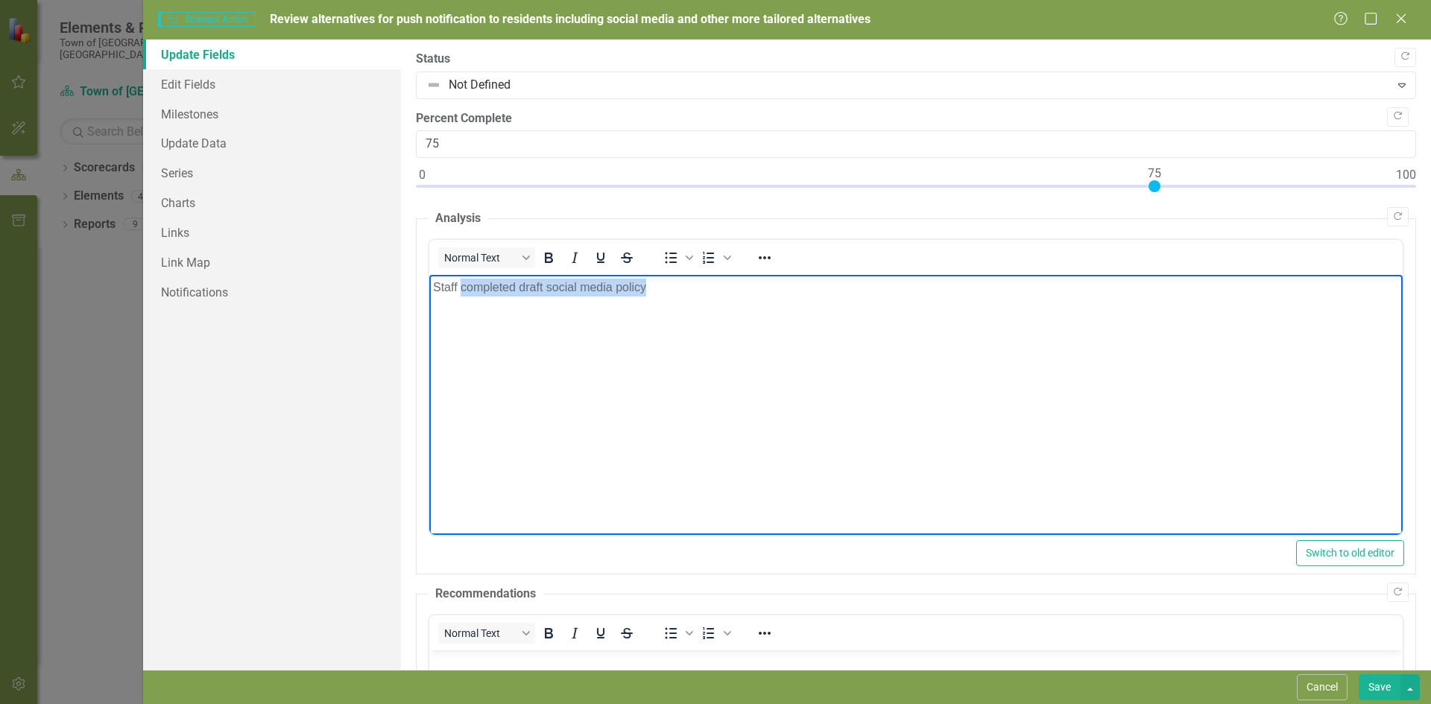
drag, startPoint x: 462, startPoint y: 290, endPoint x: 647, endPoint y: 288, distance: 184.9
click at [647, 288] on p "Staff completed draft social media policy" at bounding box center [915, 288] width 966 height 18
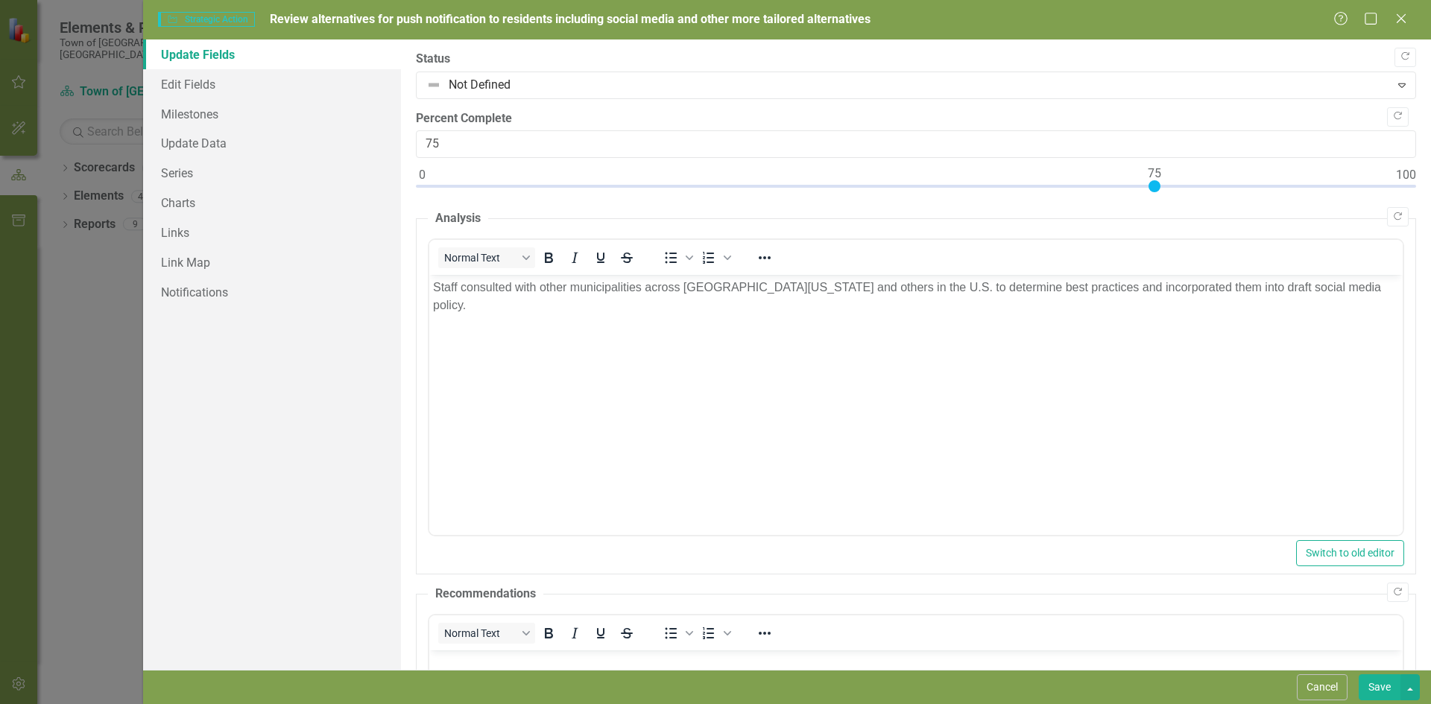
click at [1380, 683] on button "Save" at bounding box center [1380, 688] width 42 height 26
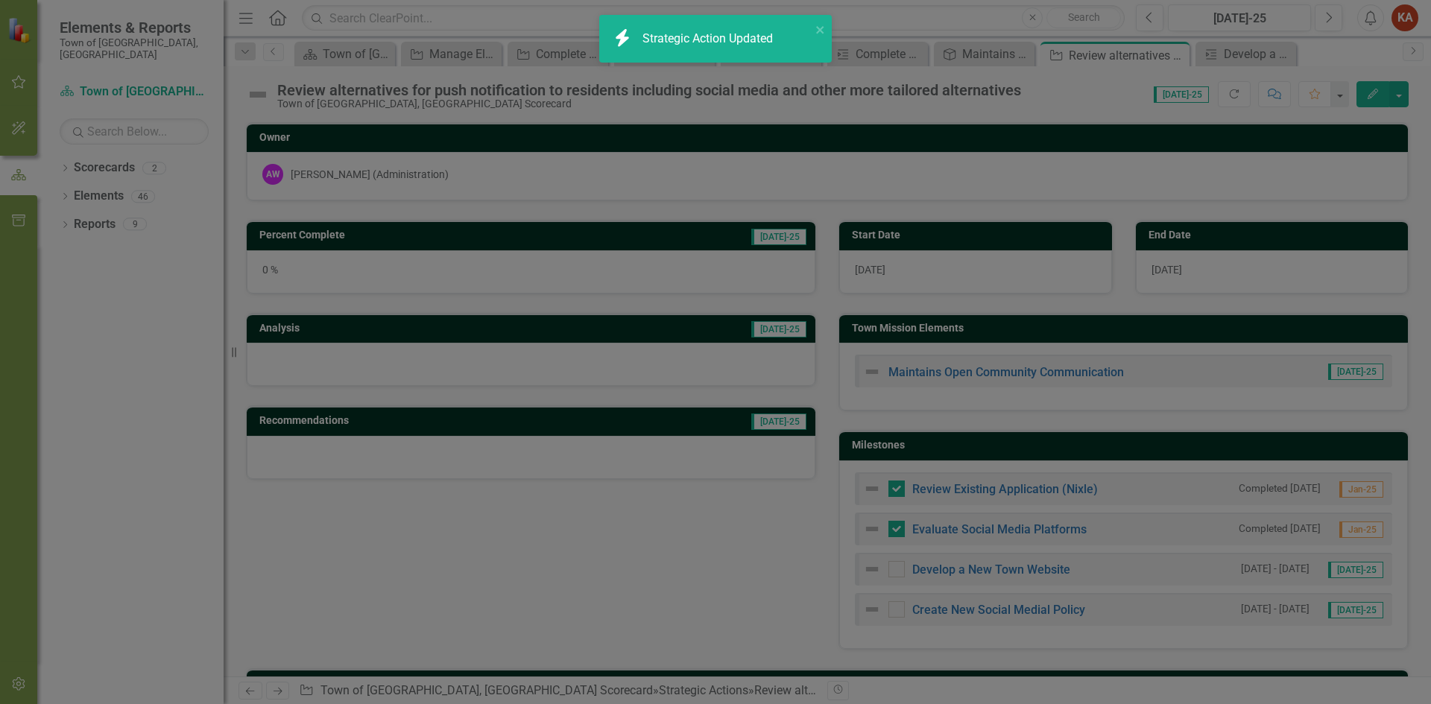
checkbox input "false"
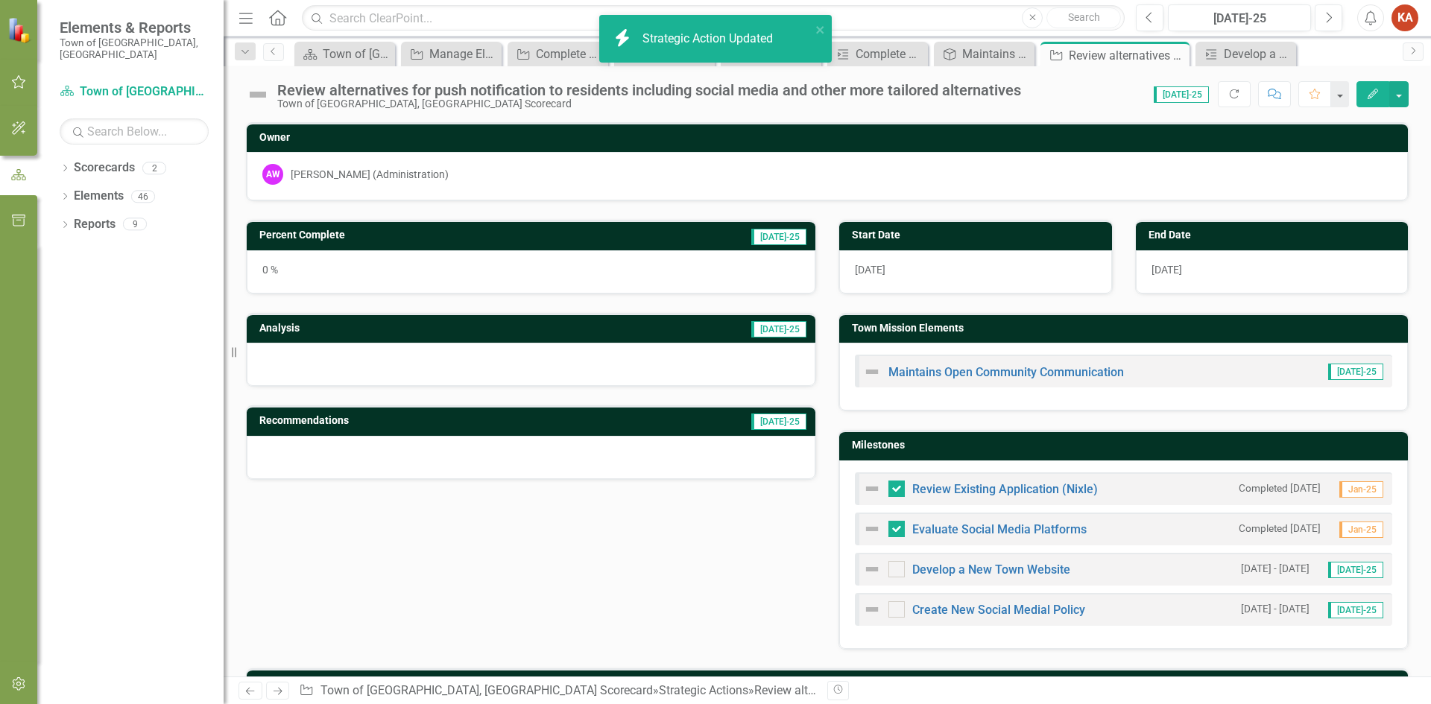
checkbox input "true"
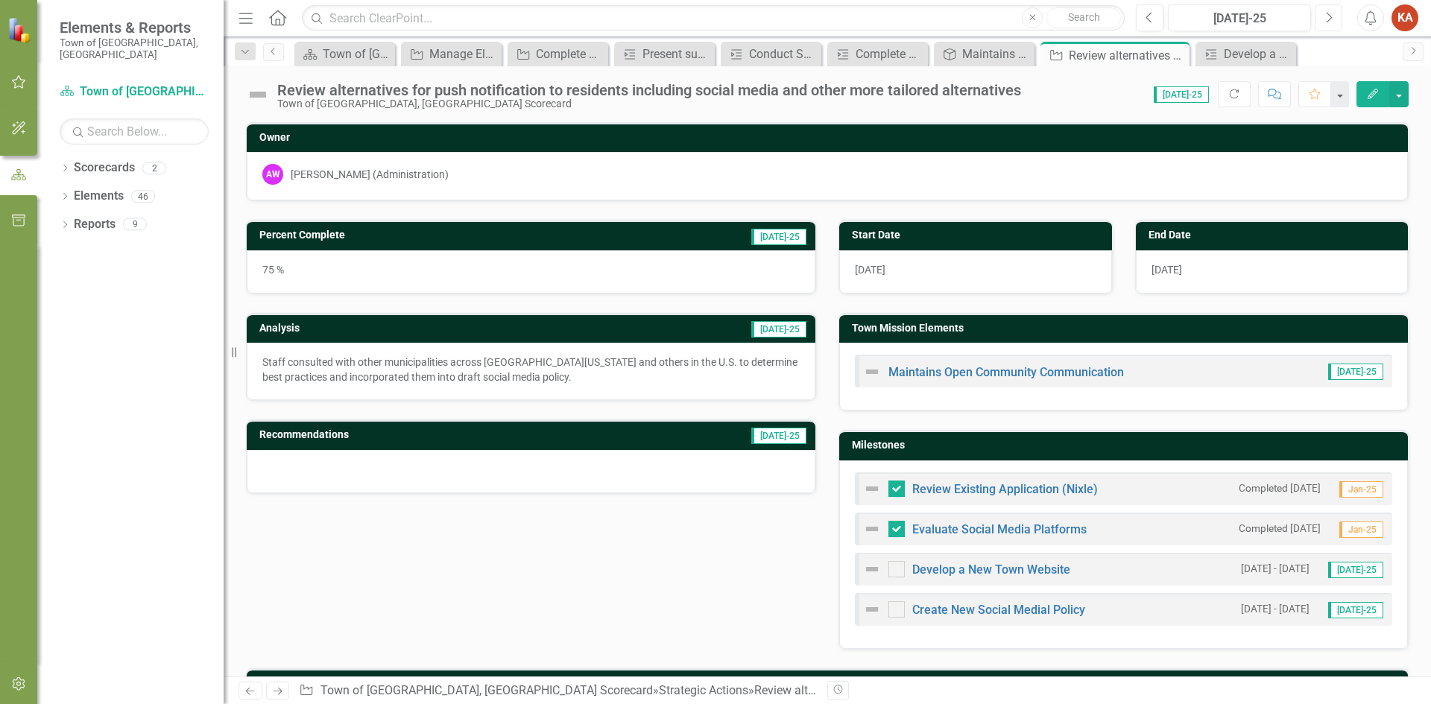
click at [1327, 15] on icon "Next" at bounding box center [1329, 17] width 8 height 13
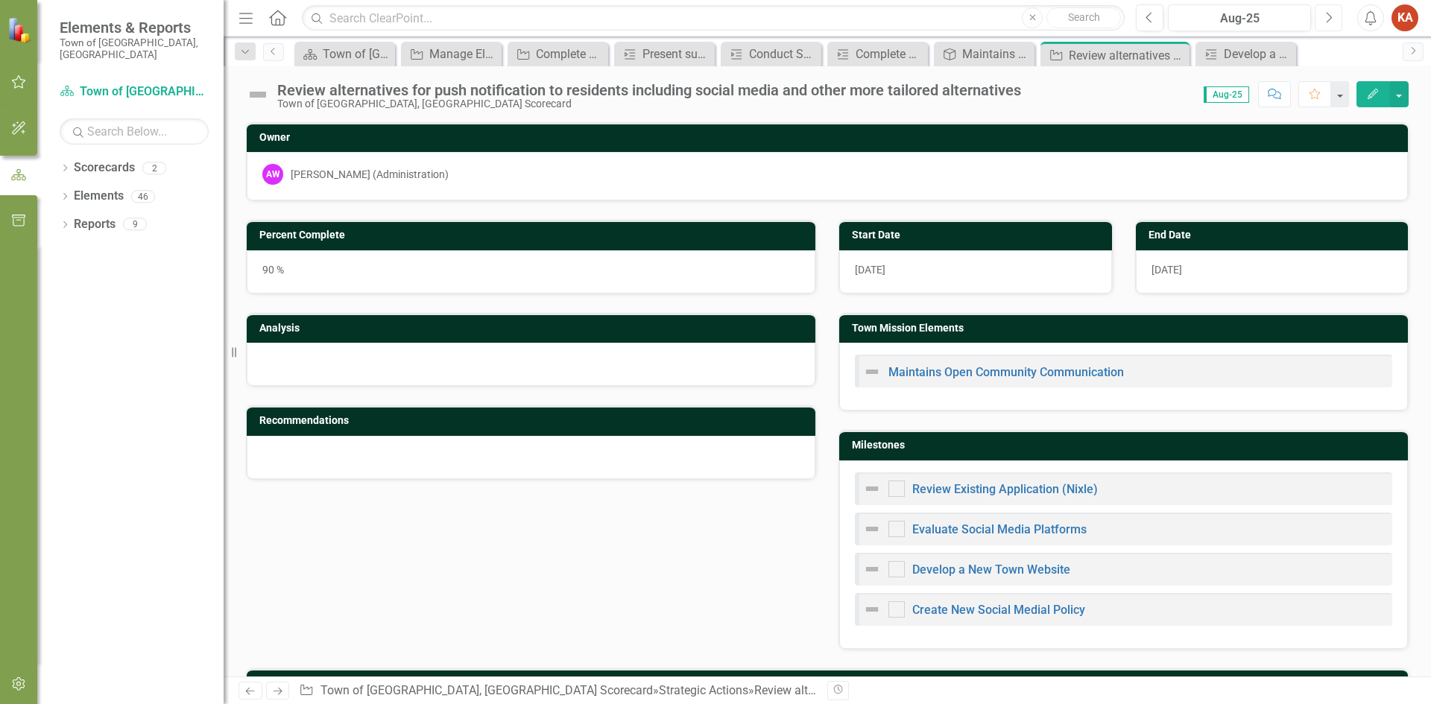
checkbox input "true"
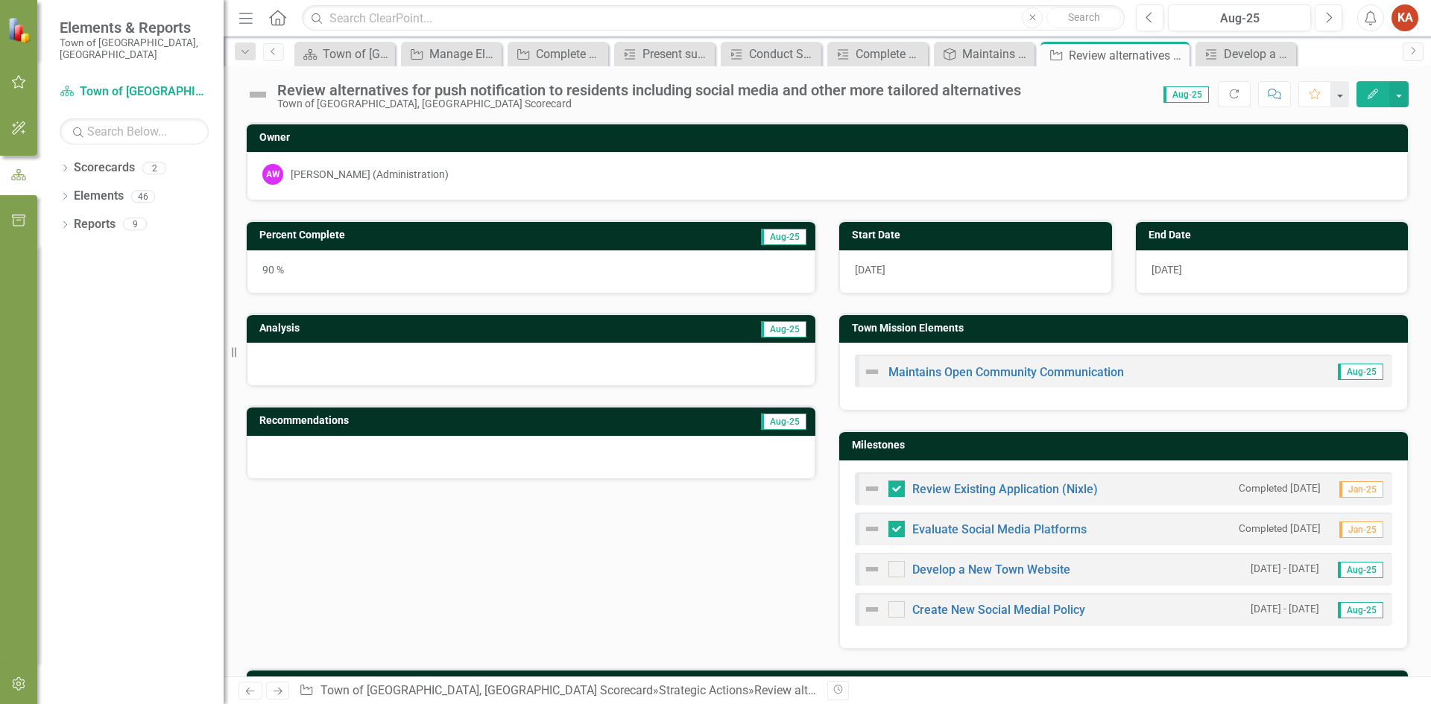
click at [1366, 93] on button "Edit" at bounding box center [1373, 94] width 33 height 26
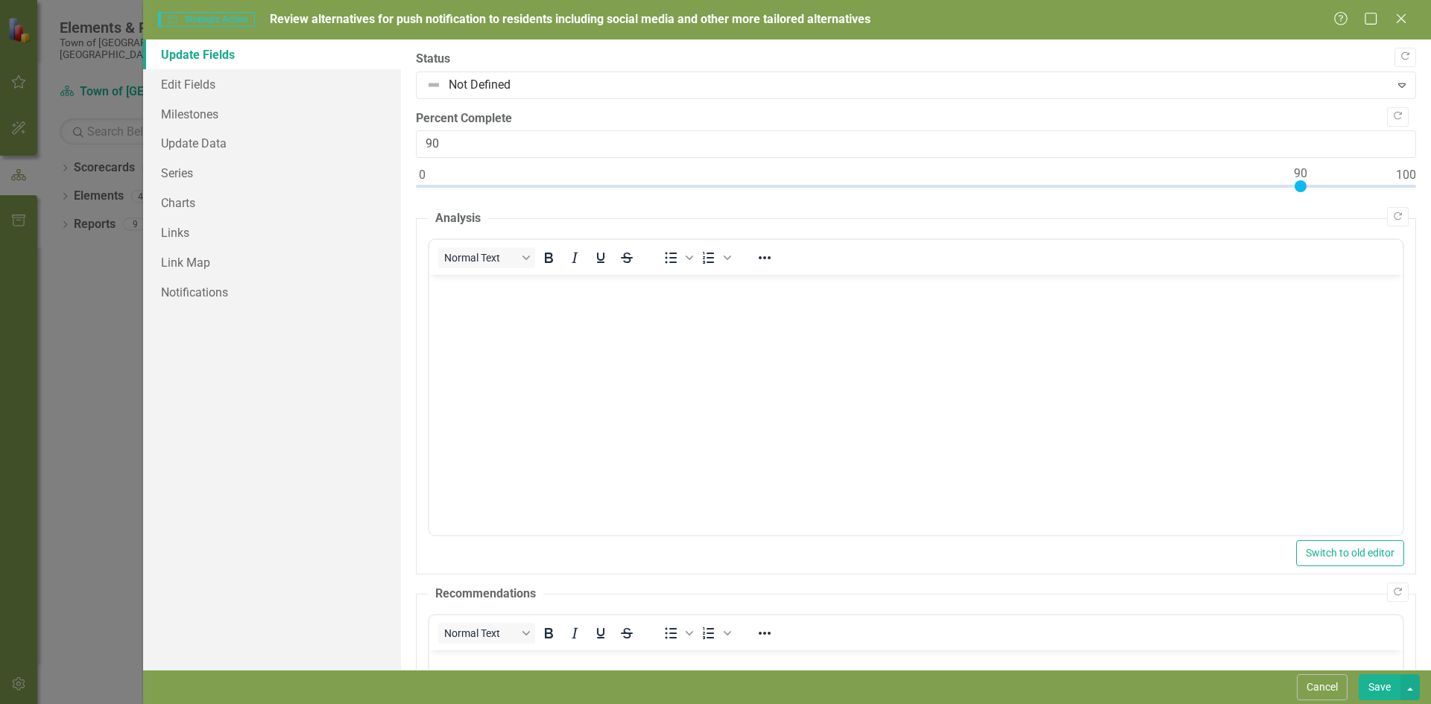
click at [563, 309] on body "Rich Text Area. Press ALT-0 for help." at bounding box center [915, 387] width 973 height 224
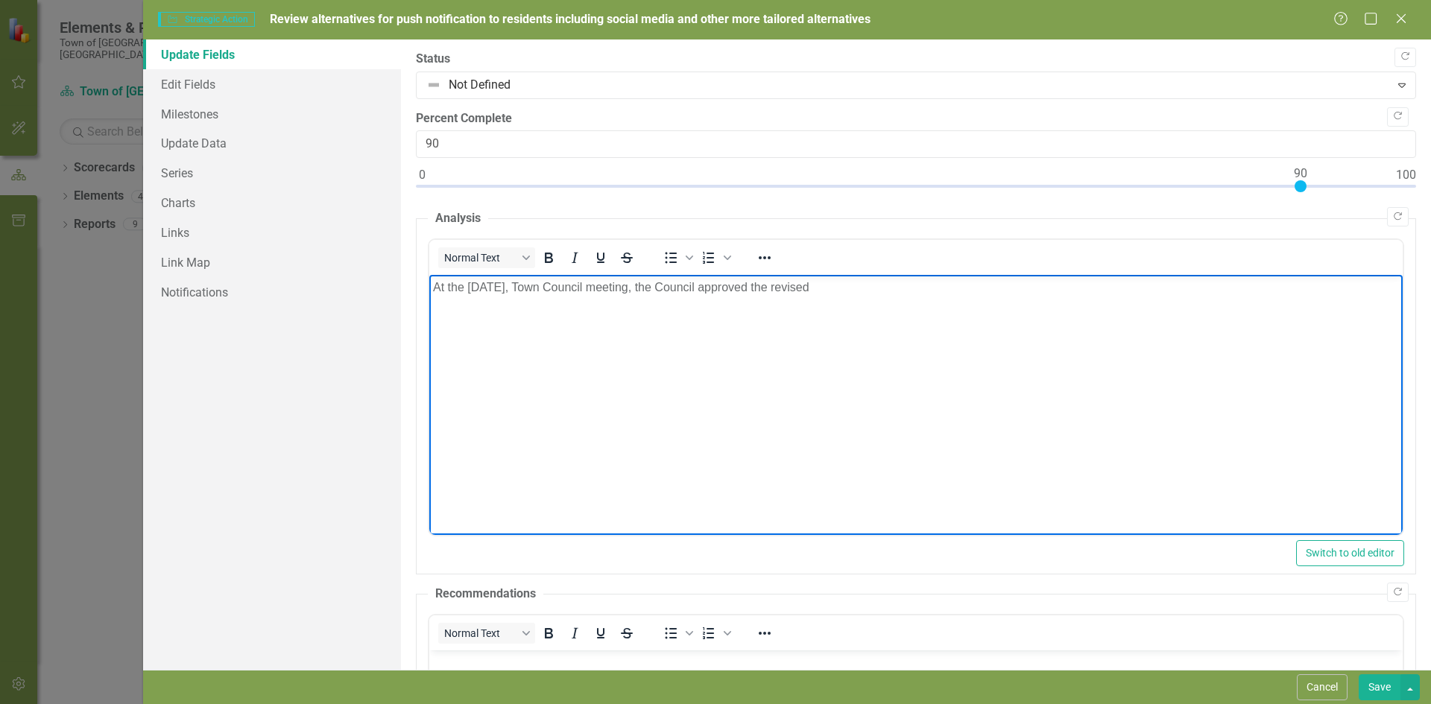
drag, startPoint x: 791, startPoint y: 284, endPoint x: 865, endPoint y: 288, distance: 73.9
click at [865, 288] on p "At the [DATE], Town Council meeting, the Council approved the revised" at bounding box center [915, 288] width 966 height 18
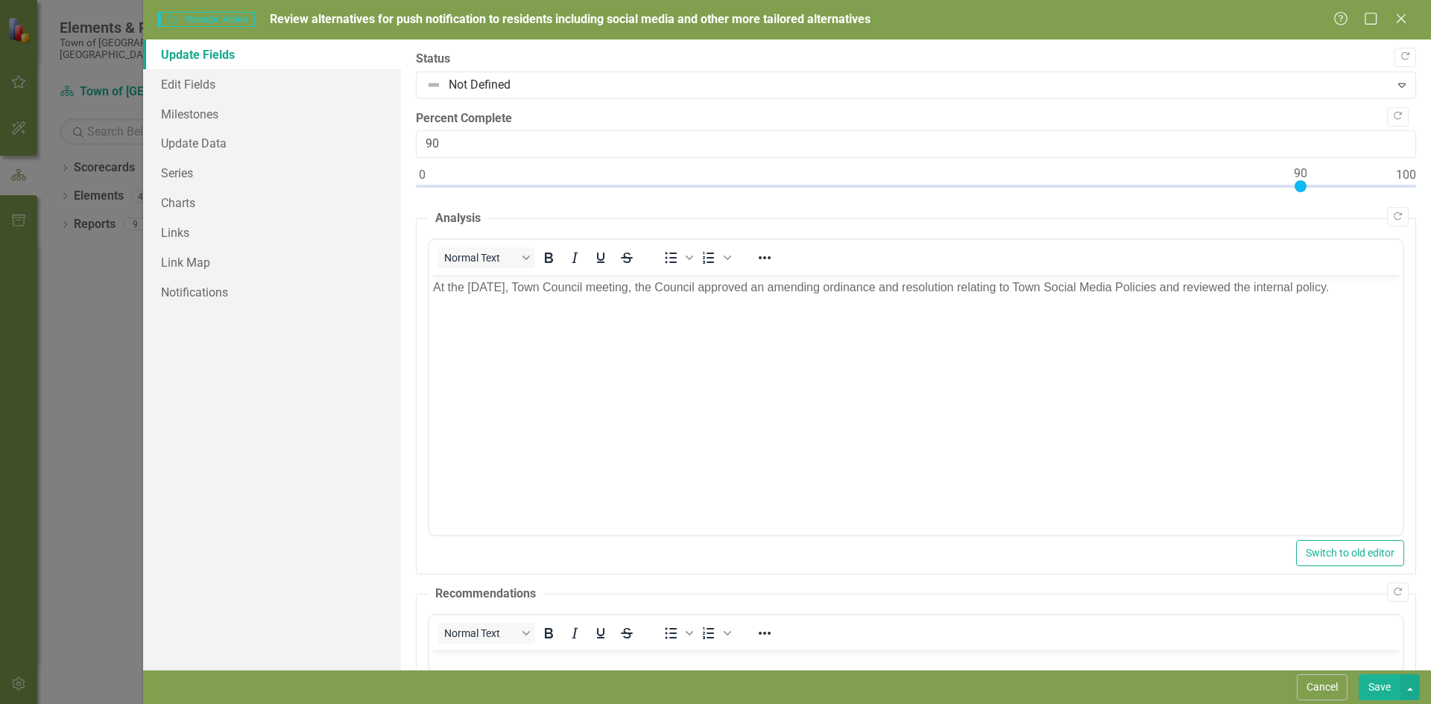
click at [1375, 687] on button "Save" at bounding box center [1380, 688] width 42 height 26
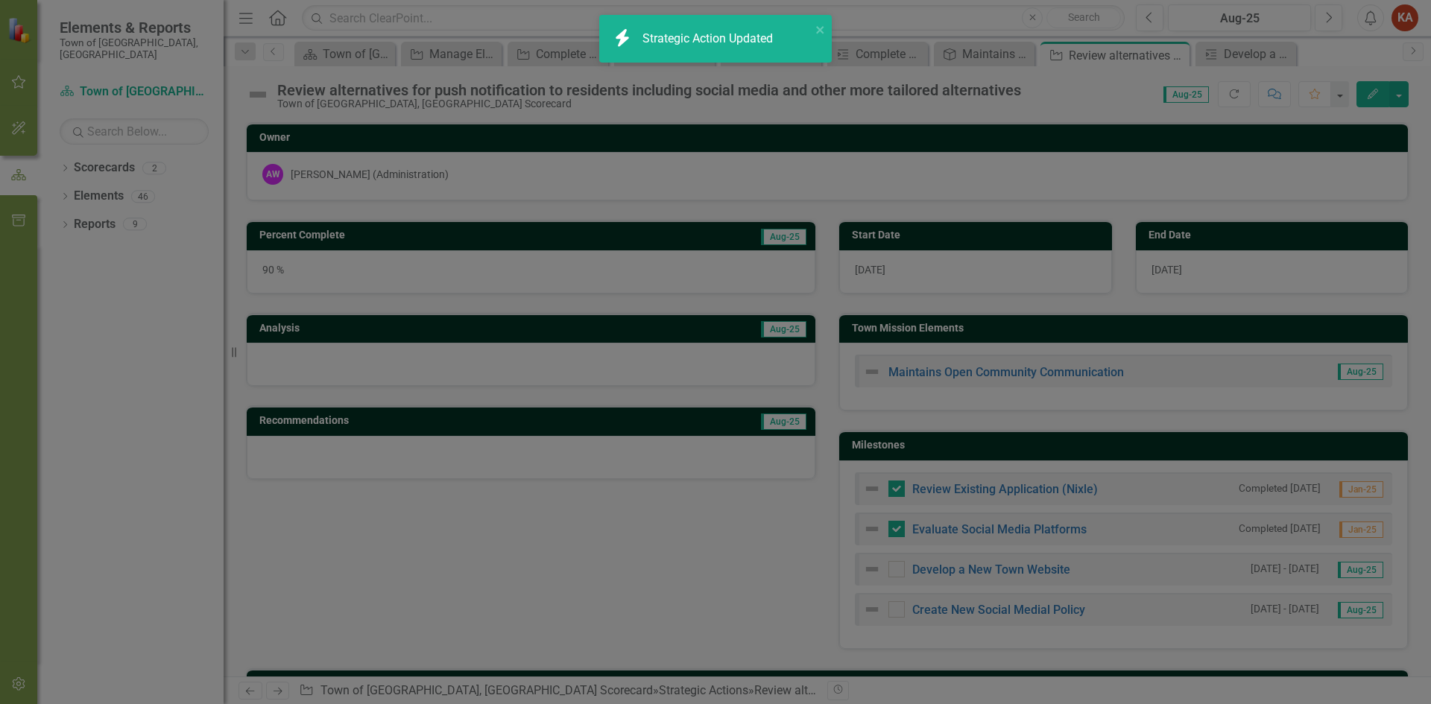
checkbox input "false"
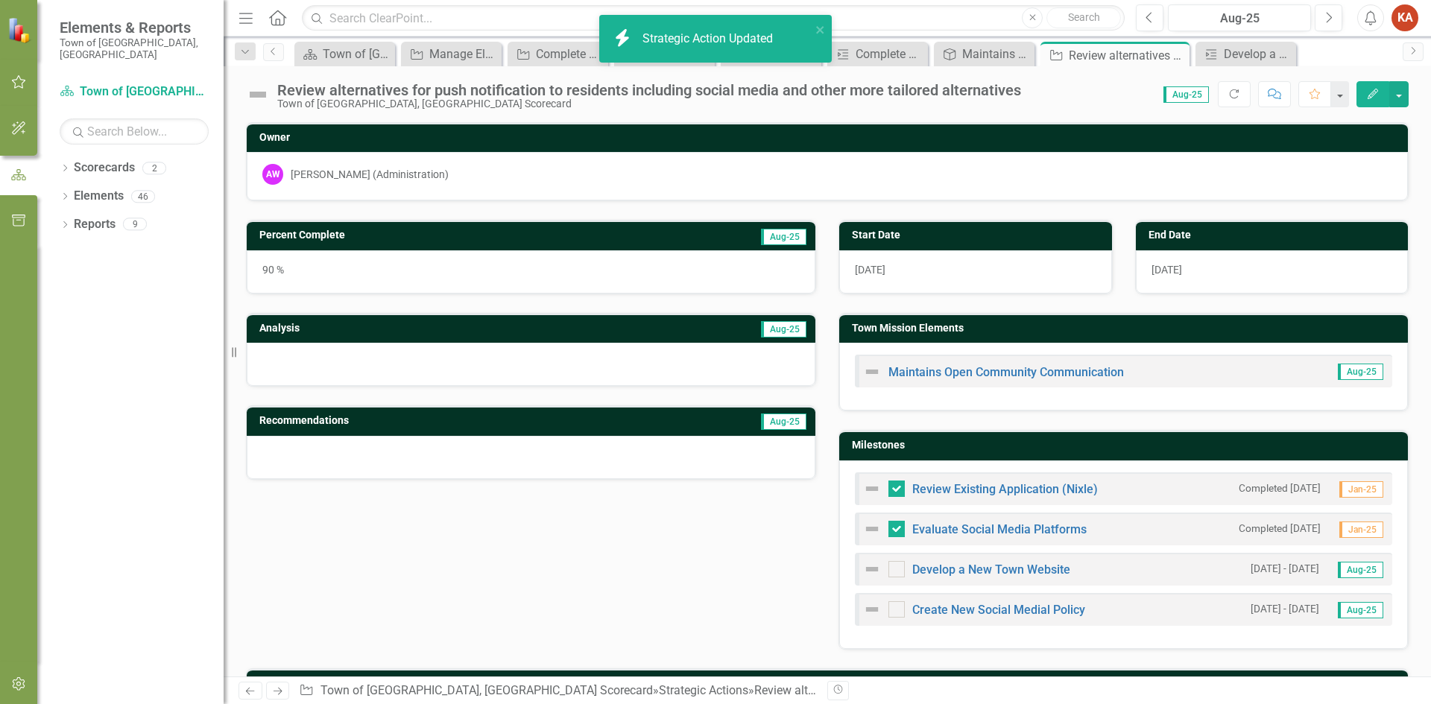
checkbox input "true"
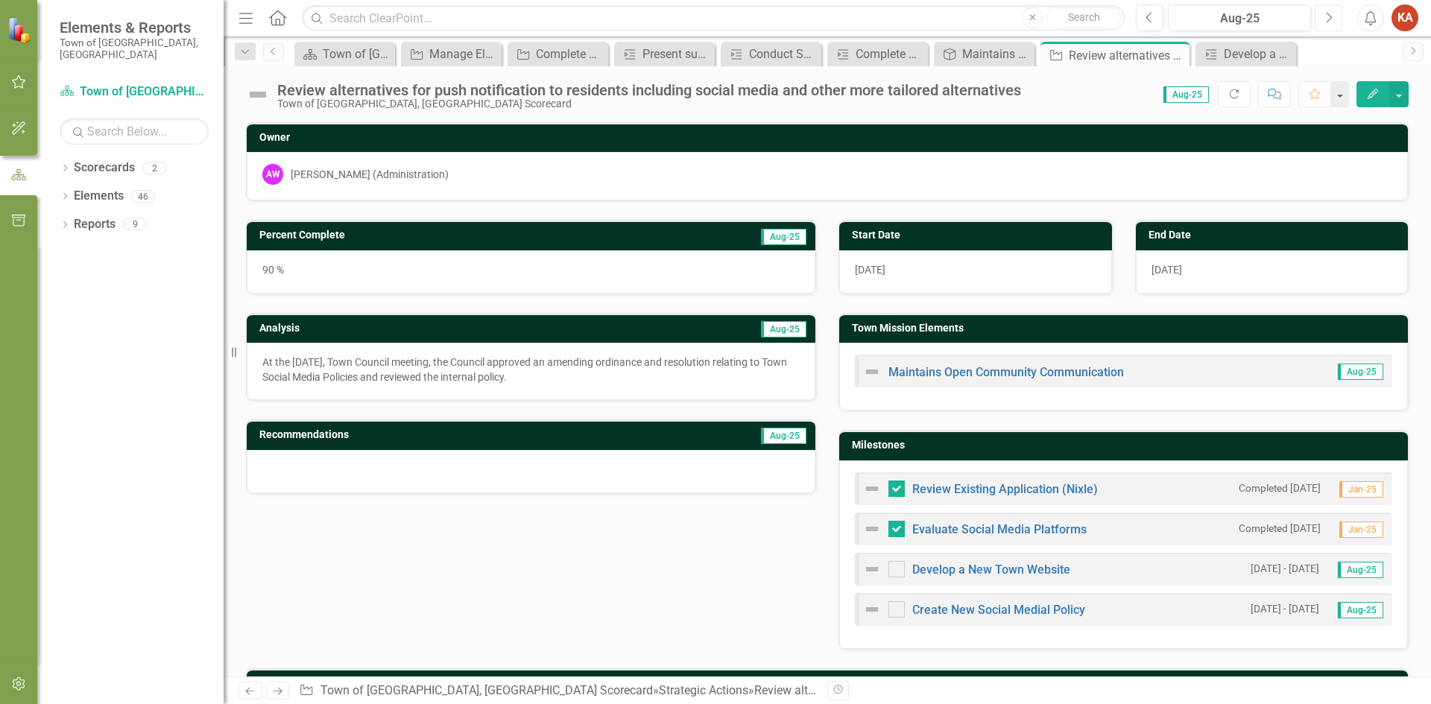
click at [1326, 17] on icon "Next" at bounding box center [1329, 17] width 8 height 13
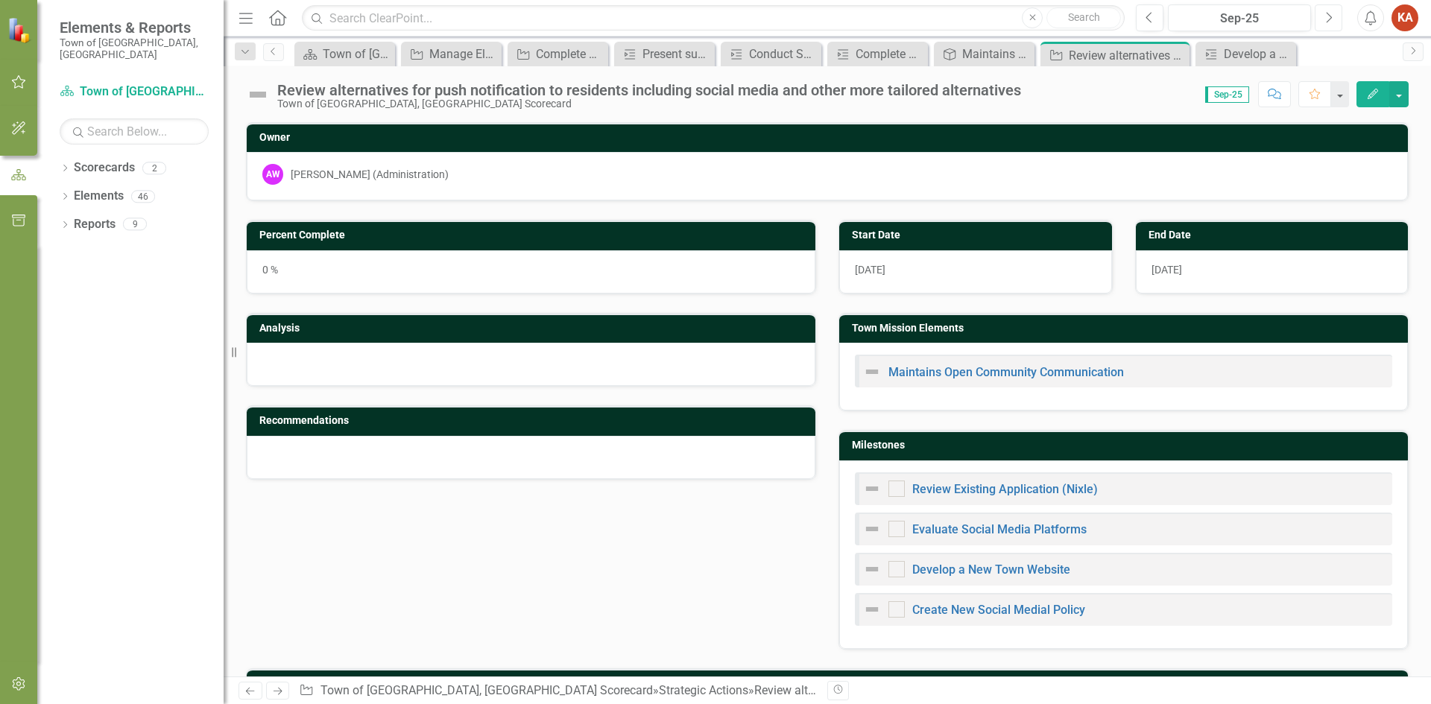
checkbox input "true"
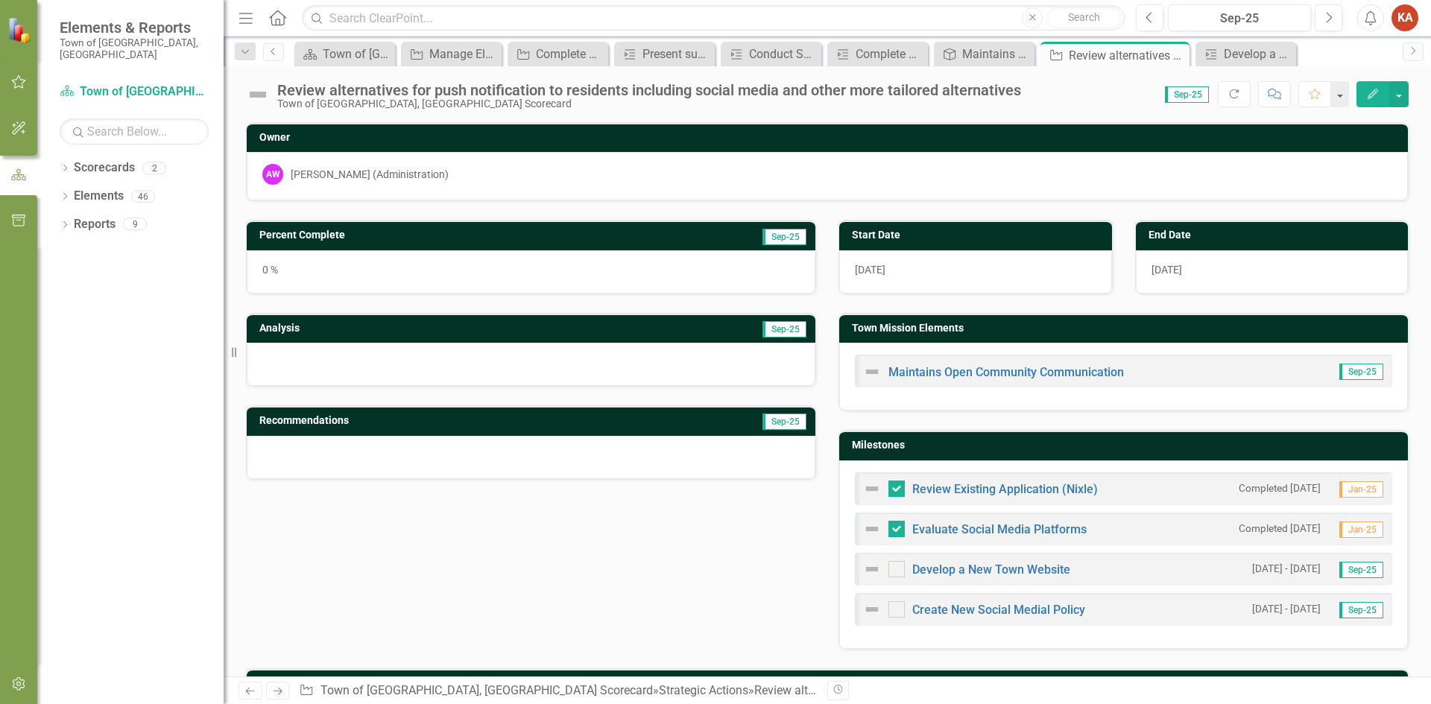
click at [1368, 101] on button "Edit" at bounding box center [1373, 94] width 33 height 26
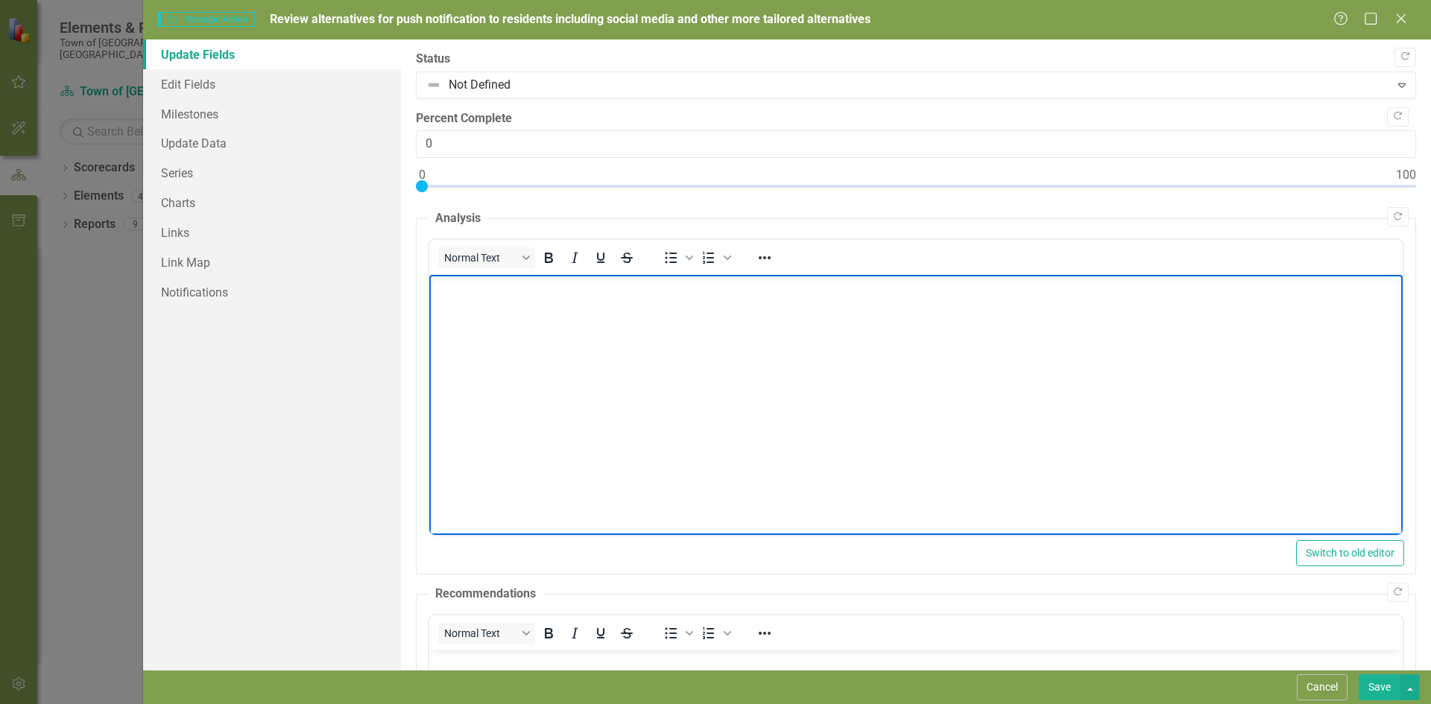
click at [543, 313] on body "Rich Text Area. Press ALT-0 for help." at bounding box center [915, 387] width 973 height 224
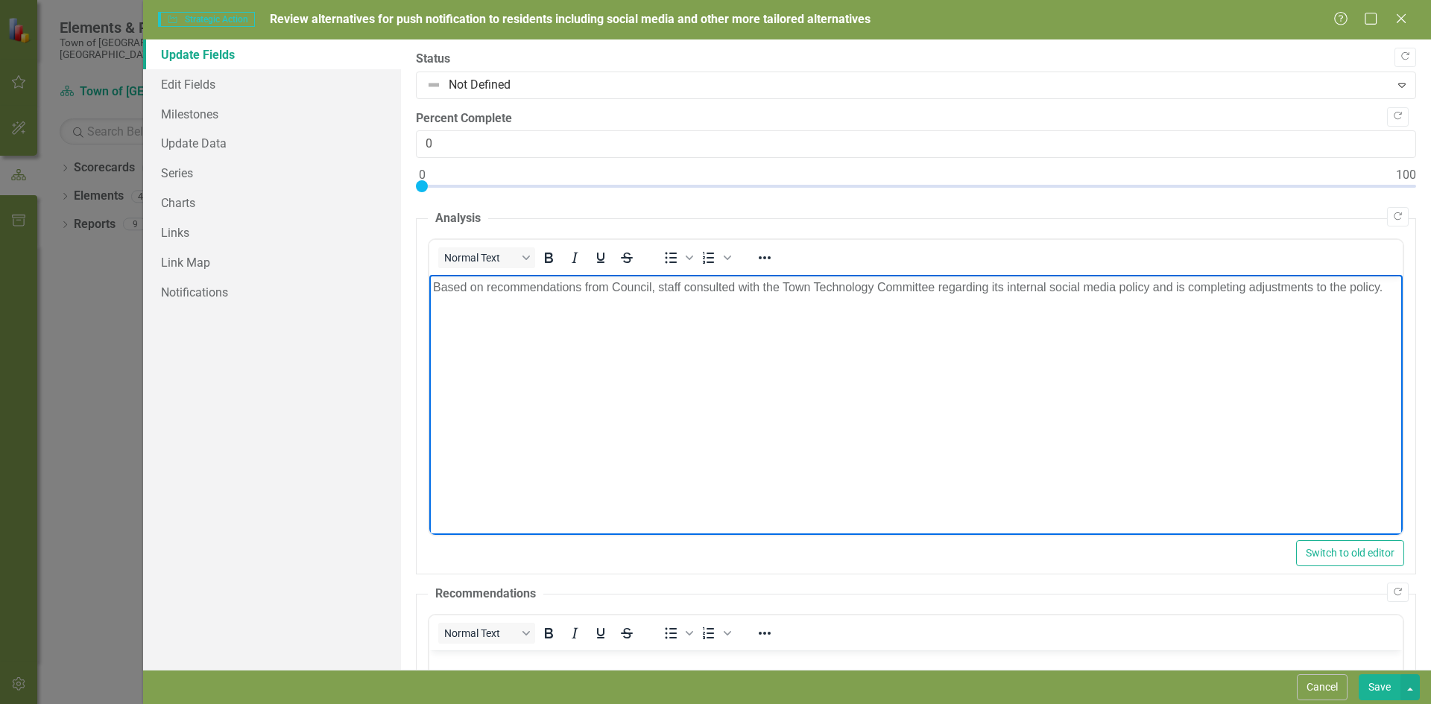
click at [1368, 689] on button "Save" at bounding box center [1380, 688] width 42 height 26
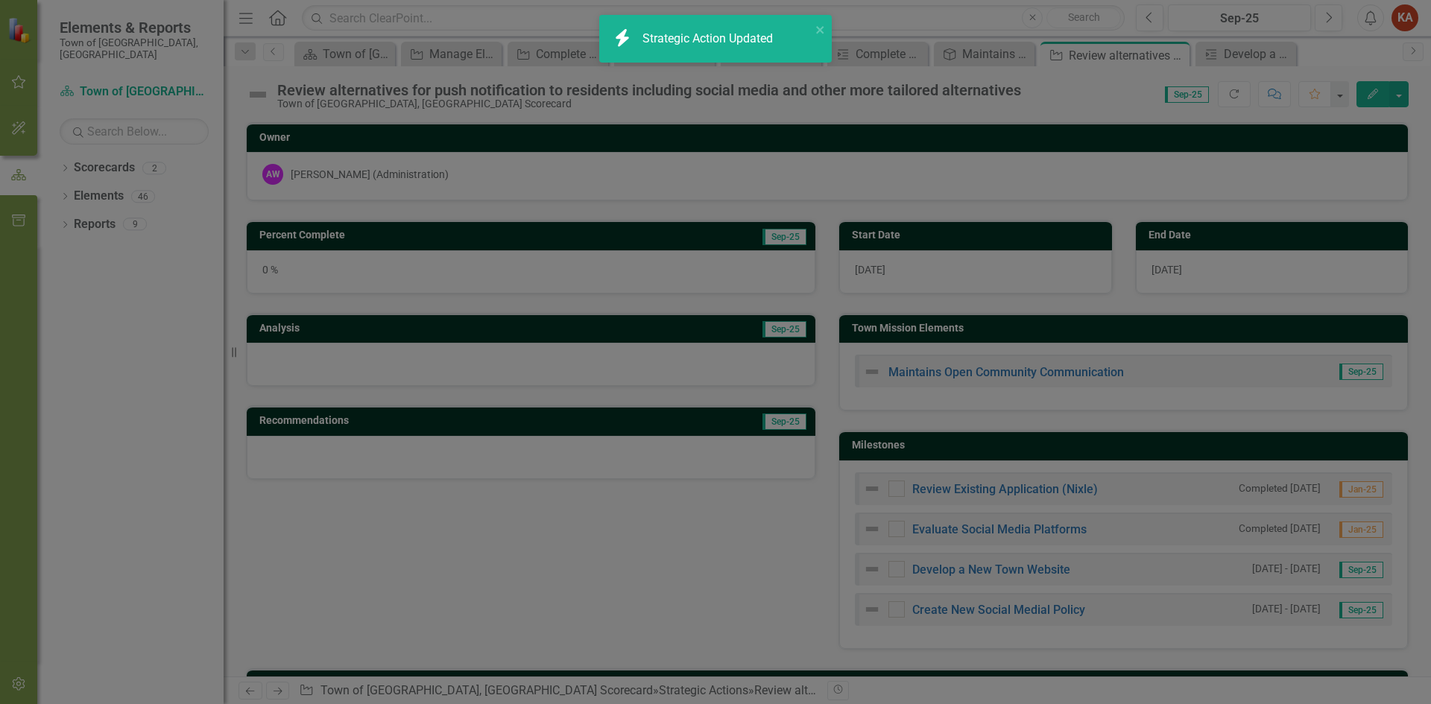
checkbox input "false"
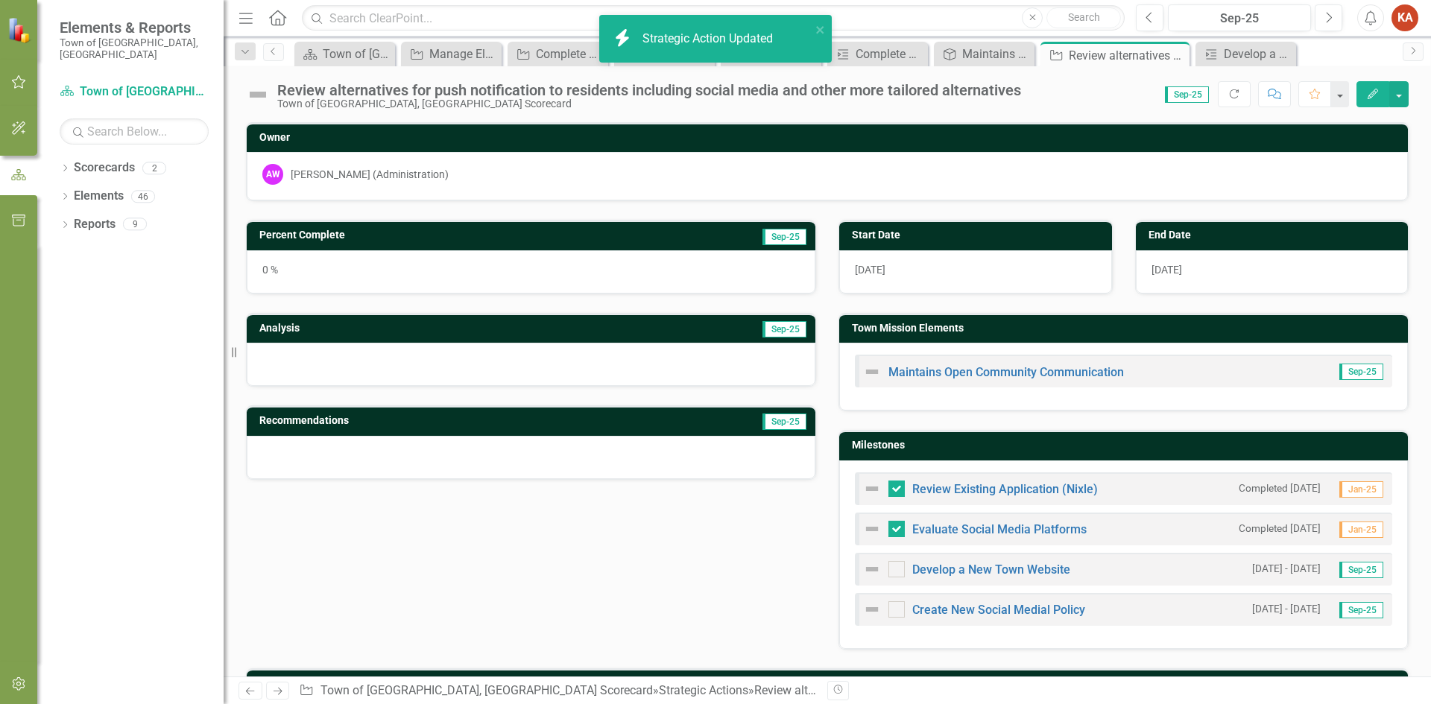
checkbox input "true"
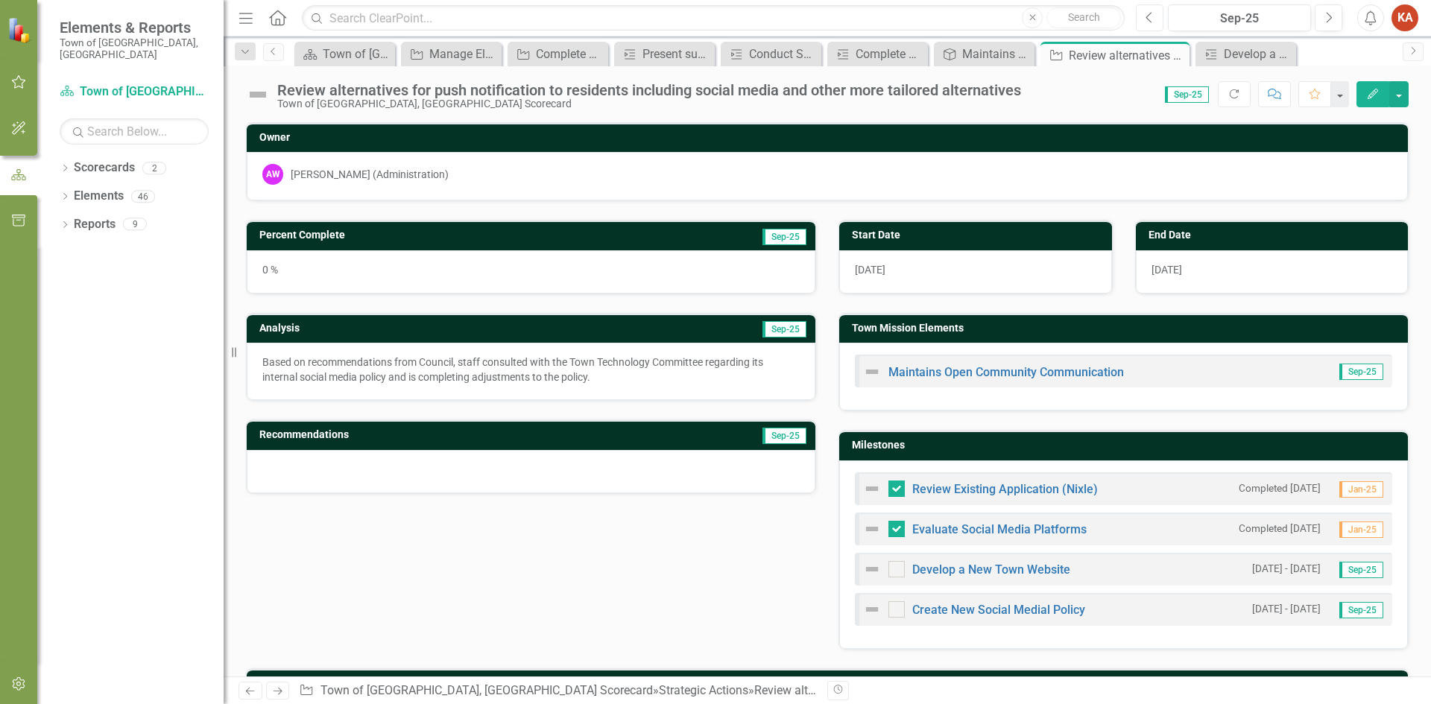
click at [1151, 15] on icon "Previous" at bounding box center [1150, 17] width 8 height 13
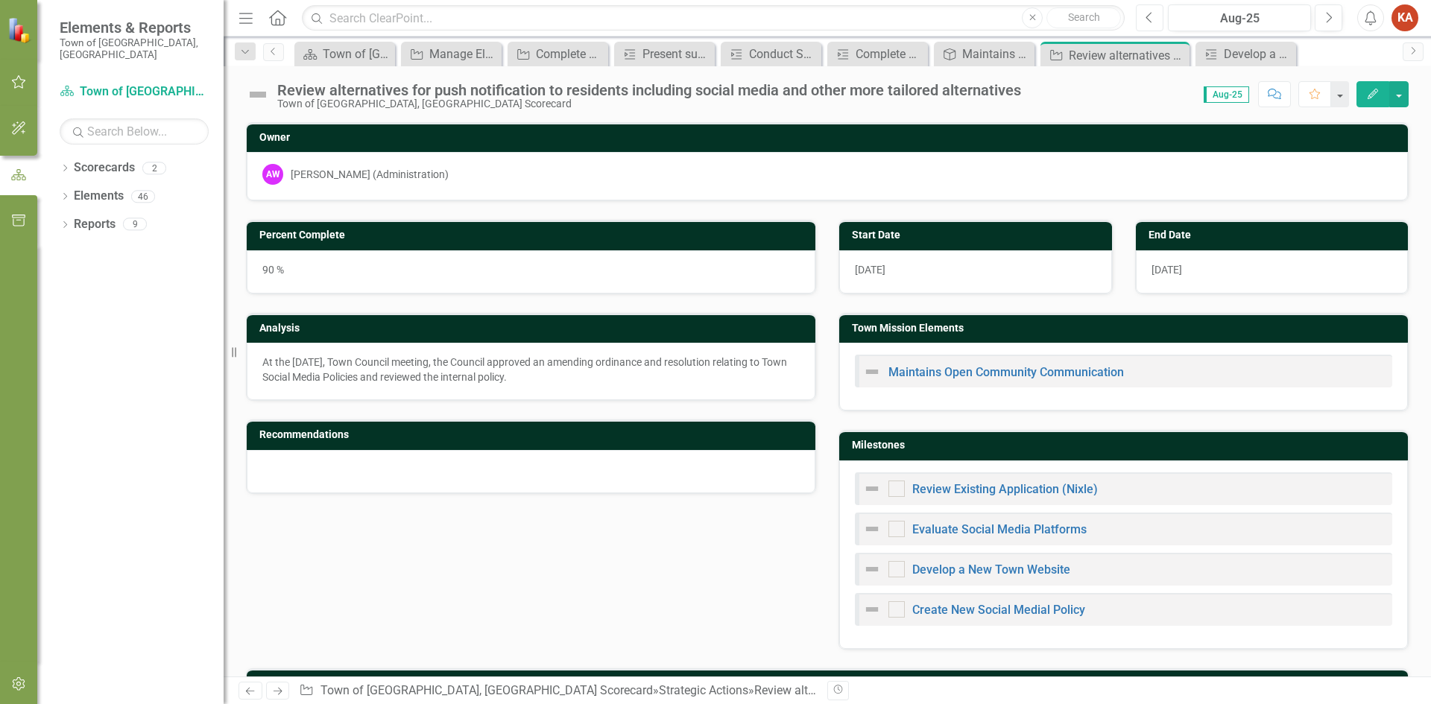
checkbox input "true"
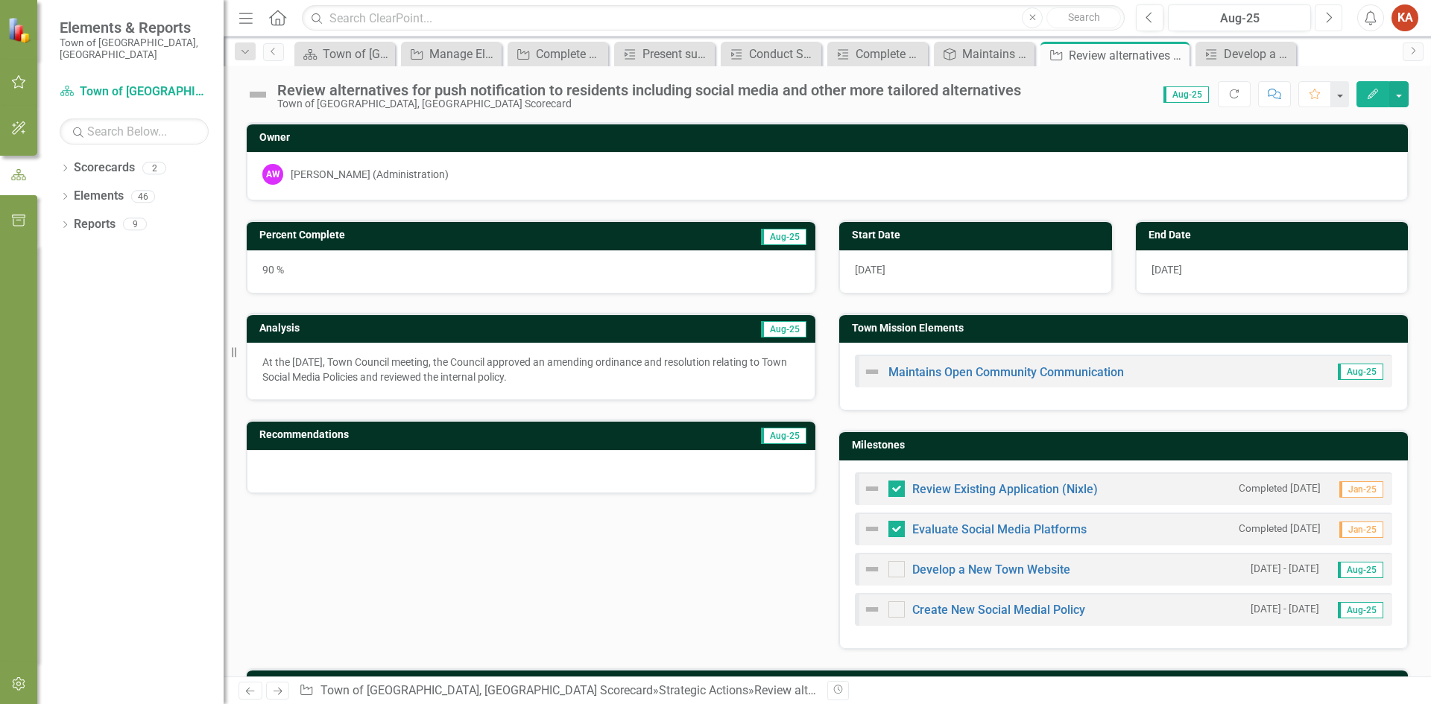
click at [1325, 15] on icon "Next" at bounding box center [1329, 17] width 8 height 13
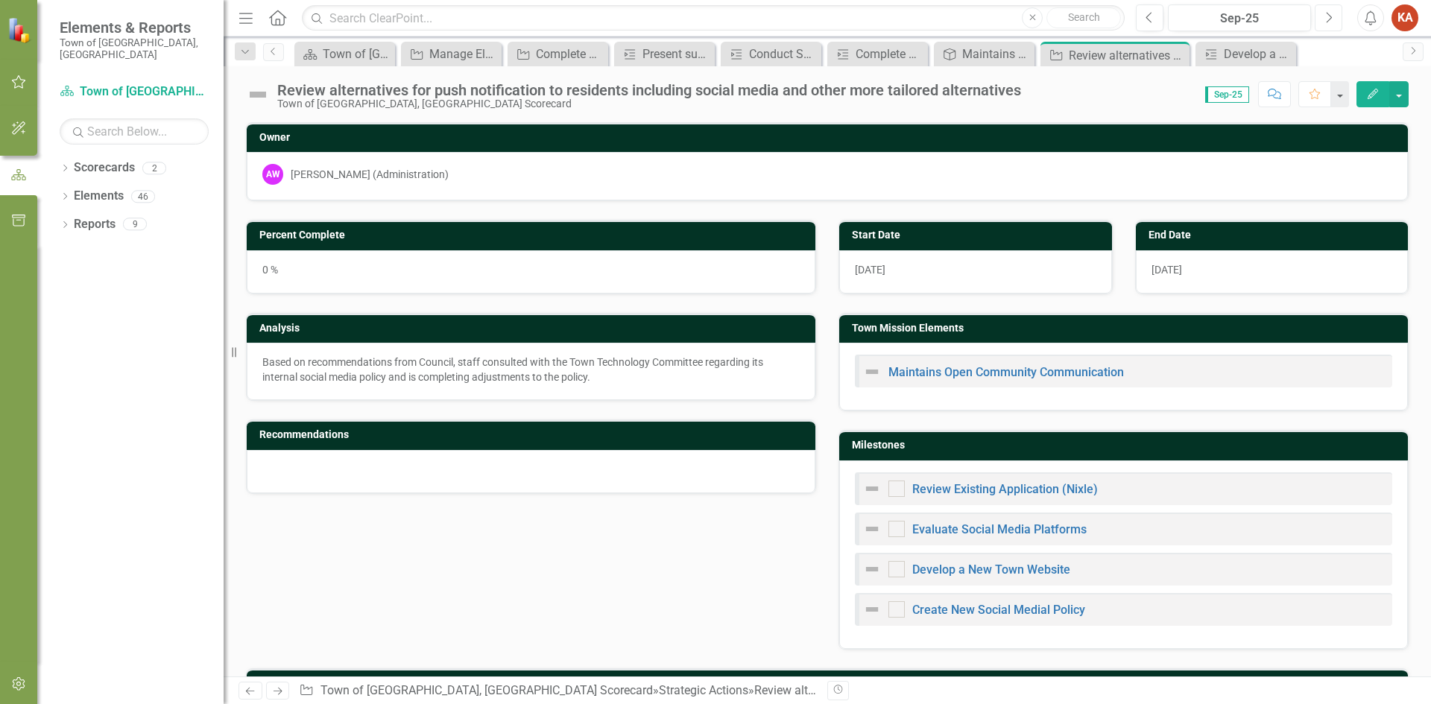
checkbox input "true"
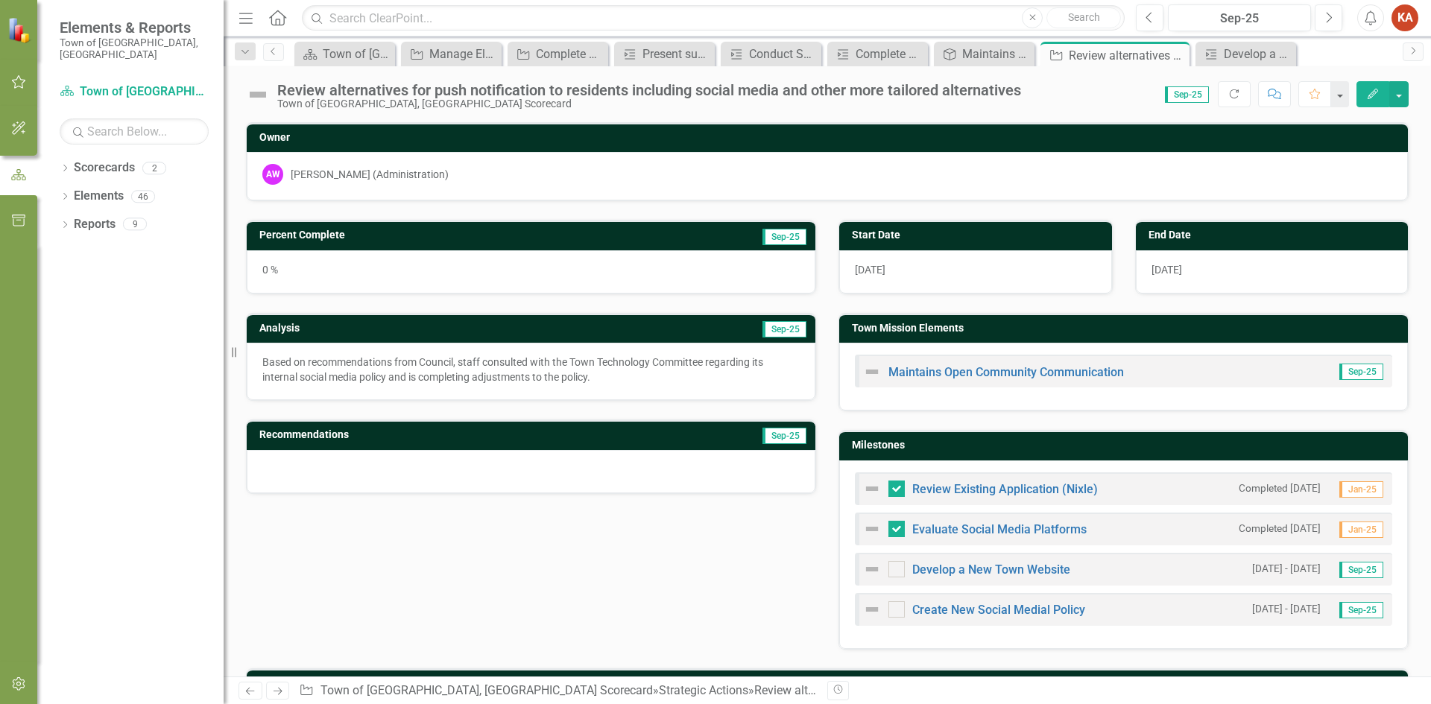
click at [1378, 95] on icon "Edit" at bounding box center [1372, 94] width 13 height 10
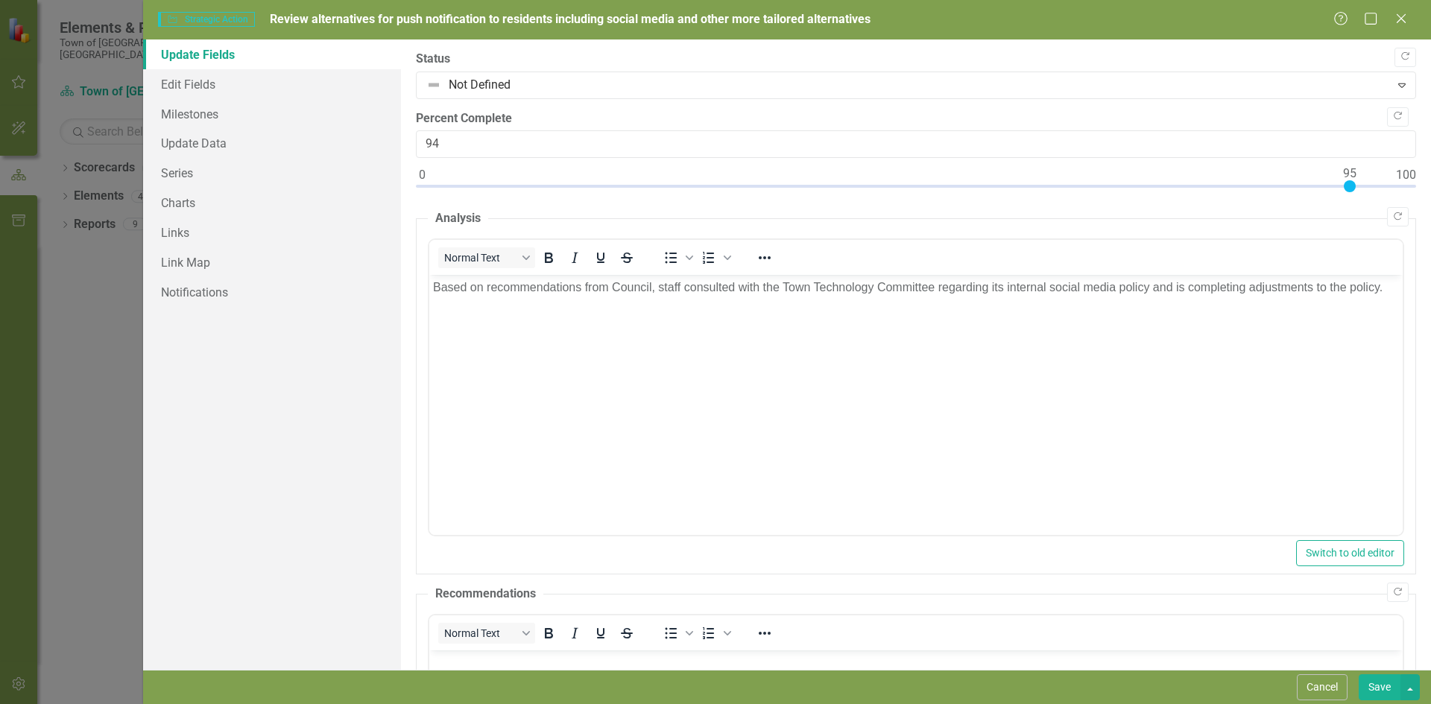
type input "95"
drag, startPoint x: 423, startPoint y: 186, endPoint x: 1349, endPoint y: 183, distance: 925.8
click at [1349, 183] on div at bounding box center [1350, 186] width 12 height 12
click at [1374, 686] on button "Save" at bounding box center [1380, 688] width 42 height 26
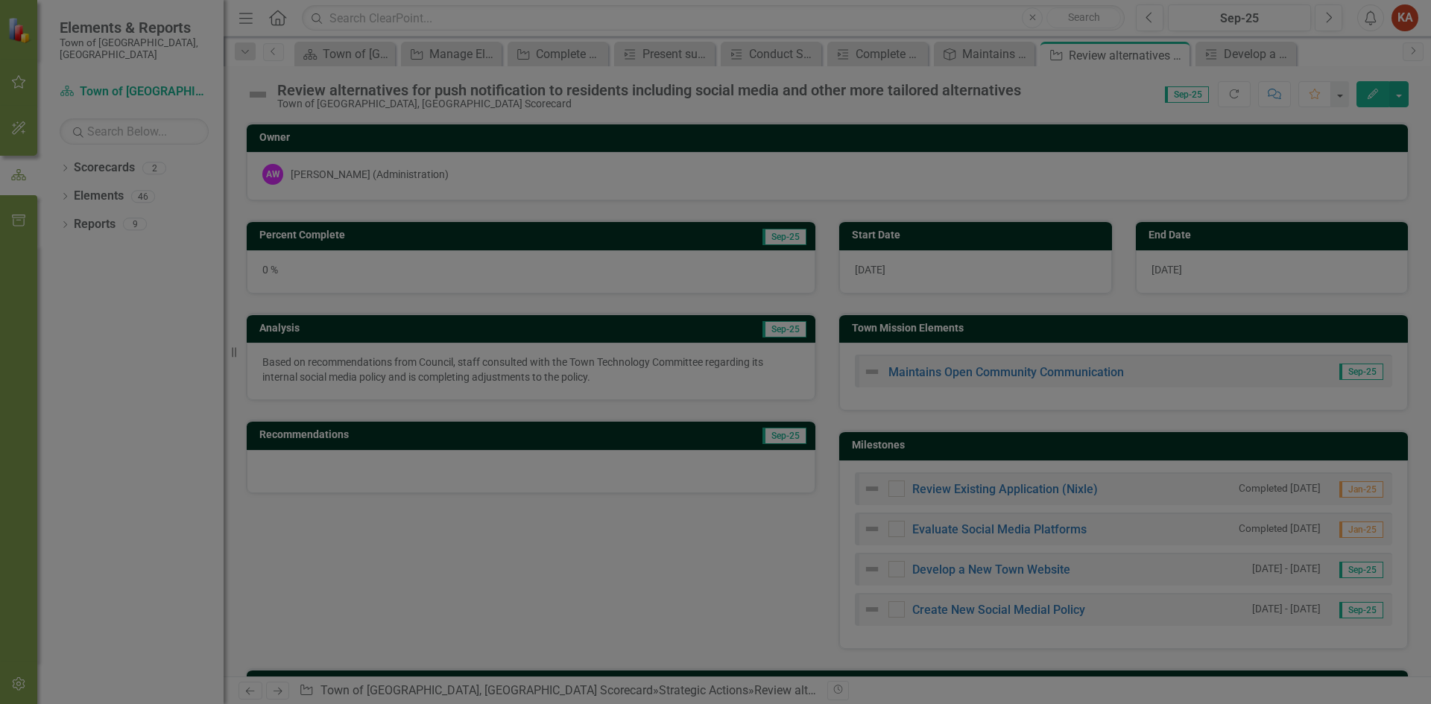
checkbox input "false"
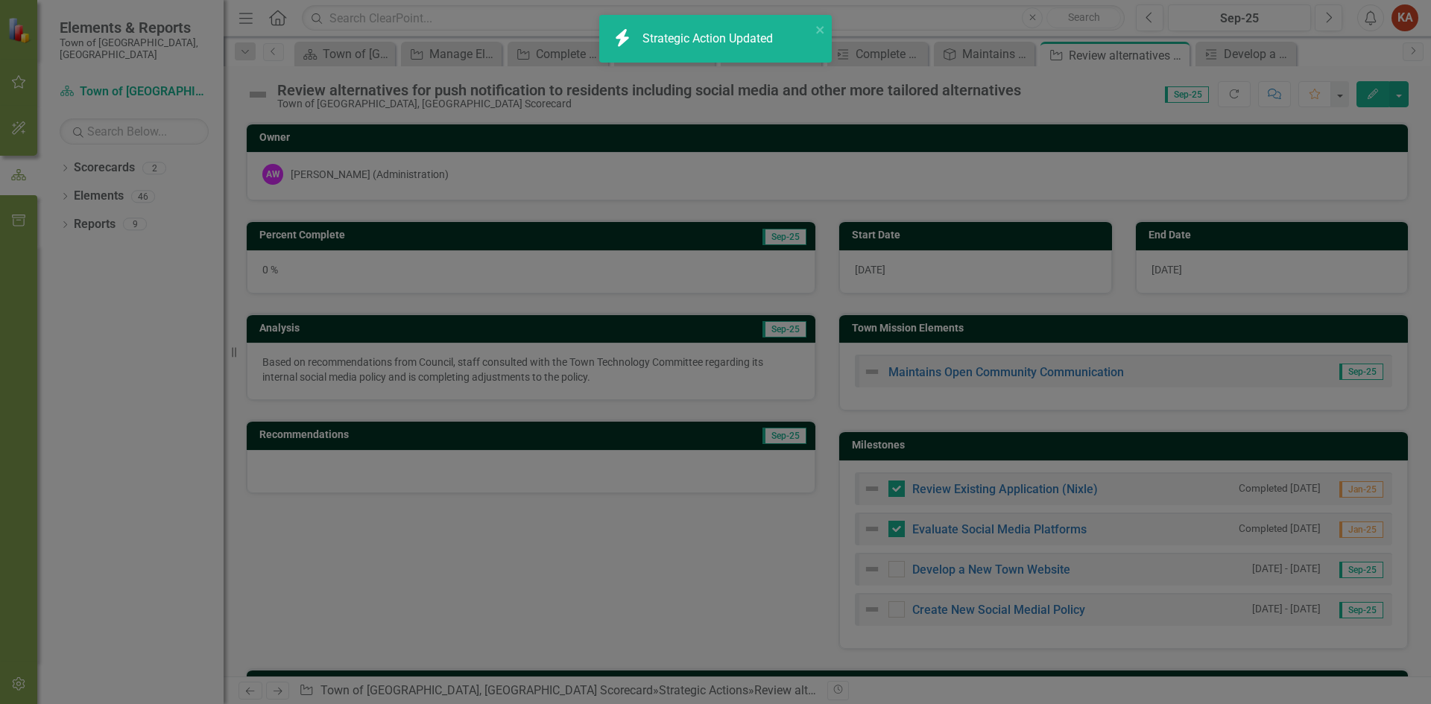
checkbox input "true"
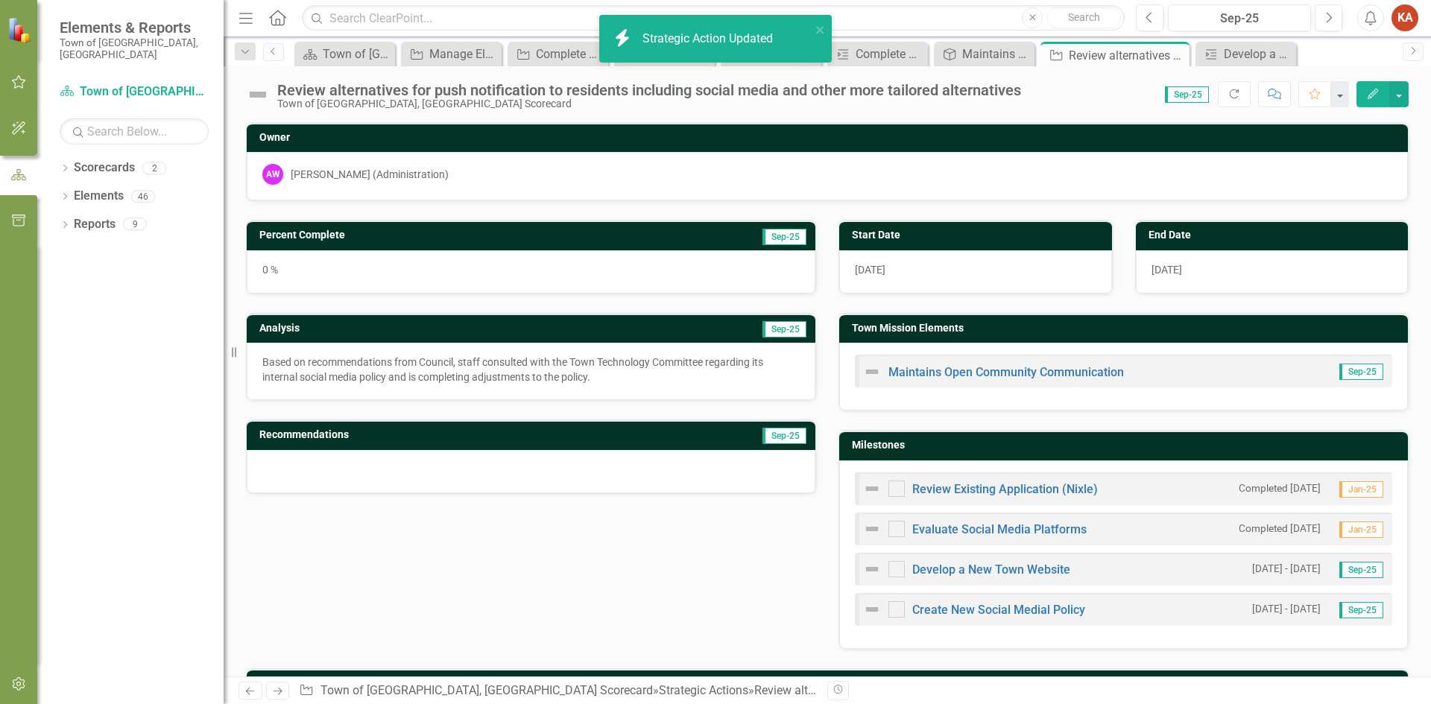
checkbox input "false"
checkbox input "true"
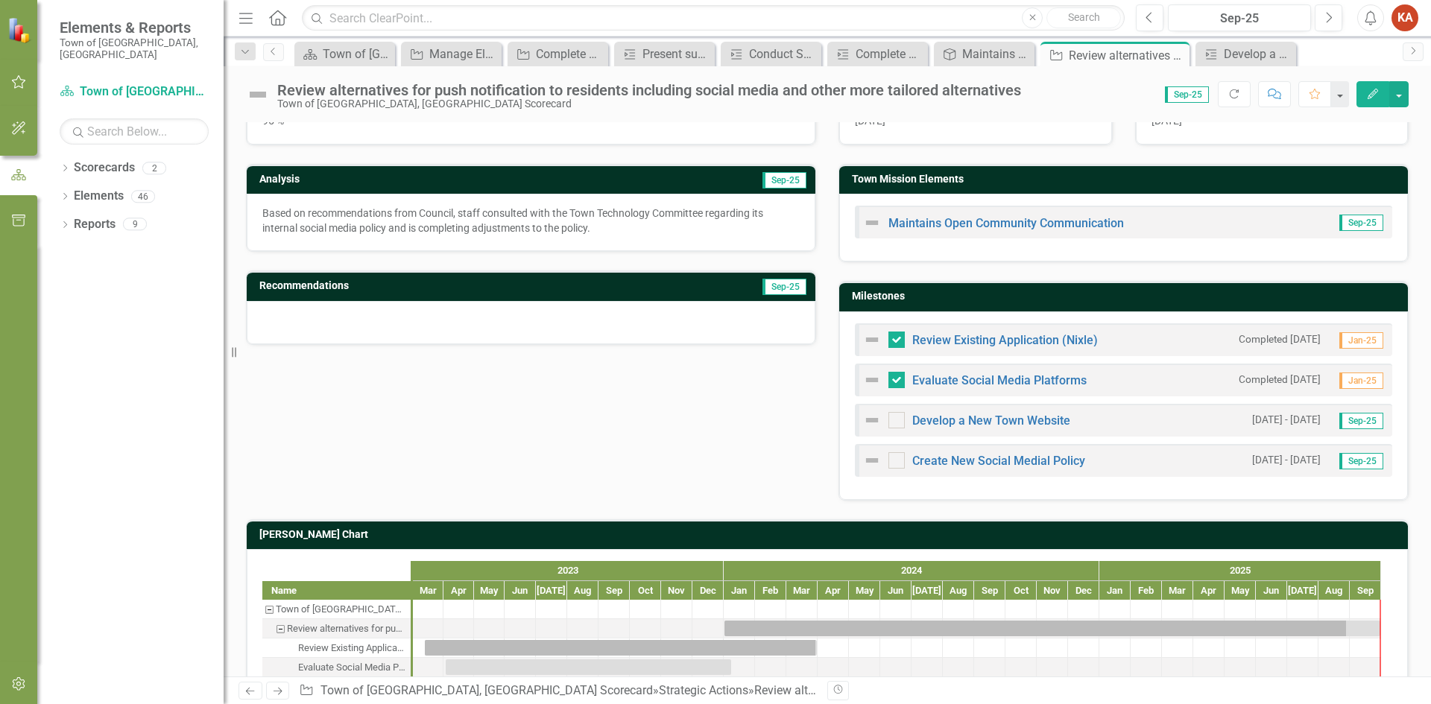
scroll to position [220, 0]
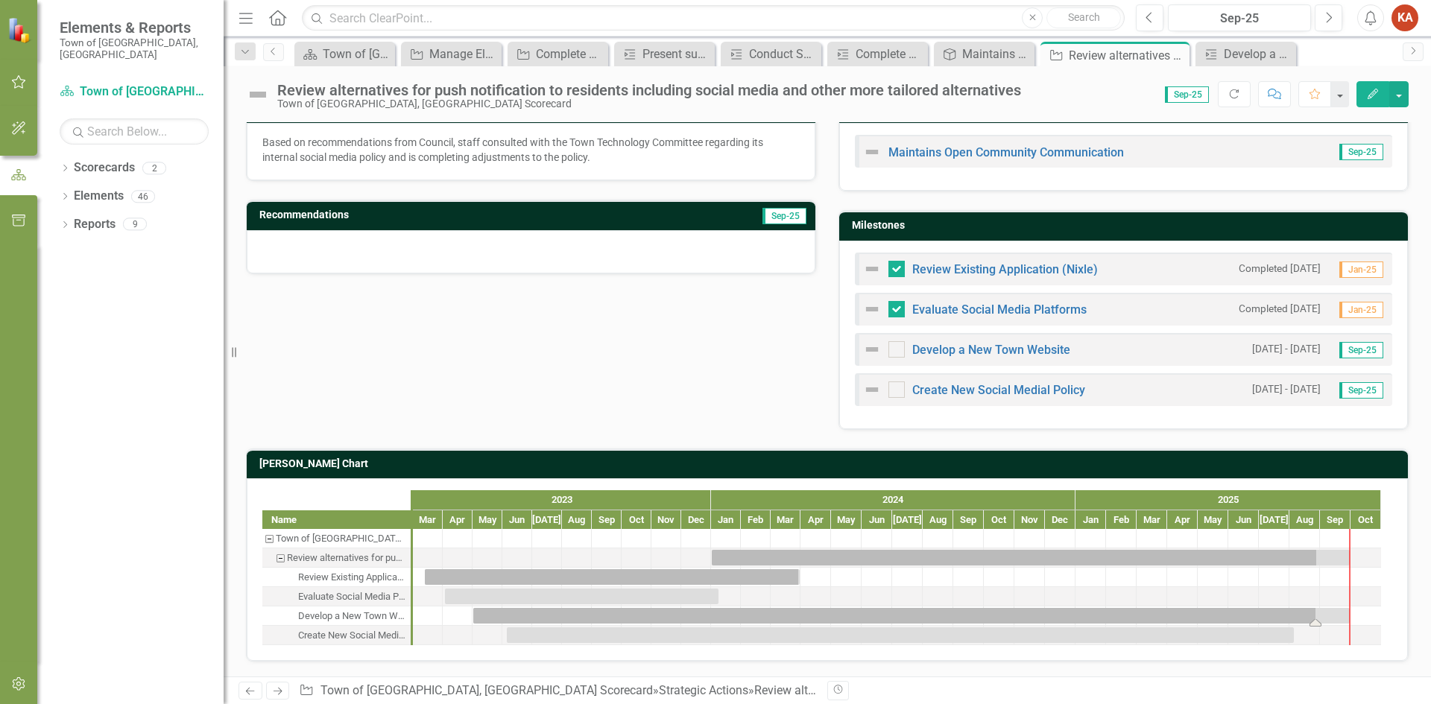
drag, startPoint x: 1287, startPoint y: 623, endPoint x: 1346, endPoint y: 619, distance: 59.8
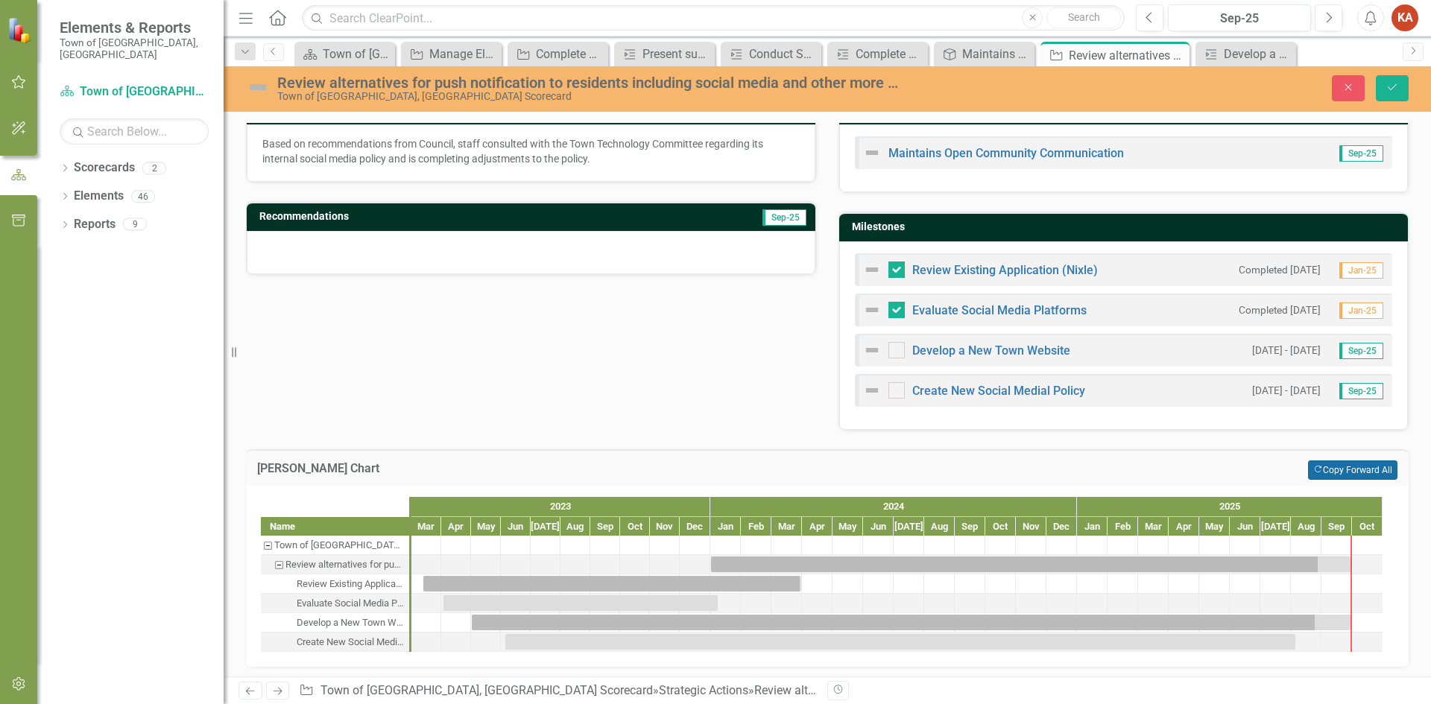
click at [1328, 464] on button "Copy Forward Copy Forward All" at bounding box center [1352, 470] width 89 height 19
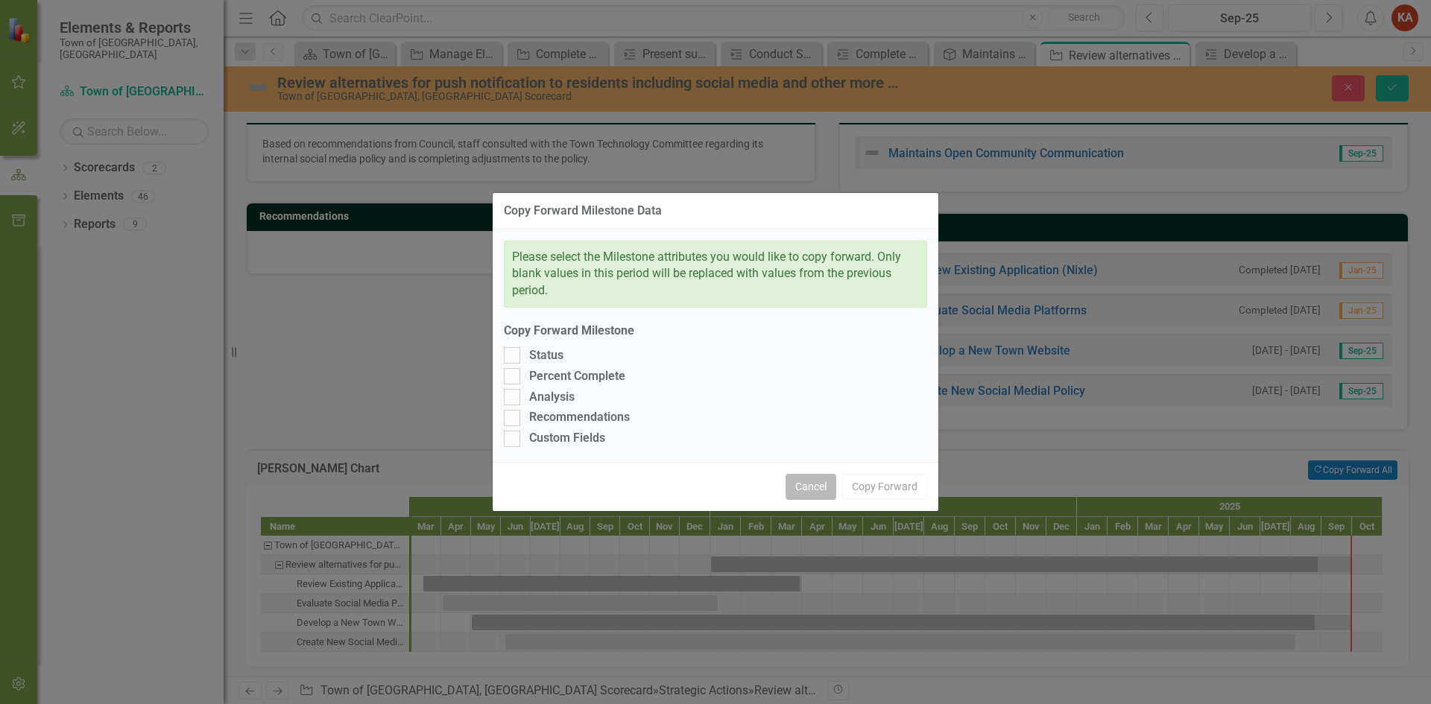
click at [817, 485] on button "Cancel" at bounding box center [811, 487] width 51 height 26
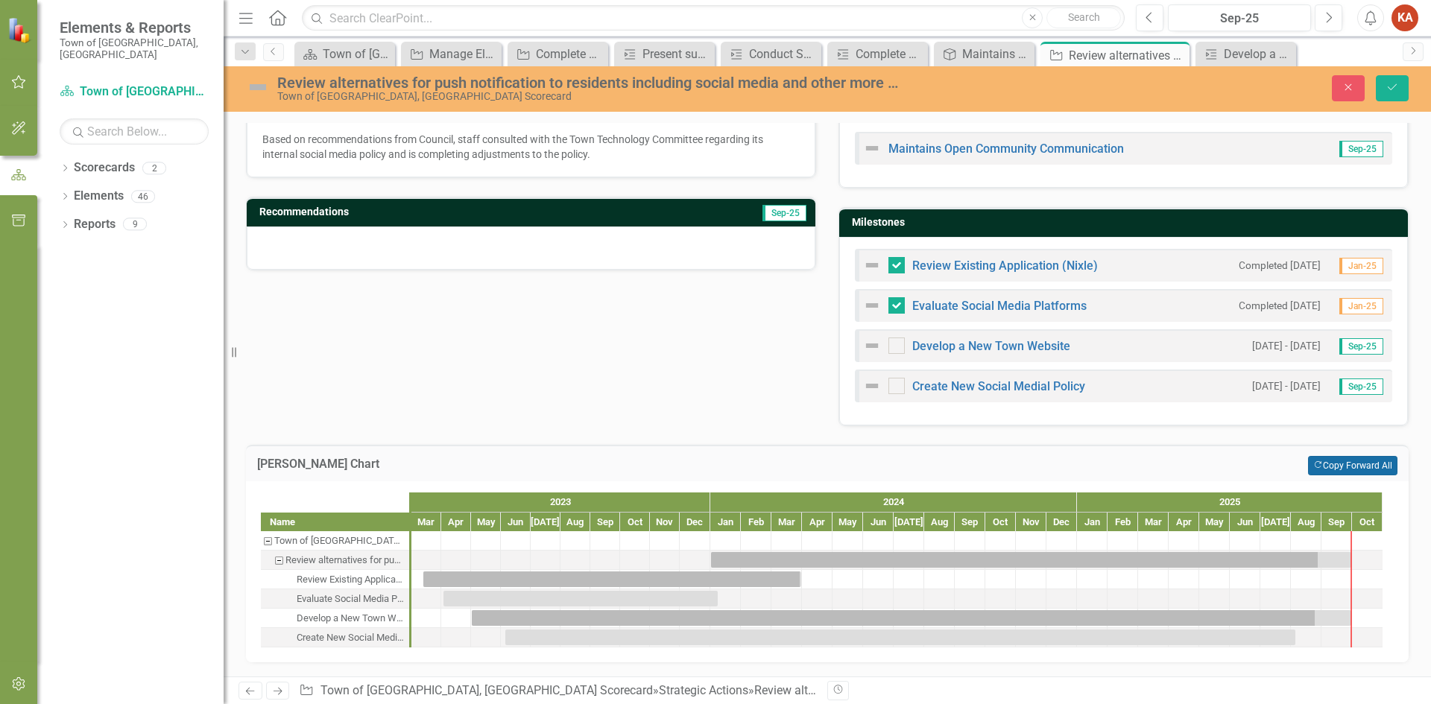
scroll to position [225, 0]
click at [1355, 463] on button "Copy Forward Copy Forward All" at bounding box center [1352, 464] width 89 height 19
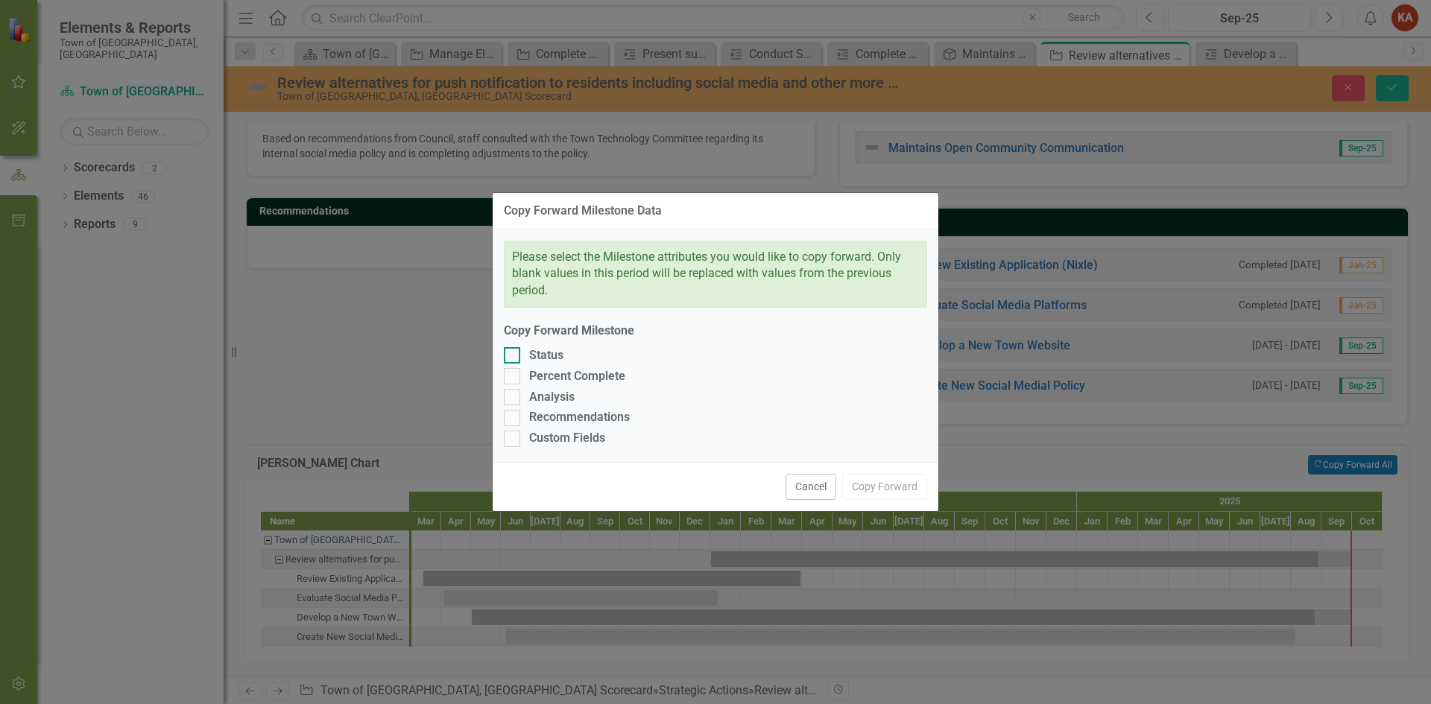
click at [517, 355] on div at bounding box center [512, 355] width 16 height 16
click at [514, 355] on input "Status" at bounding box center [509, 352] width 10 height 10
checkbox input "true"
click at [517, 373] on div at bounding box center [512, 376] width 16 height 16
click at [514, 373] on input "Percent Complete" at bounding box center [509, 373] width 10 height 10
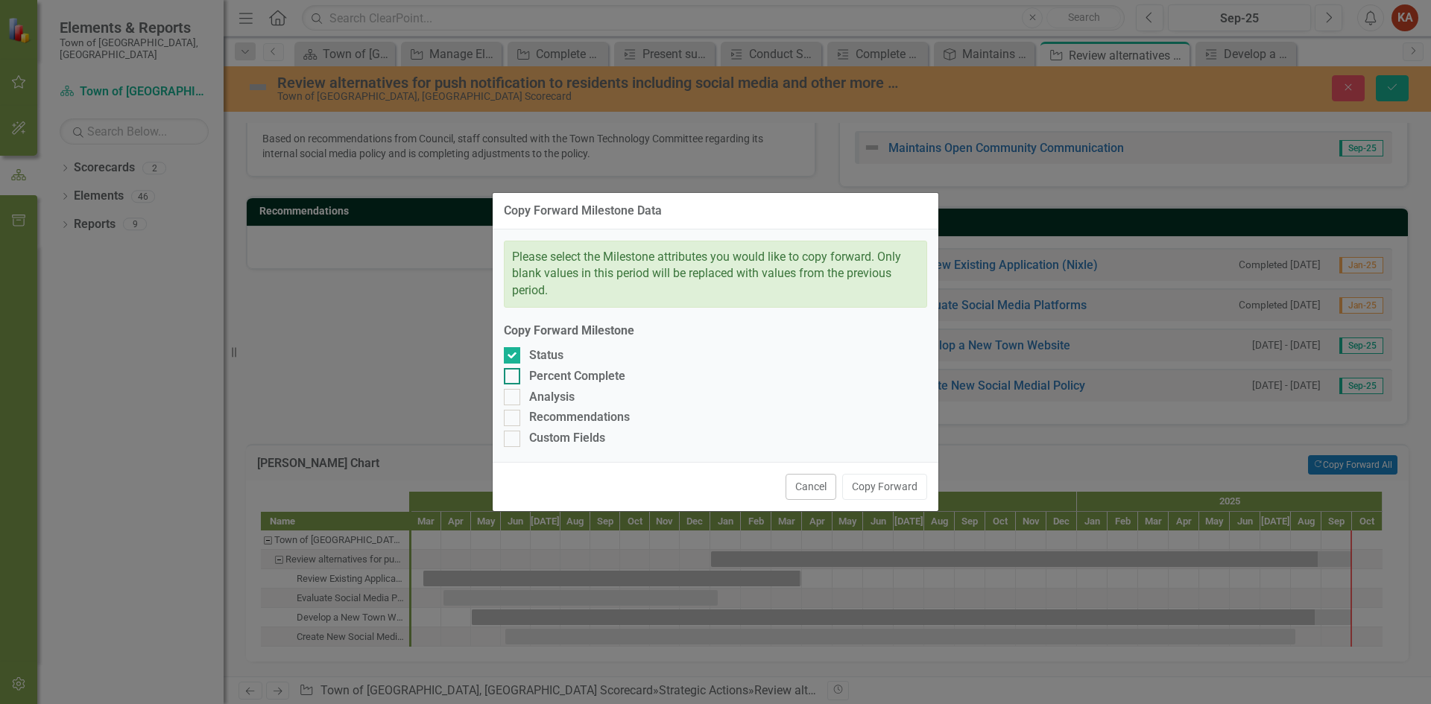
checkbox input "true"
click at [515, 393] on div at bounding box center [512, 397] width 16 height 16
click at [514, 393] on input "Analysis" at bounding box center [509, 394] width 10 height 10
checkbox input "true"
click at [513, 416] on input "Recommendations" at bounding box center [509, 415] width 10 height 10
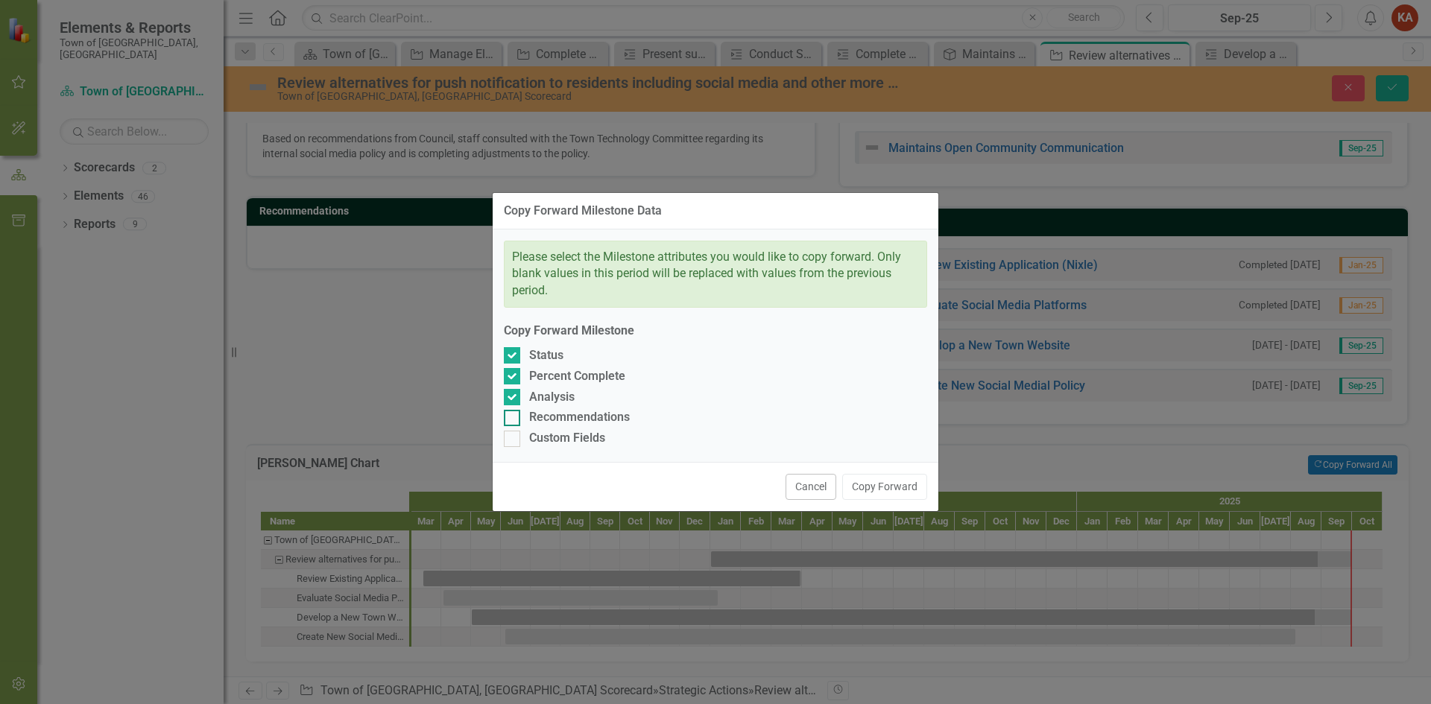
checkbox input "true"
click at [513, 435] on input "Custom Fields" at bounding box center [509, 436] width 10 height 10
checkbox input "true"
click at [867, 487] on button "Copy Forward" at bounding box center [884, 487] width 85 height 26
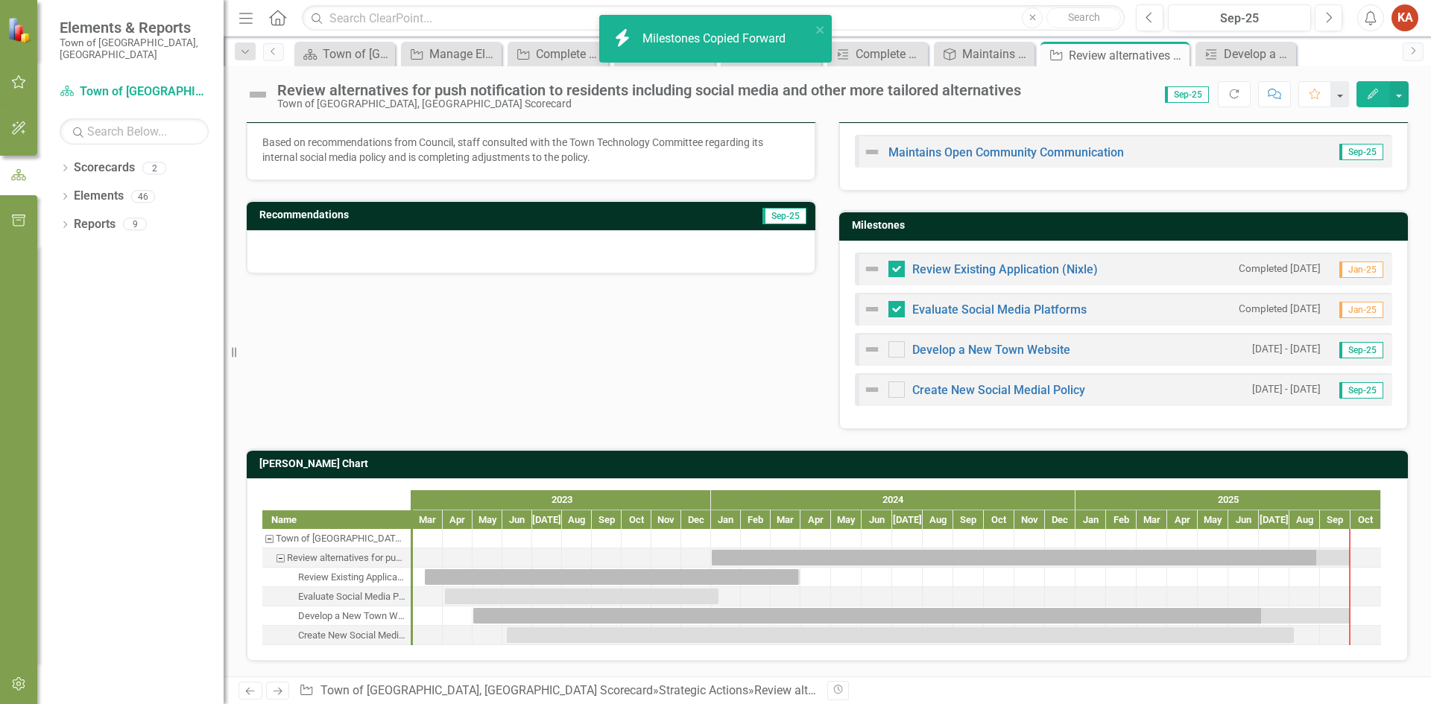
scroll to position [220, 0]
checkbox input "false"
checkbox input "true"
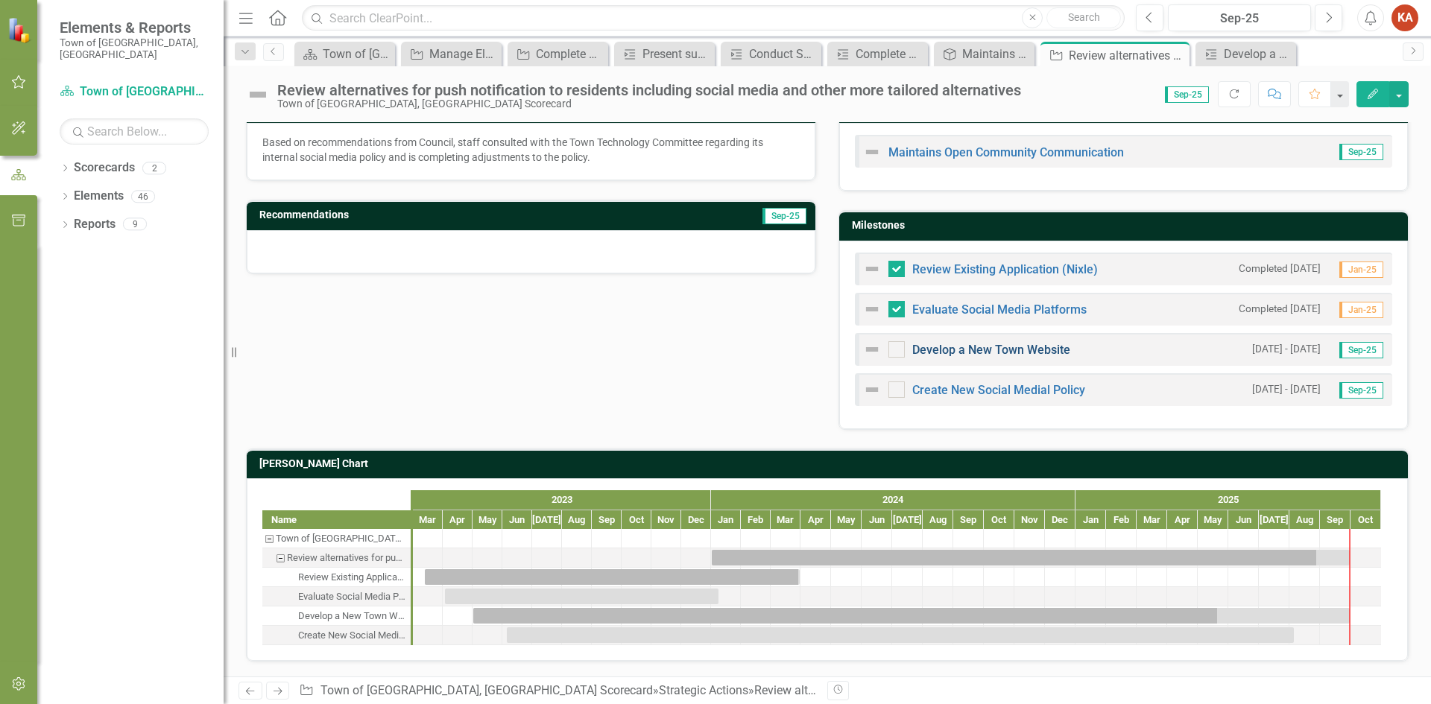
click at [991, 351] on link "Develop a New Town Website" at bounding box center [991, 350] width 158 height 14
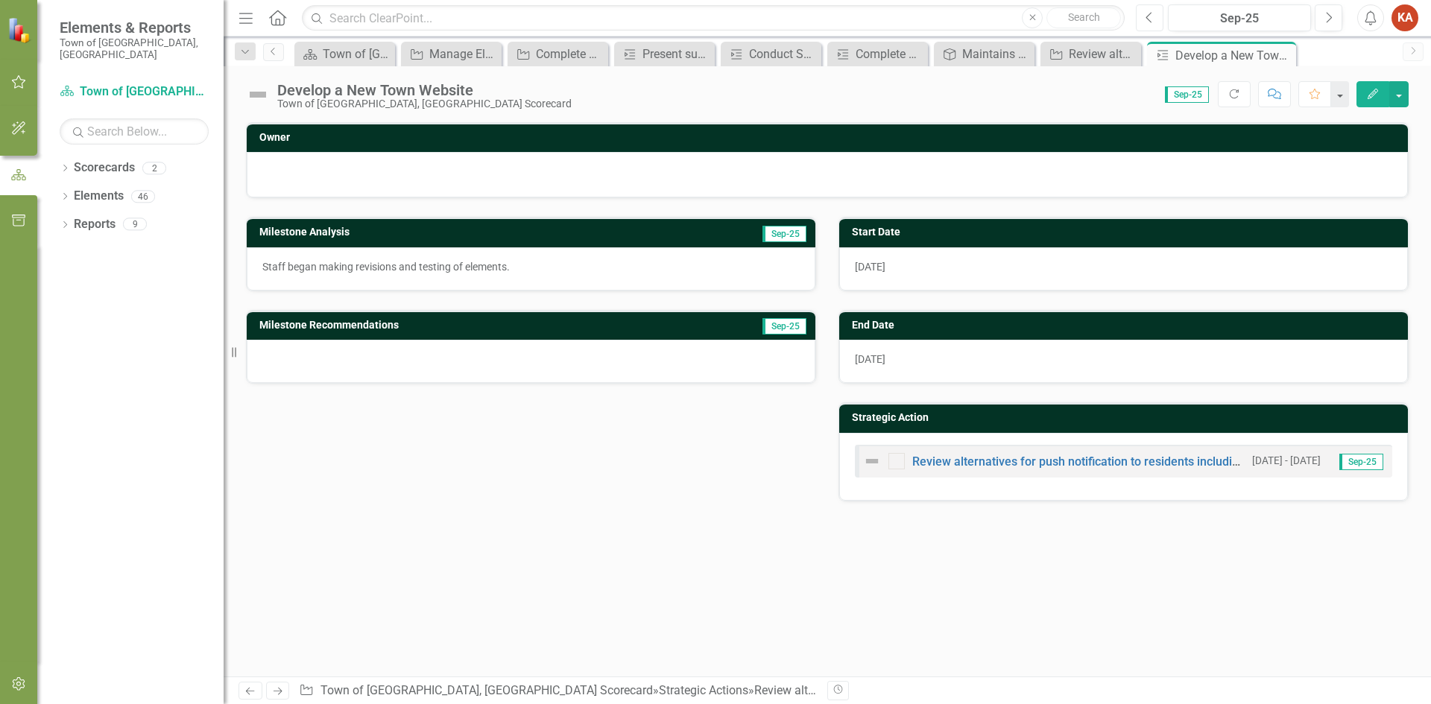
click at [1149, 15] on icon "Previous" at bounding box center [1150, 17] width 8 height 13
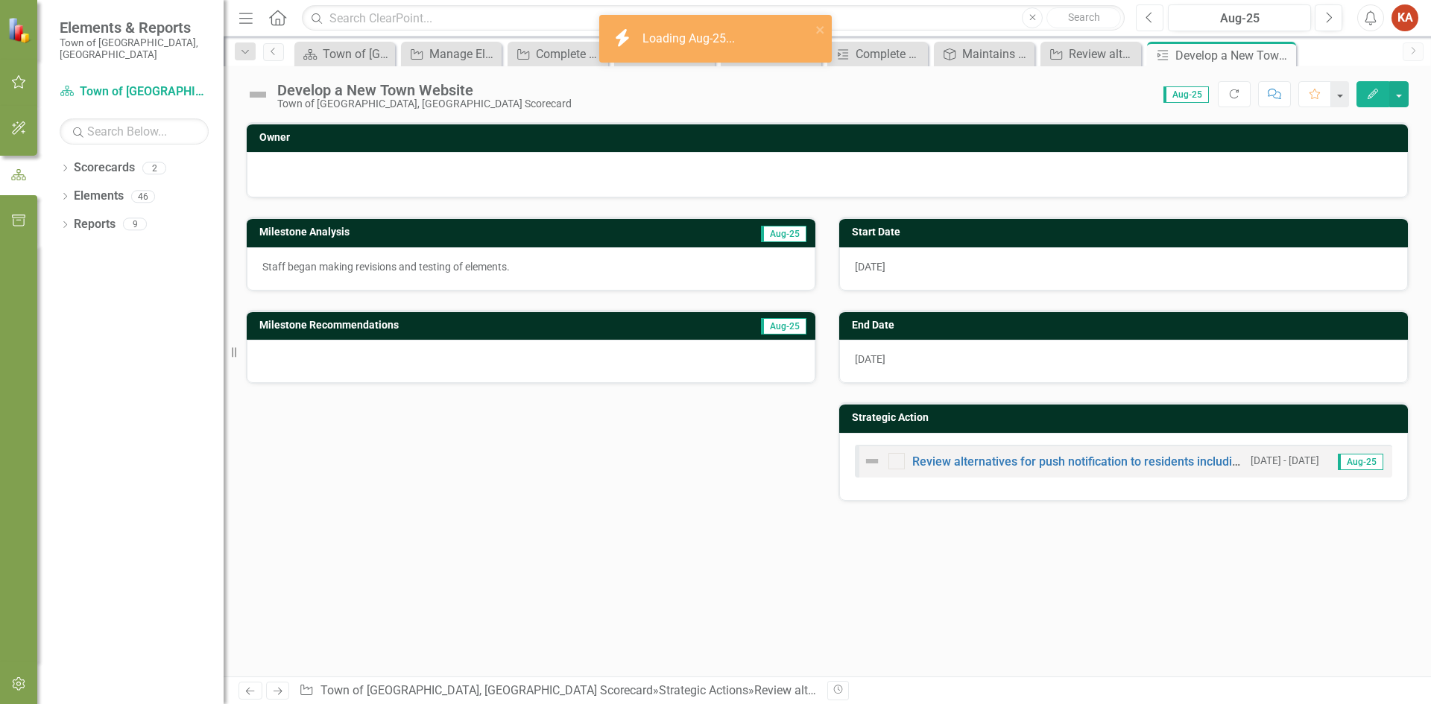
click at [1149, 15] on icon "button" at bounding box center [1149, 17] width 6 height 10
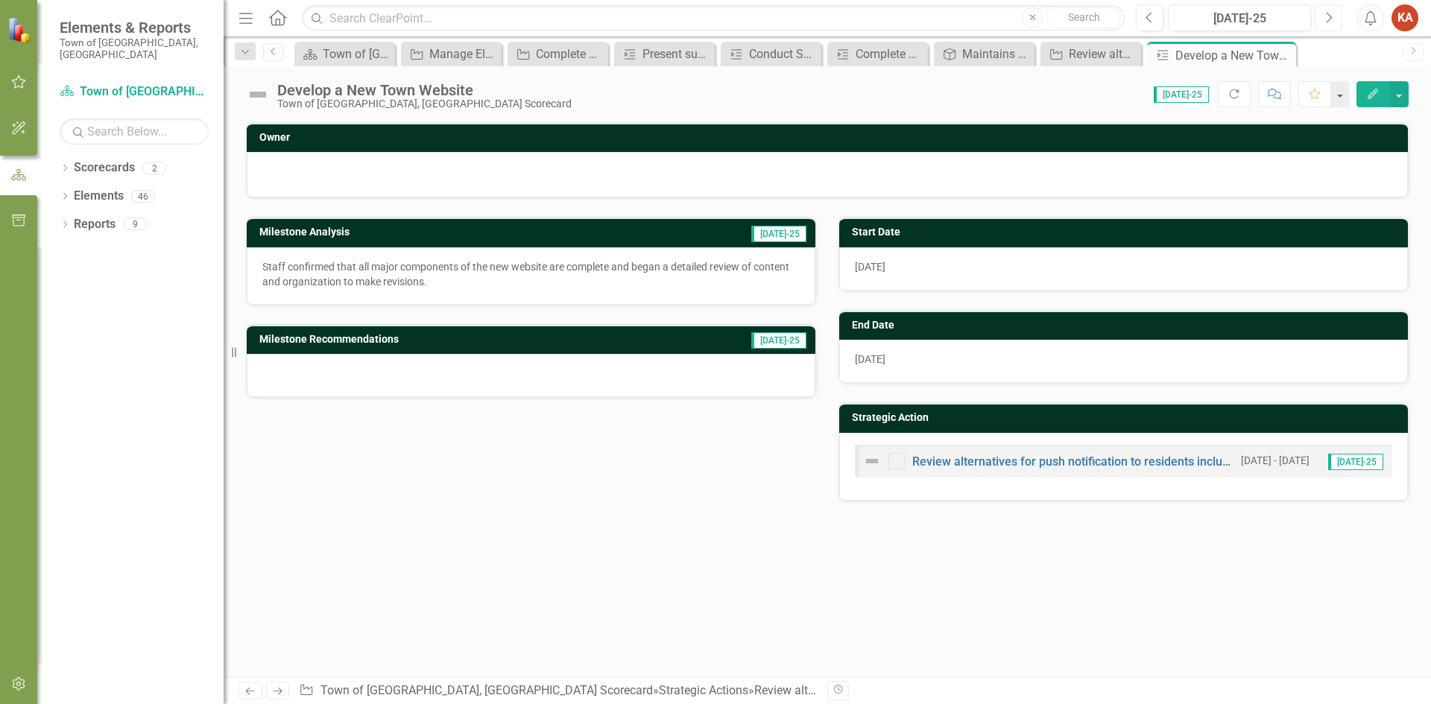
click at [1320, 13] on button "Next" at bounding box center [1329, 17] width 28 height 27
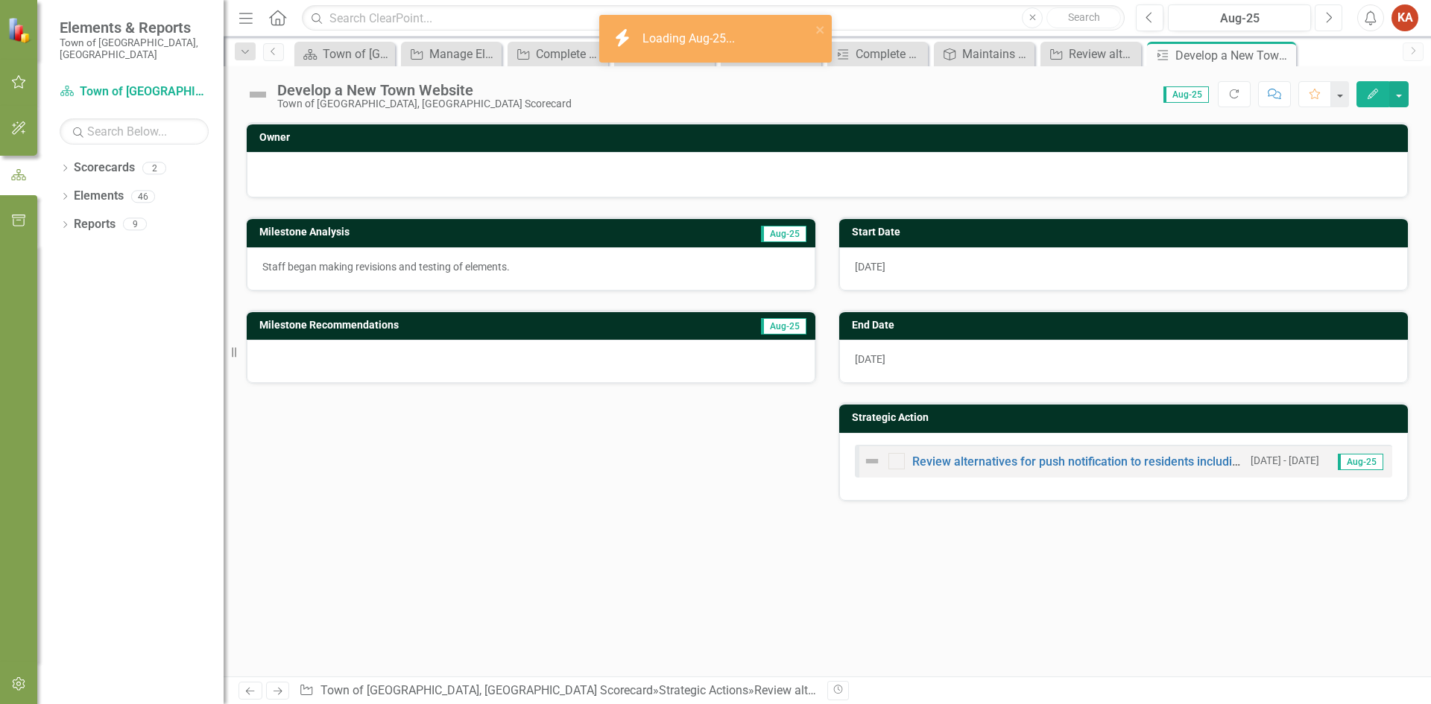
click at [1320, 13] on button "Next" at bounding box center [1329, 17] width 28 height 27
click at [1367, 92] on icon "Edit" at bounding box center [1372, 94] width 13 height 10
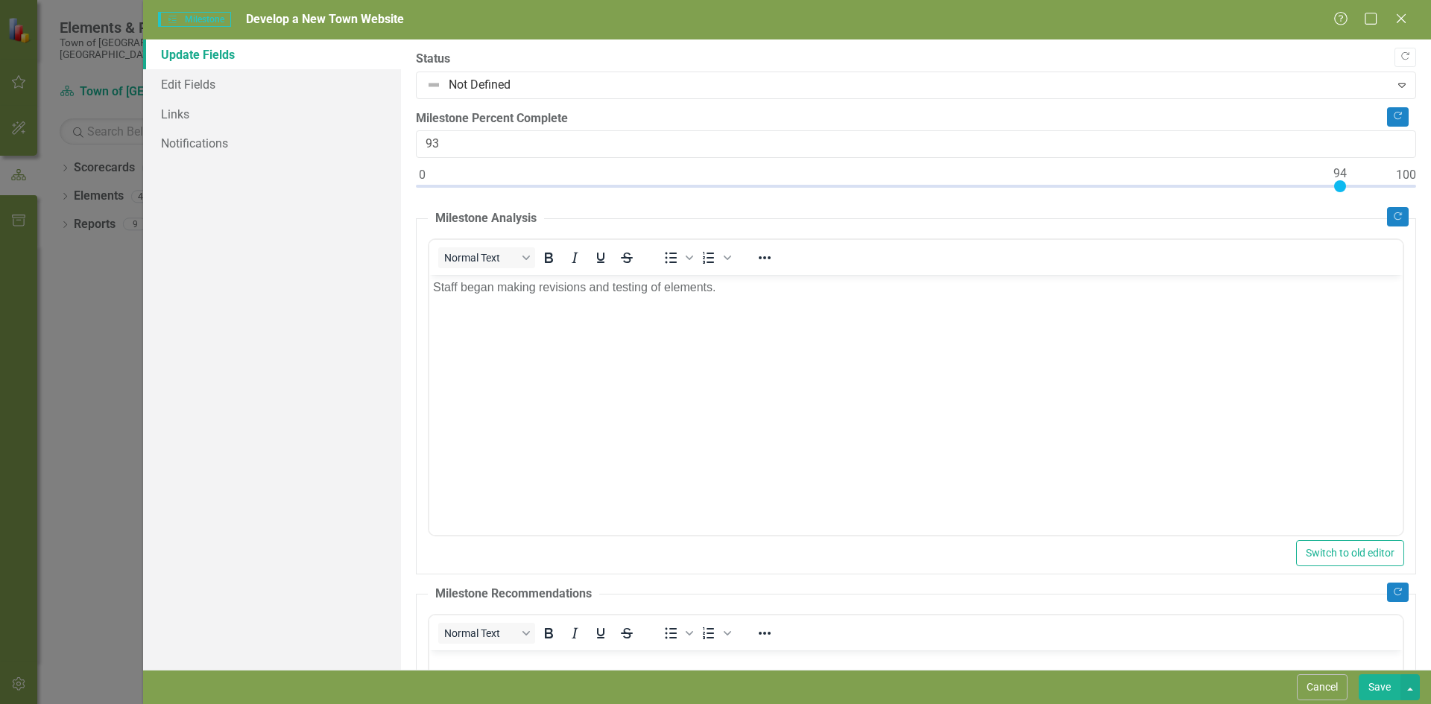
type input "94"
drag, startPoint x: 1251, startPoint y: 188, endPoint x: 1335, endPoint y: 187, distance: 84.2
click at [1335, 187] on div at bounding box center [1340, 186] width 12 height 12
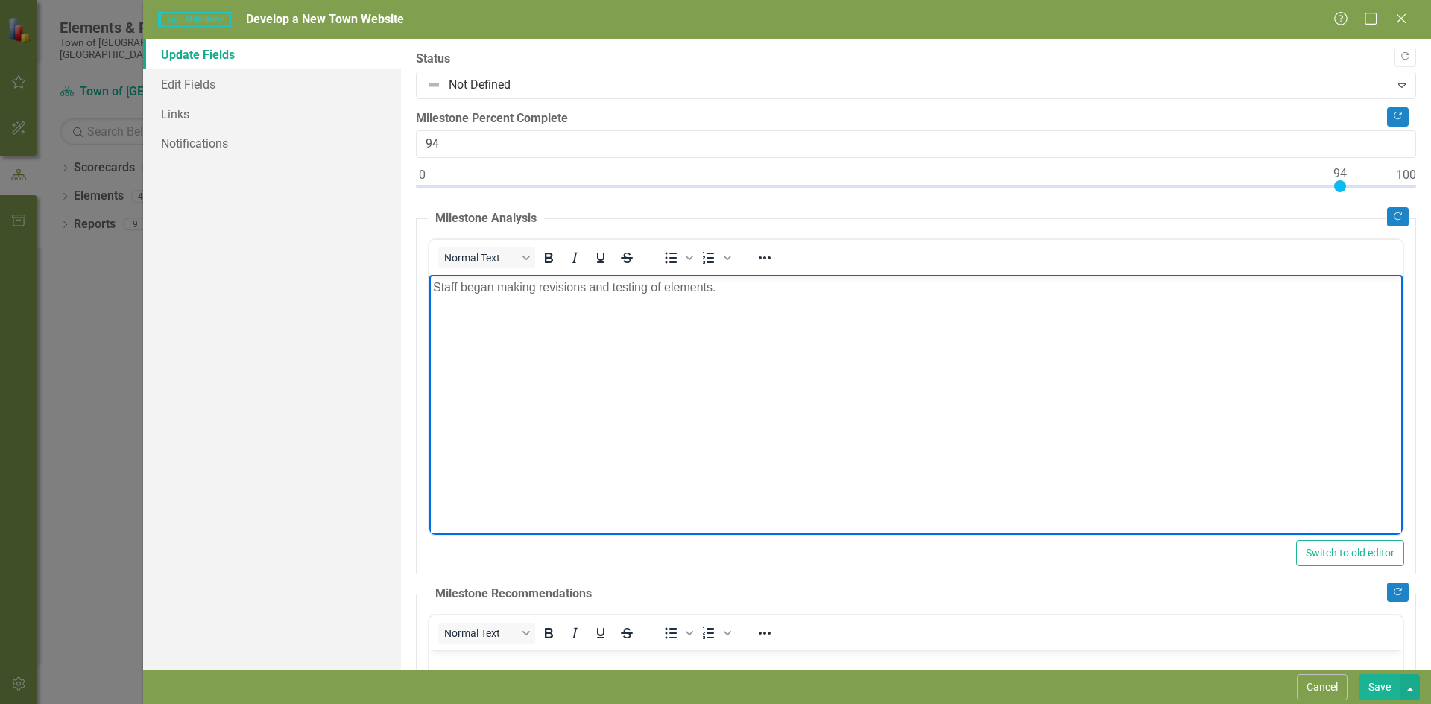
drag, startPoint x: 460, startPoint y: 286, endPoint x: 754, endPoint y: 286, distance: 294.4
click at [754, 286] on p "Staff began making revisions and testing of elements." at bounding box center [915, 288] width 966 height 18
click at [1372, 689] on button "Save" at bounding box center [1380, 688] width 42 height 26
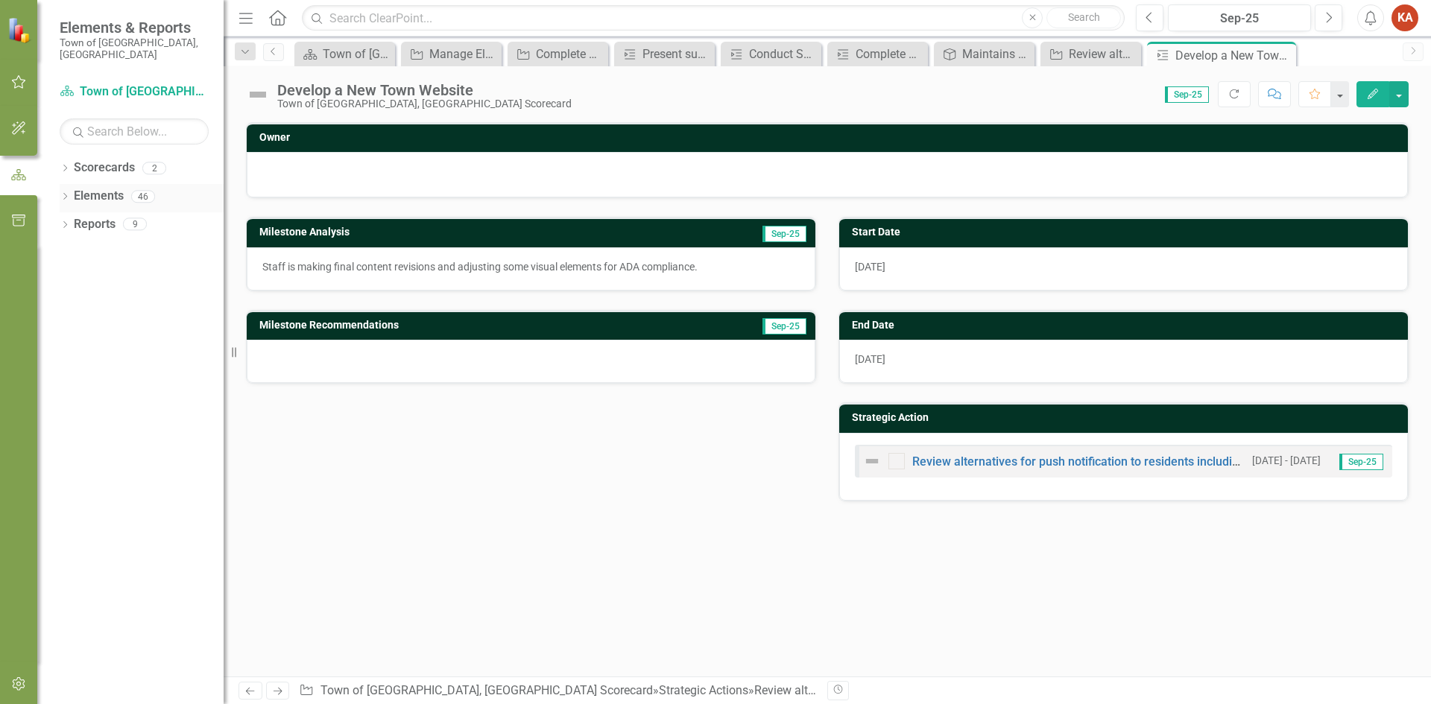
click at [94, 188] on link "Elements" at bounding box center [99, 196] width 50 height 17
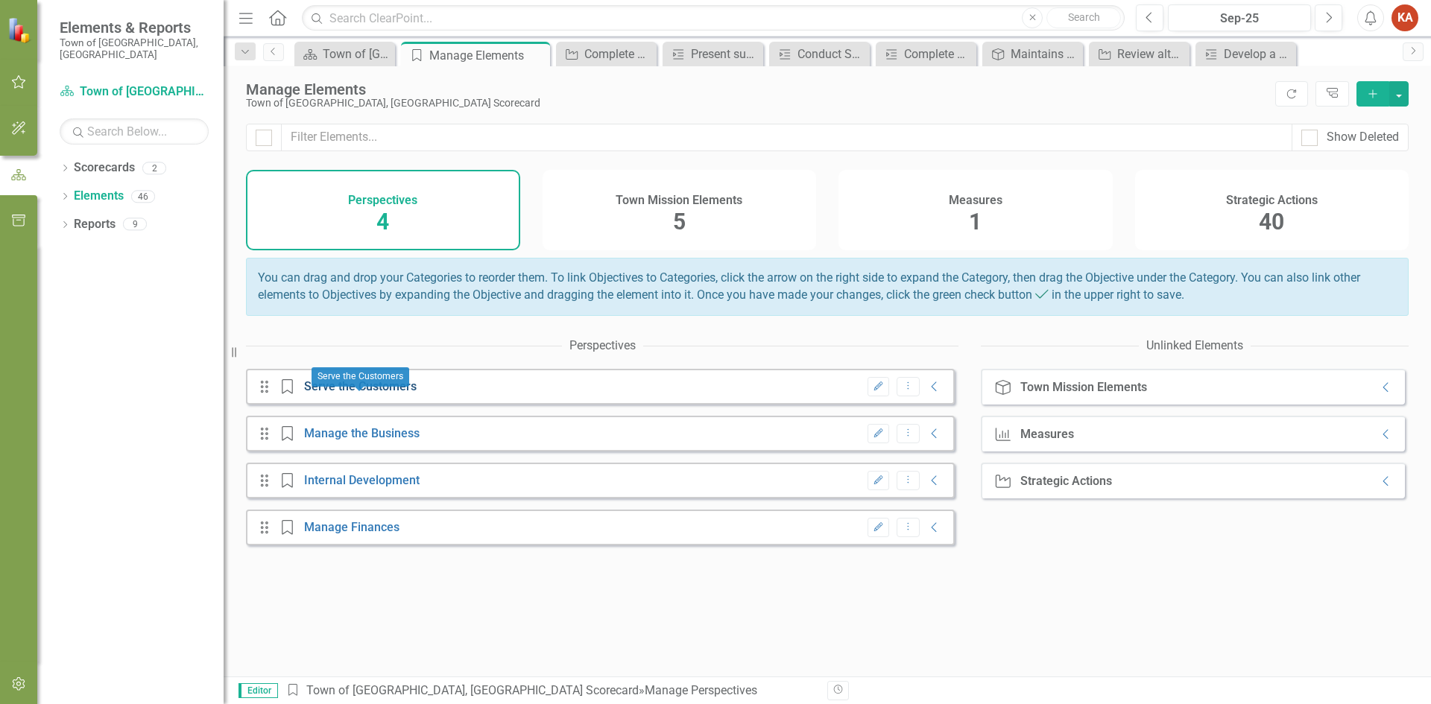
click at [364, 394] on link "Serve the Customers" at bounding box center [360, 386] width 113 height 14
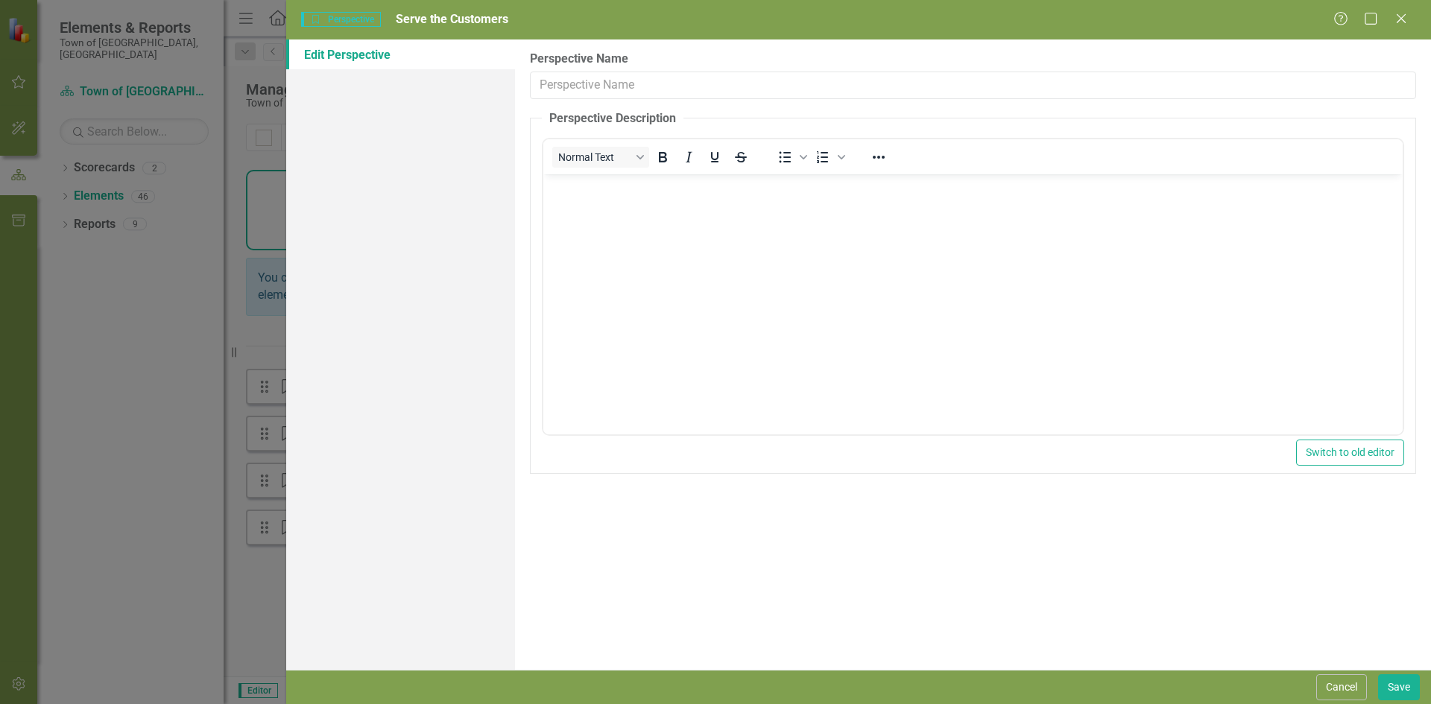
type input "Serve the Customers"
click at [1400, 16] on icon at bounding box center [1400, 18] width 11 height 11
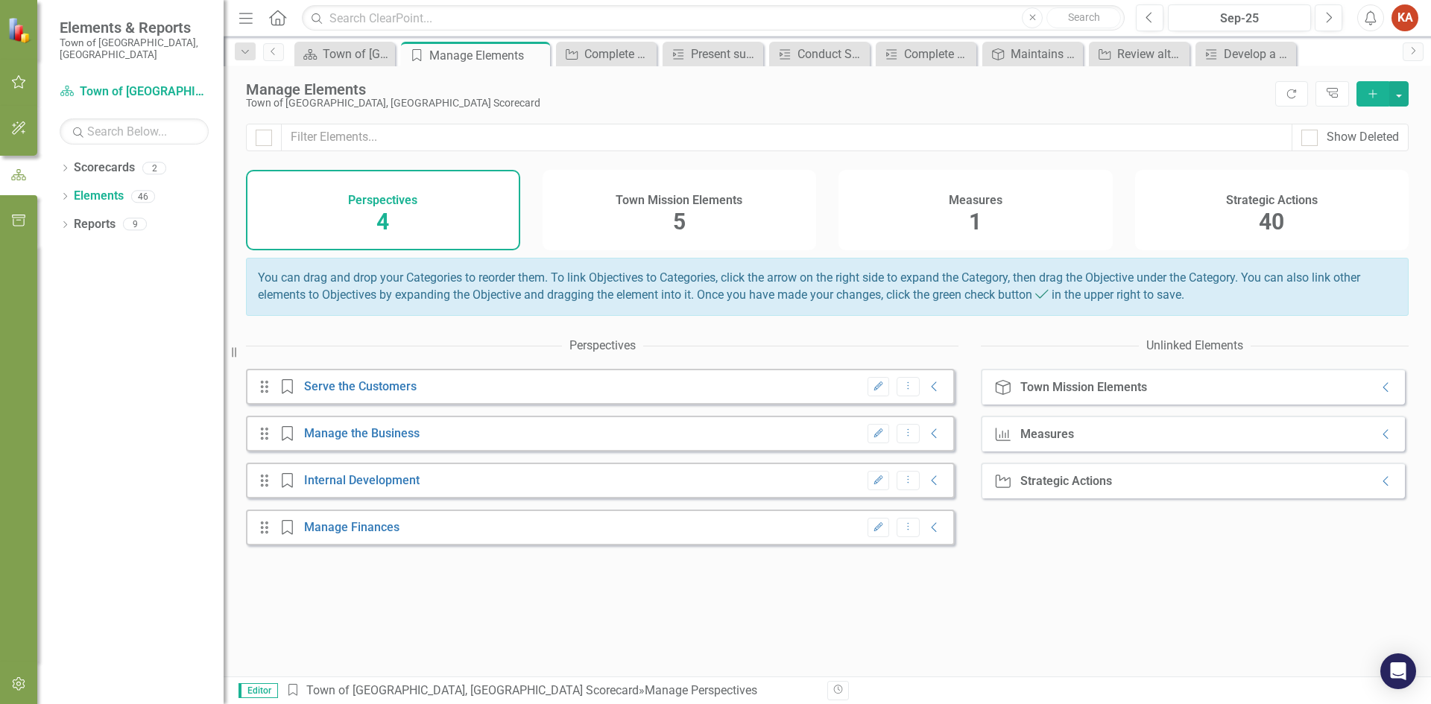
click at [1256, 212] on div "Strategic Actions 40" at bounding box center [1272, 210] width 274 height 81
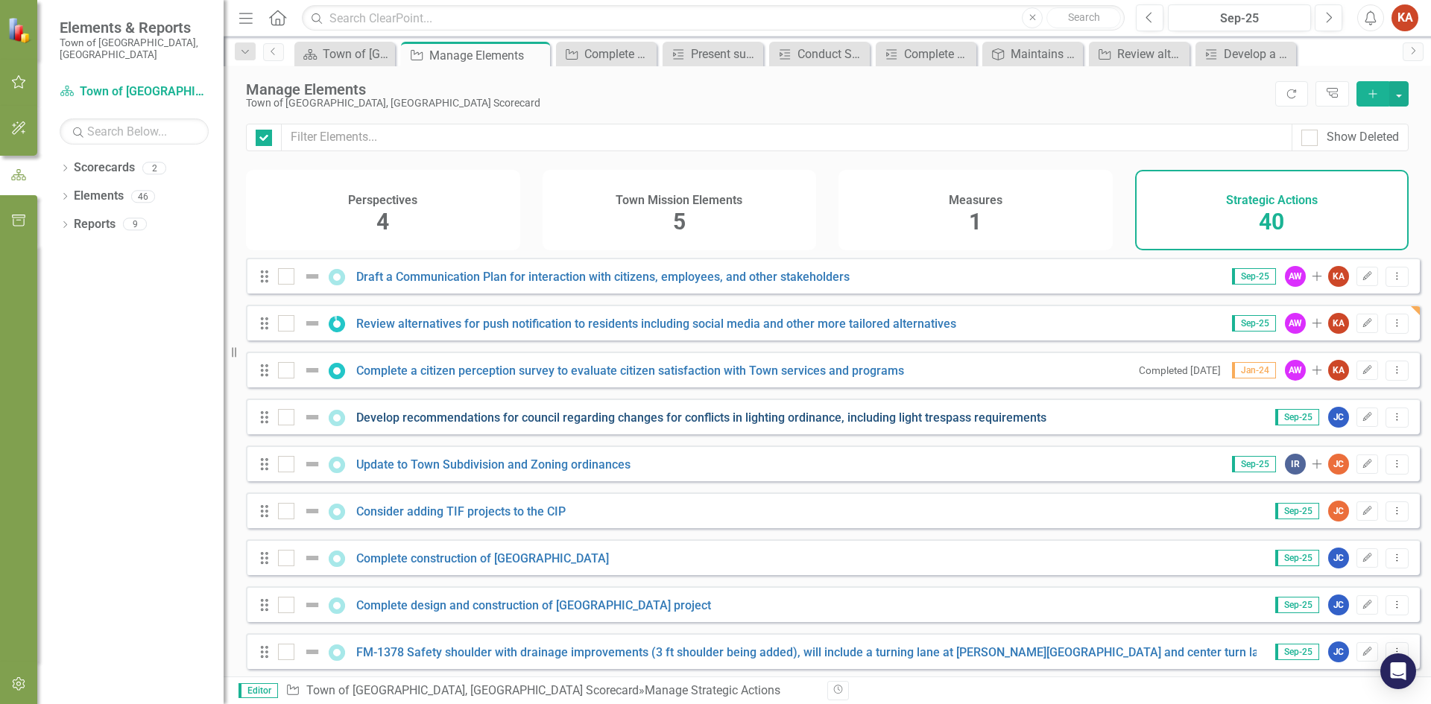
checkbox input "false"
